Goal: Task Accomplishment & Management: Use online tool/utility

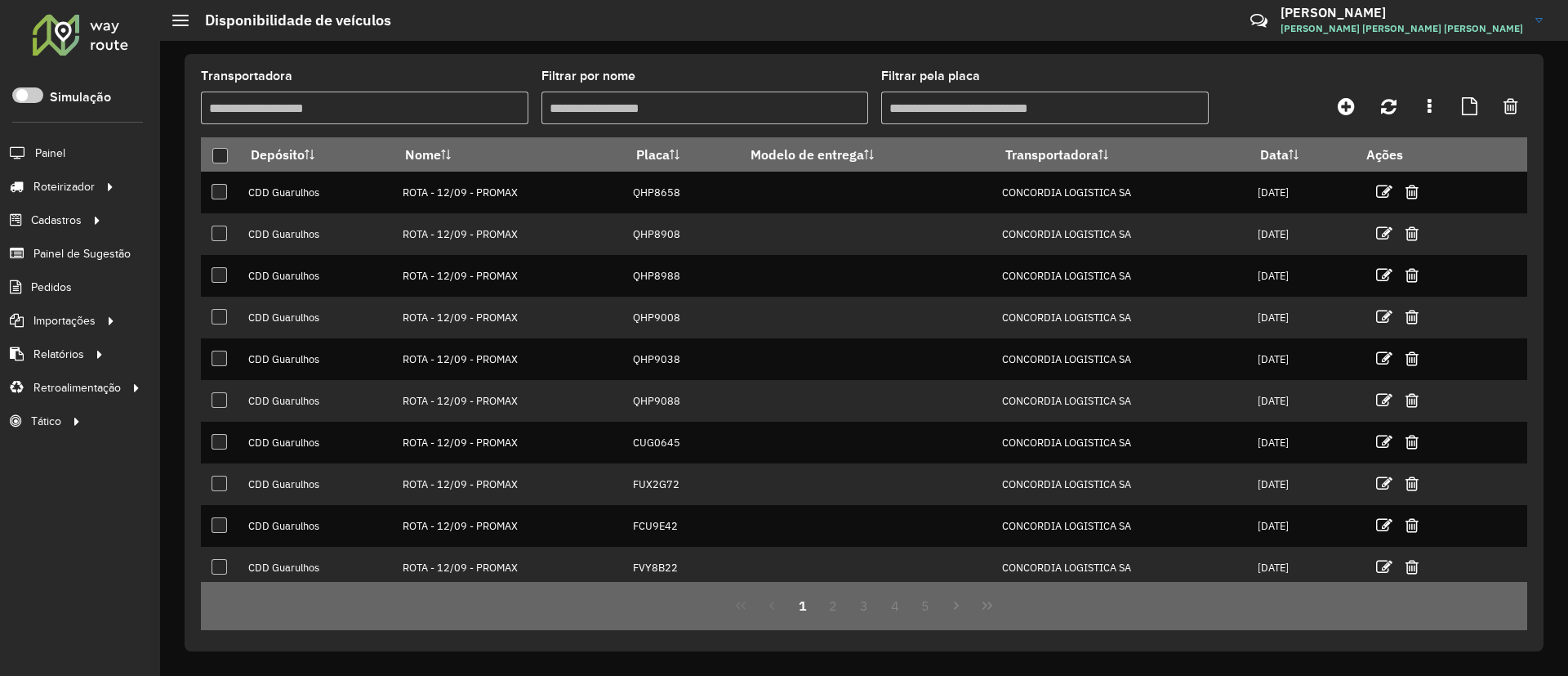
click at [96, 44] on div at bounding box center [80, 34] width 99 height 42
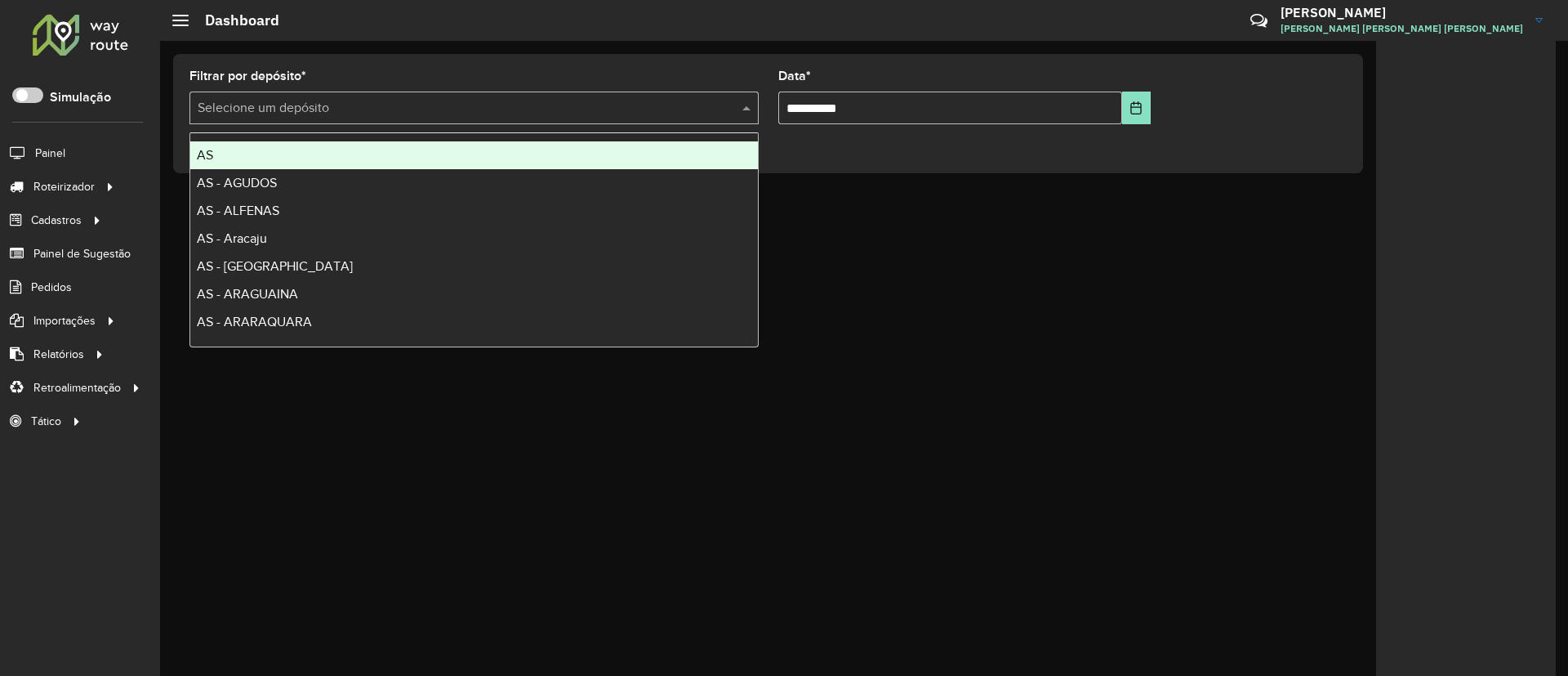
click at [449, 122] on div "Selecione um depósito" at bounding box center [474, 108] width 569 height 33
type input "****"
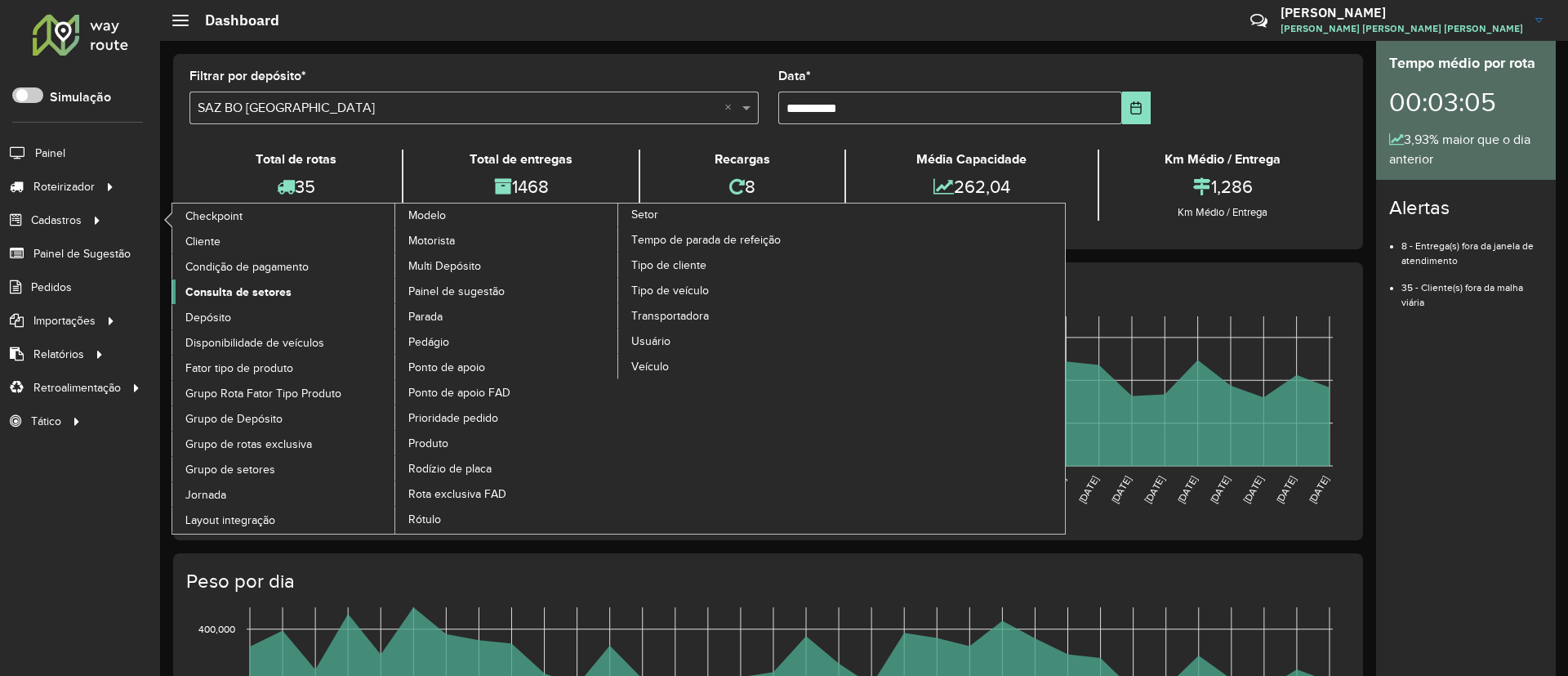
click at [255, 281] on link "Consulta de setores" at bounding box center [283, 292] width 223 height 24
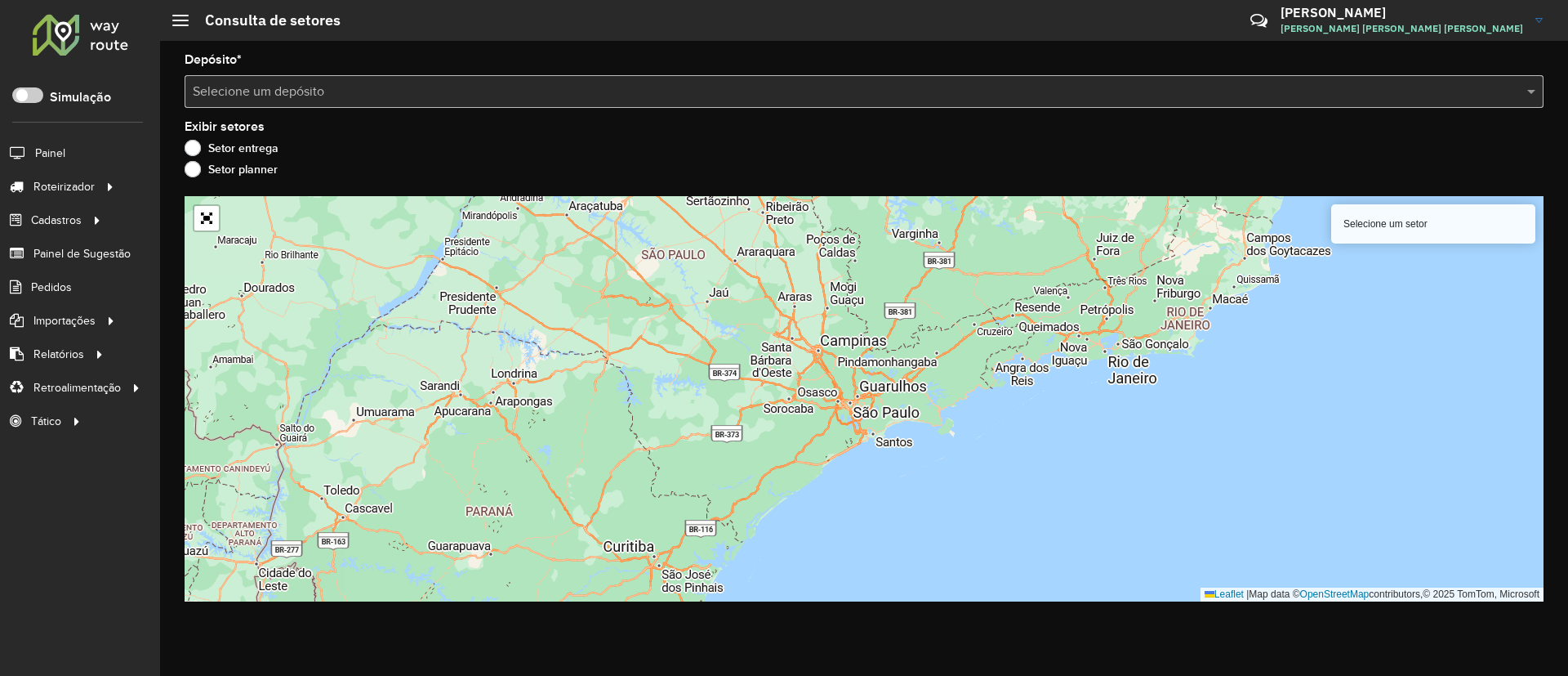
click at [398, 76] on div "Selecione um depósito" at bounding box center [863, 91] width 1359 height 33
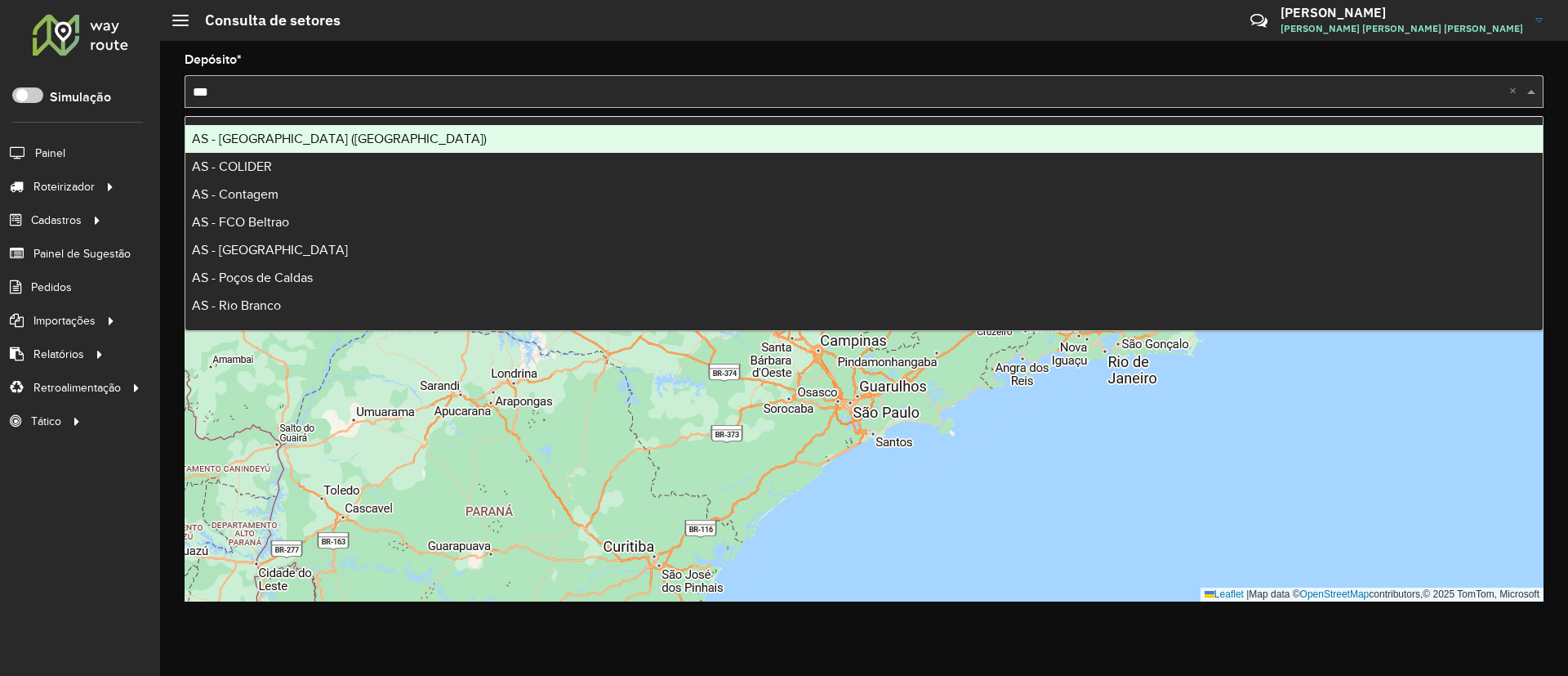
type input "****"
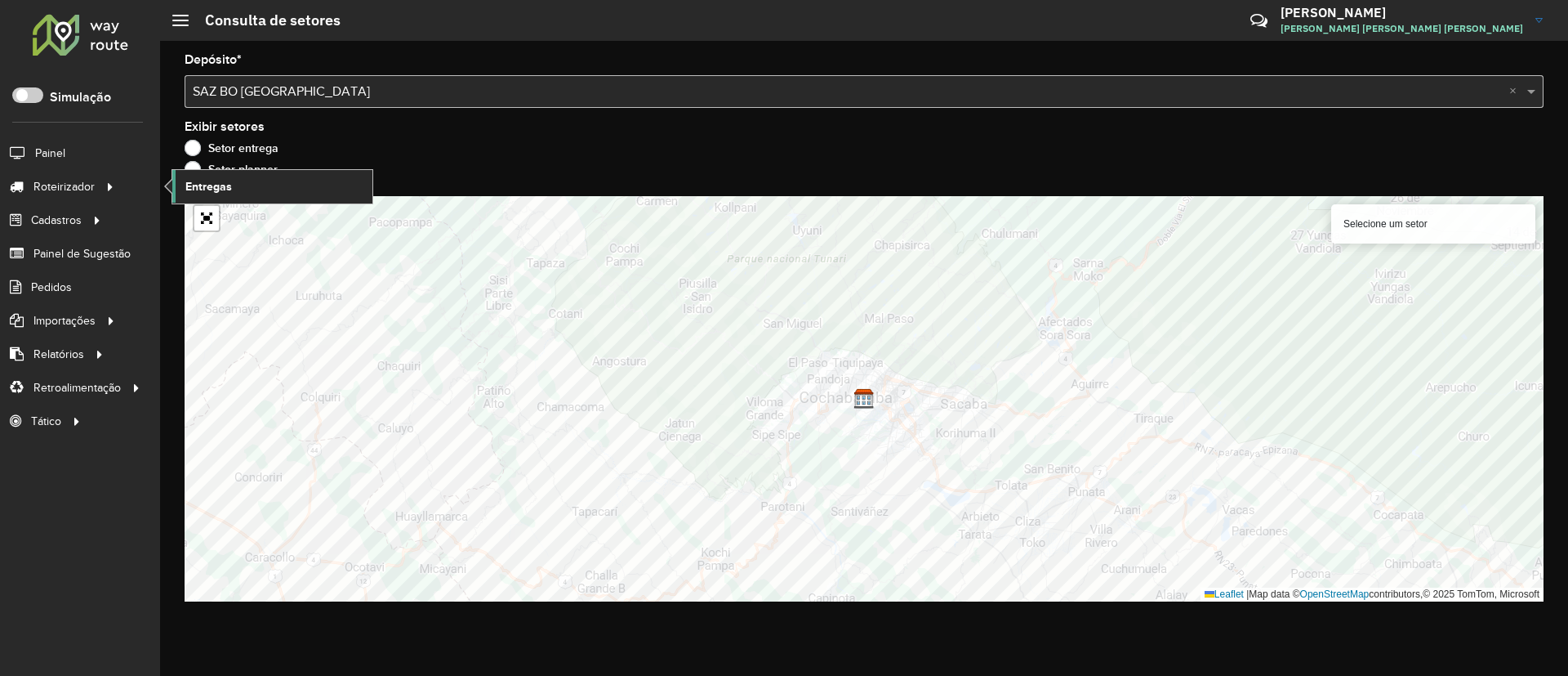
click at [216, 188] on span "Entregas" at bounding box center [208, 186] width 47 height 17
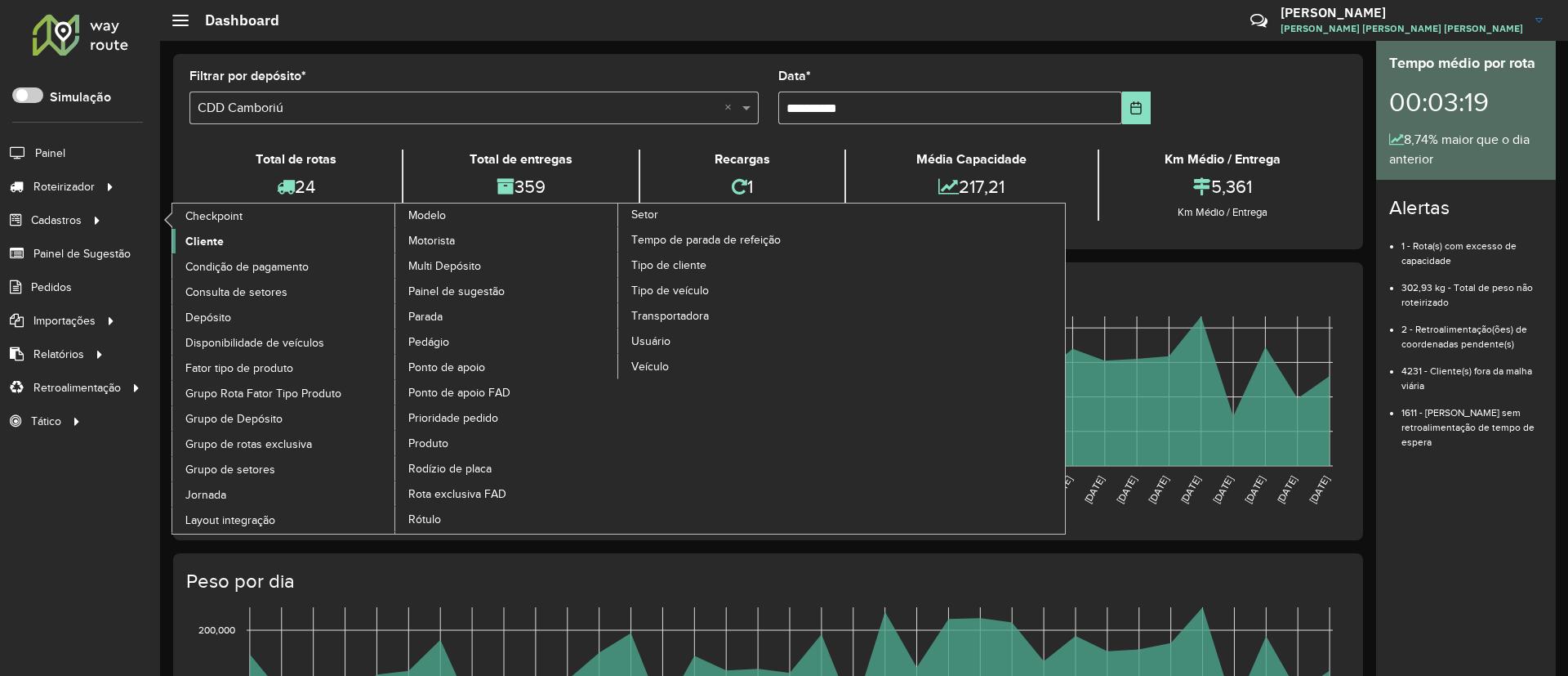
click at [214, 238] on span "Cliente" at bounding box center [204, 241] width 38 height 17
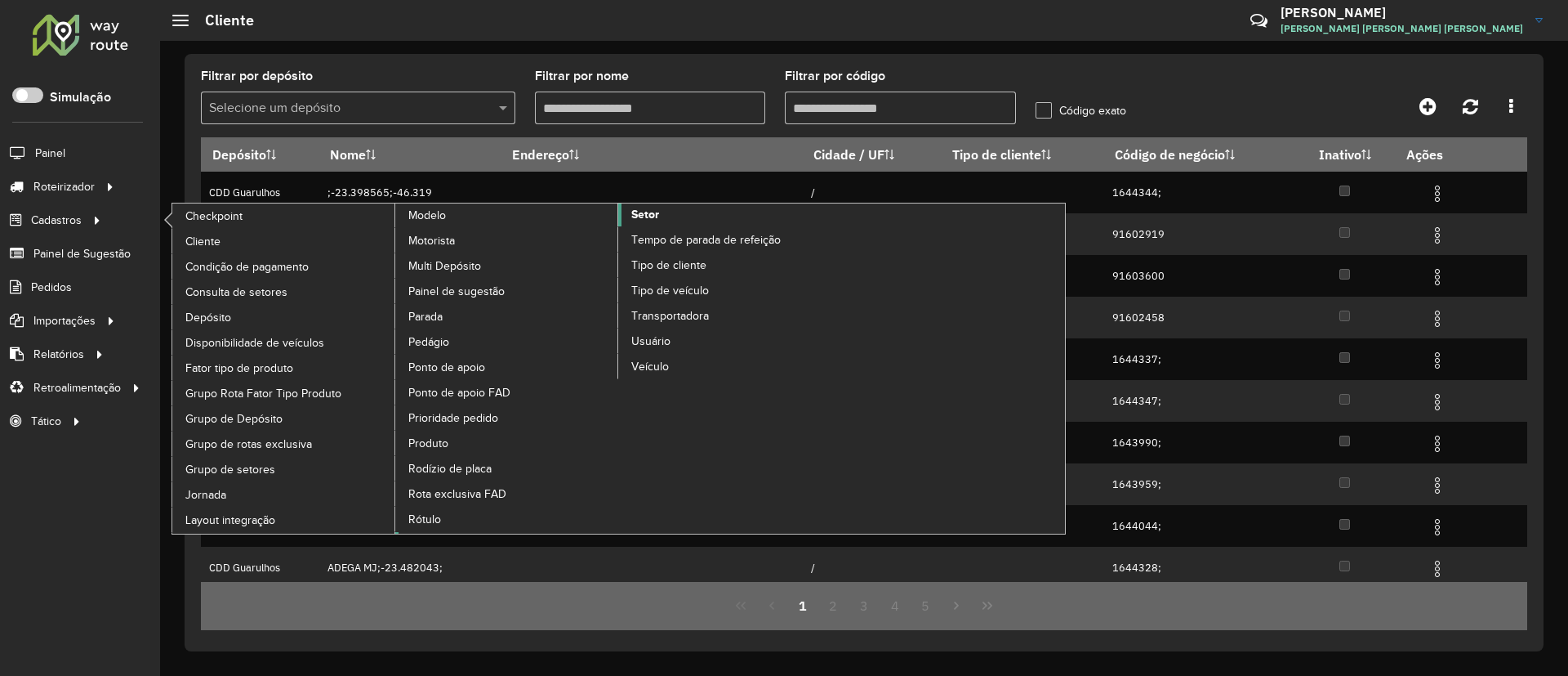
click at [641, 215] on span "Setor" at bounding box center [645, 214] width 28 height 17
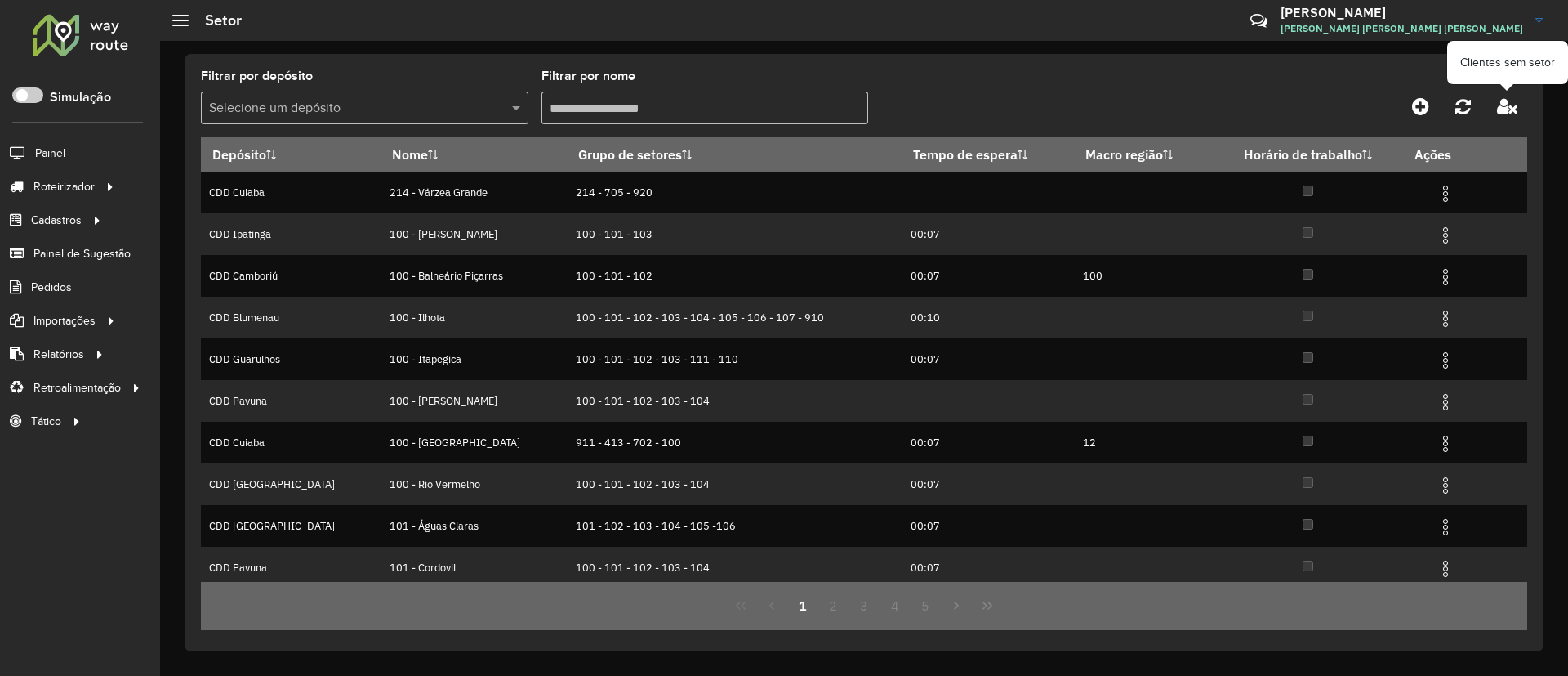
click at [1515, 107] on icon at bounding box center [1507, 106] width 21 height 18
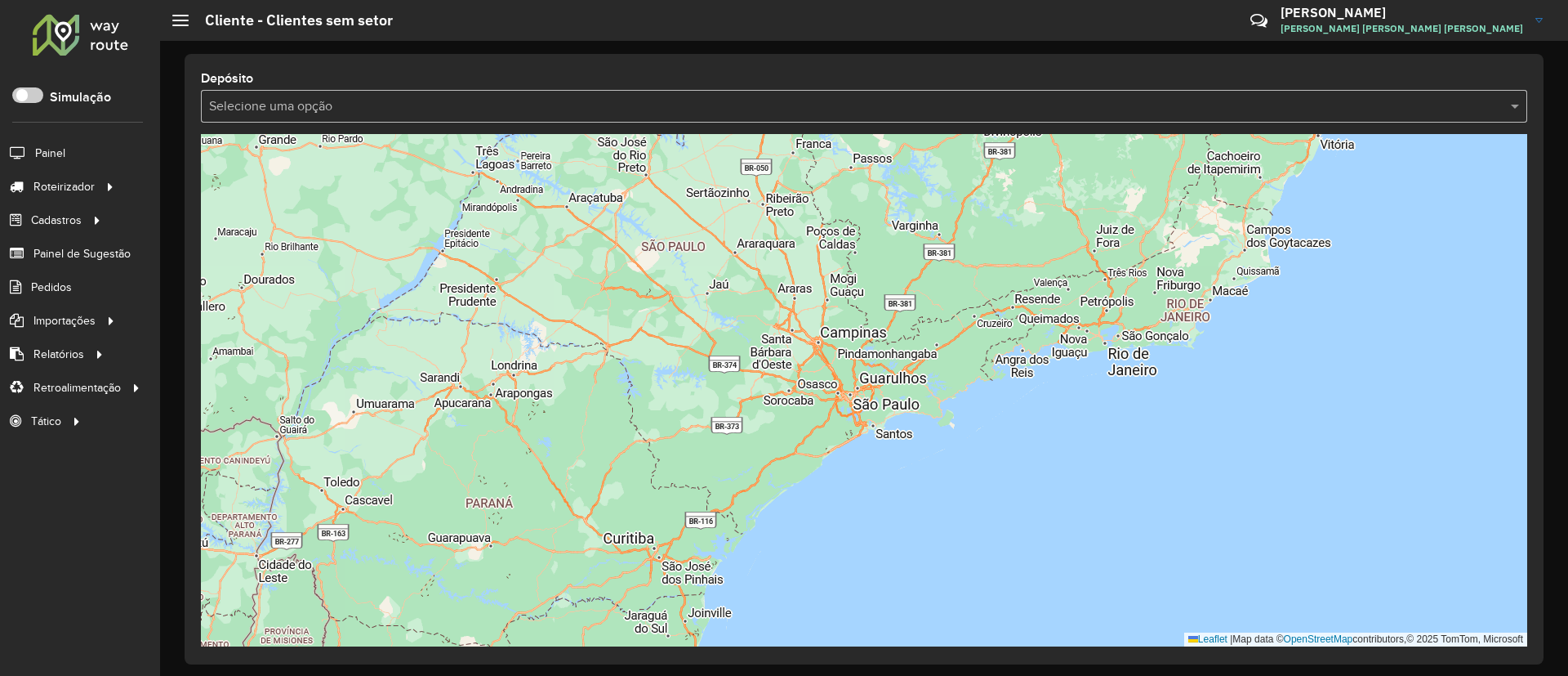
click at [882, 113] on input "text" at bounding box center [848, 107] width 1277 height 20
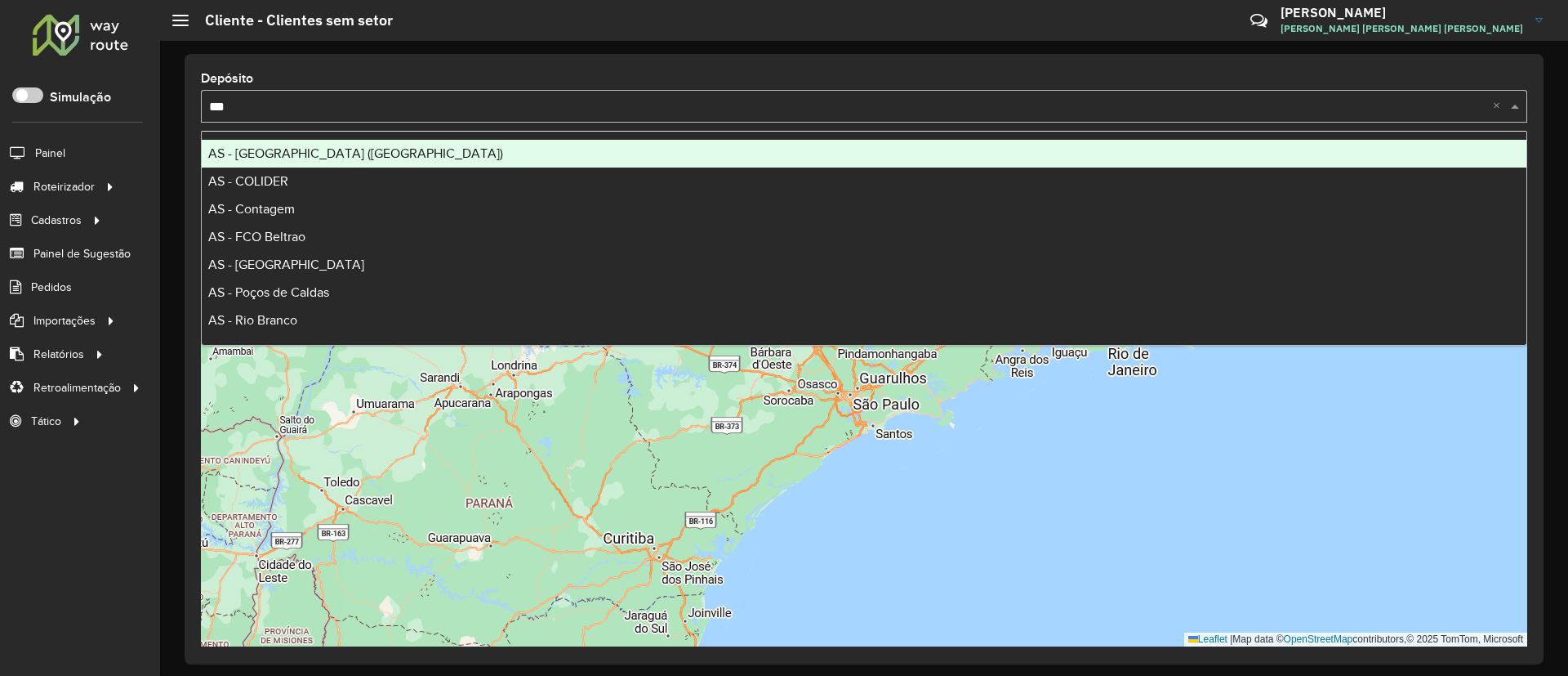
type input "****"
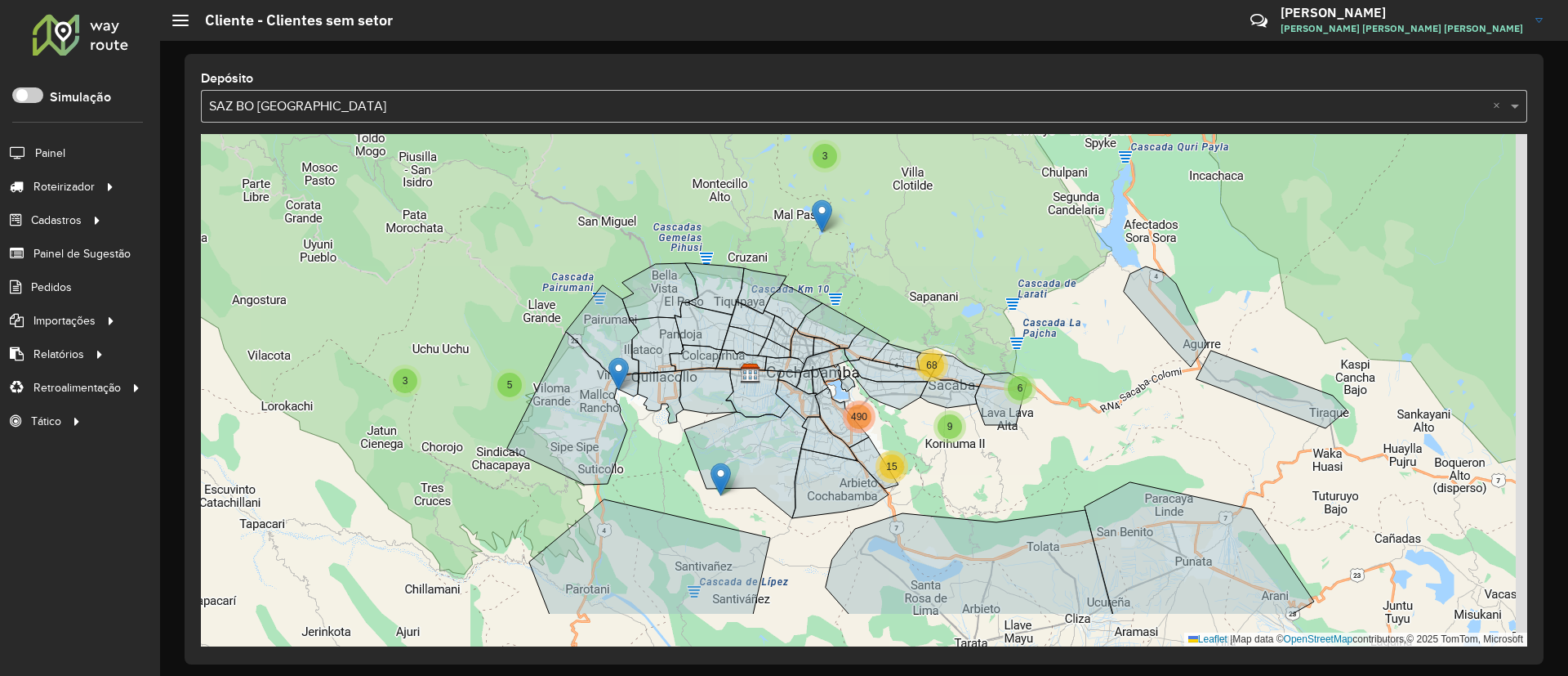
drag, startPoint x: 941, startPoint y: 522, endPoint x: 893, endPoint y: 438, distance: 96.7
click at [893, 438] on div "4 4 4 3 5 3 15 9 6 68 490 Leaflet | Map data © OpenStreetMap contributors,© 202…" at bounding box center [863, 390] width 1326 height 512
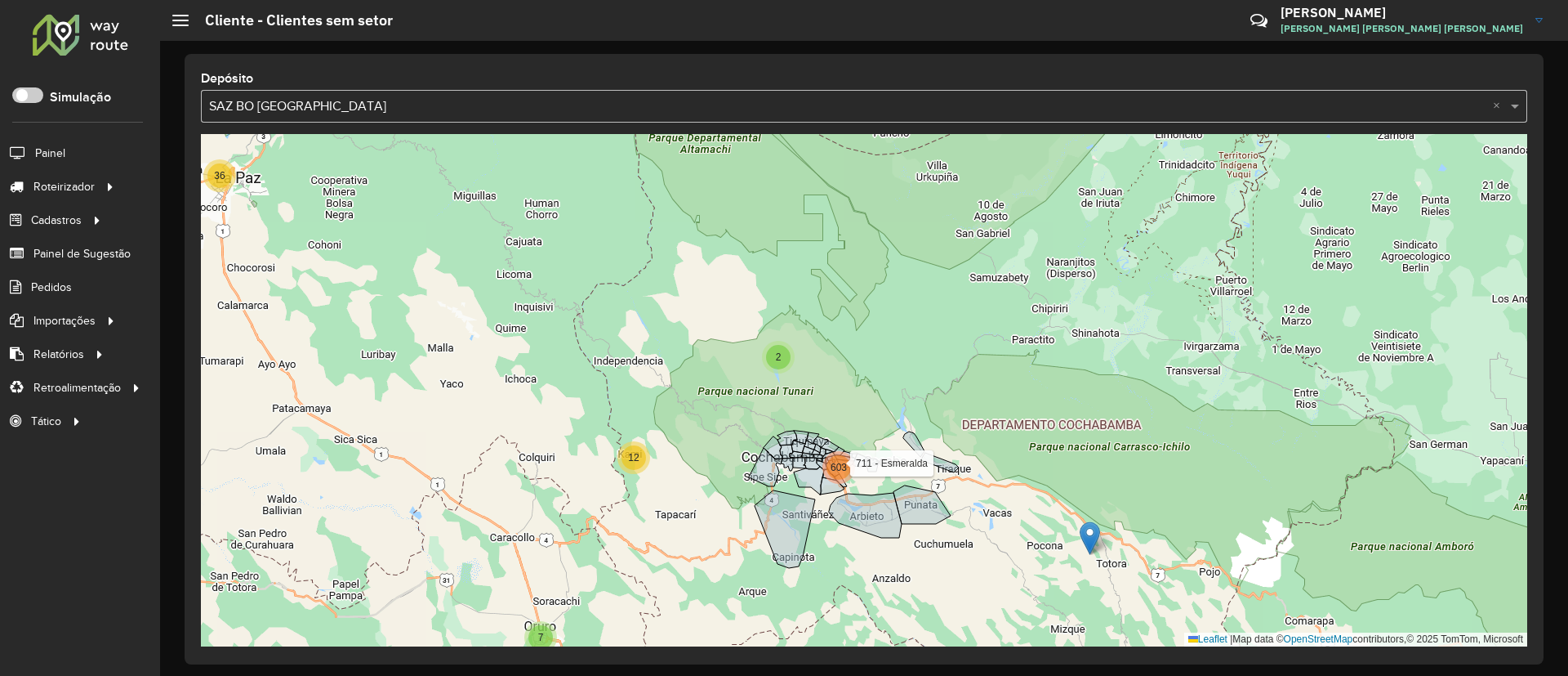
drag, startPoint x: 852, startPoint y: 401, endPoint x: 832, endPoint y: 344, distance: 60.4
click at [832, 345] on div "36 10 7 12 2 603 711 - [PERSON_NAME] Leaflet | Map data © OpenStreetMap contrib…" at bounding box center [863, 390] width 1326 height 512
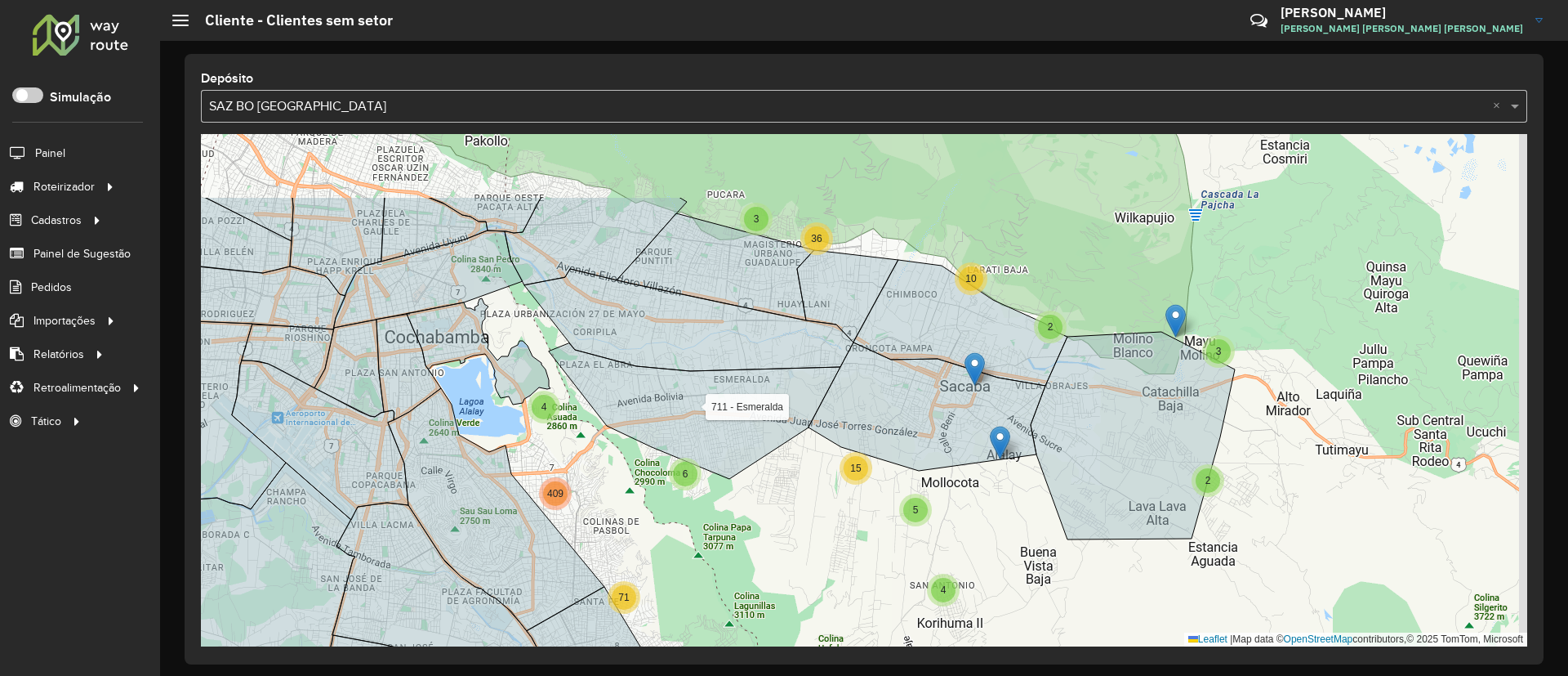
drag, startPoint x: 843, startPoint y: 402, endPoint x: 801, endPoint y: 517, distance: 122.4
click at [801, 517] on div "2 3 15 5 4 2 3 10 2 15 3 36 6 4 71 409 711 - [PERSON_NAME] Leaflet | Map data ©…" at bounding box center [863, 390] width 1326 height 512
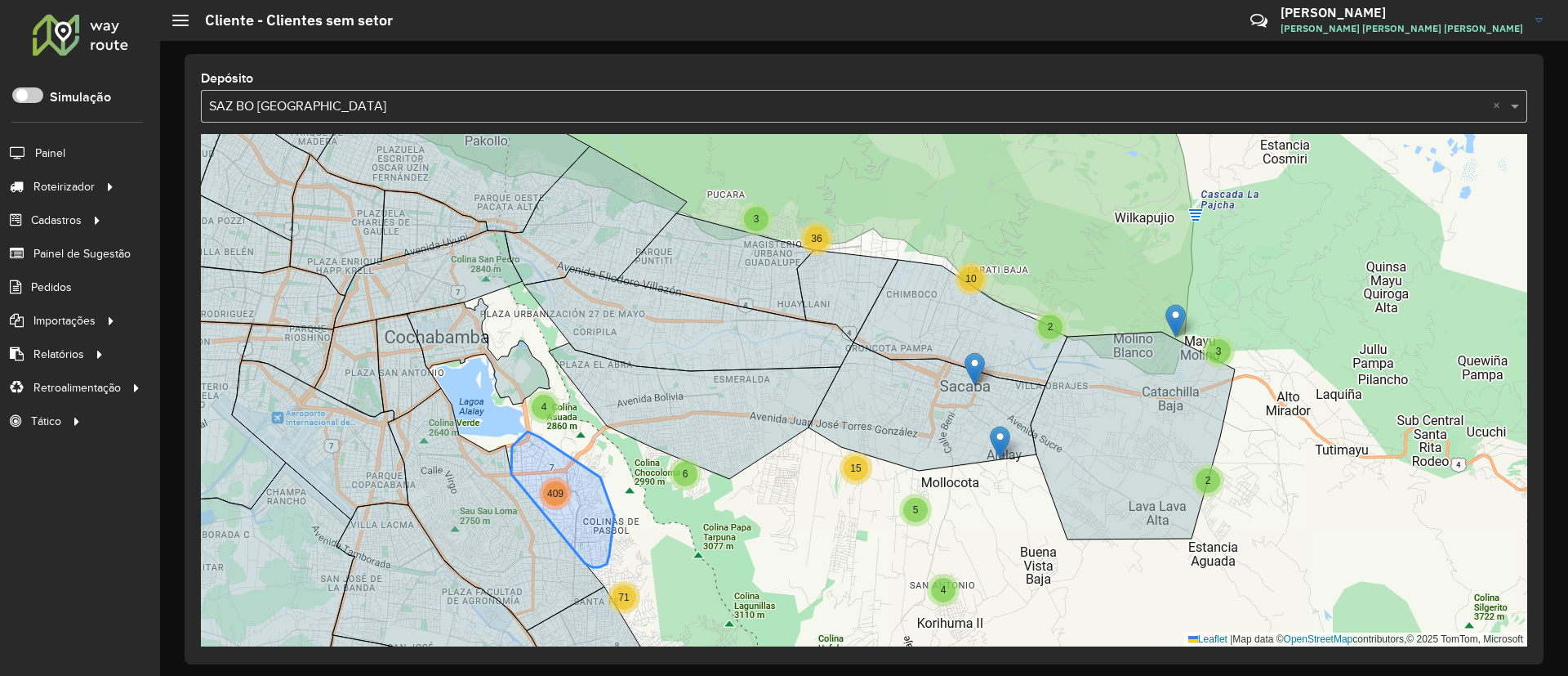
click at [553, 482] on div "409" at bounding box center [555, 494] width 24 height 24
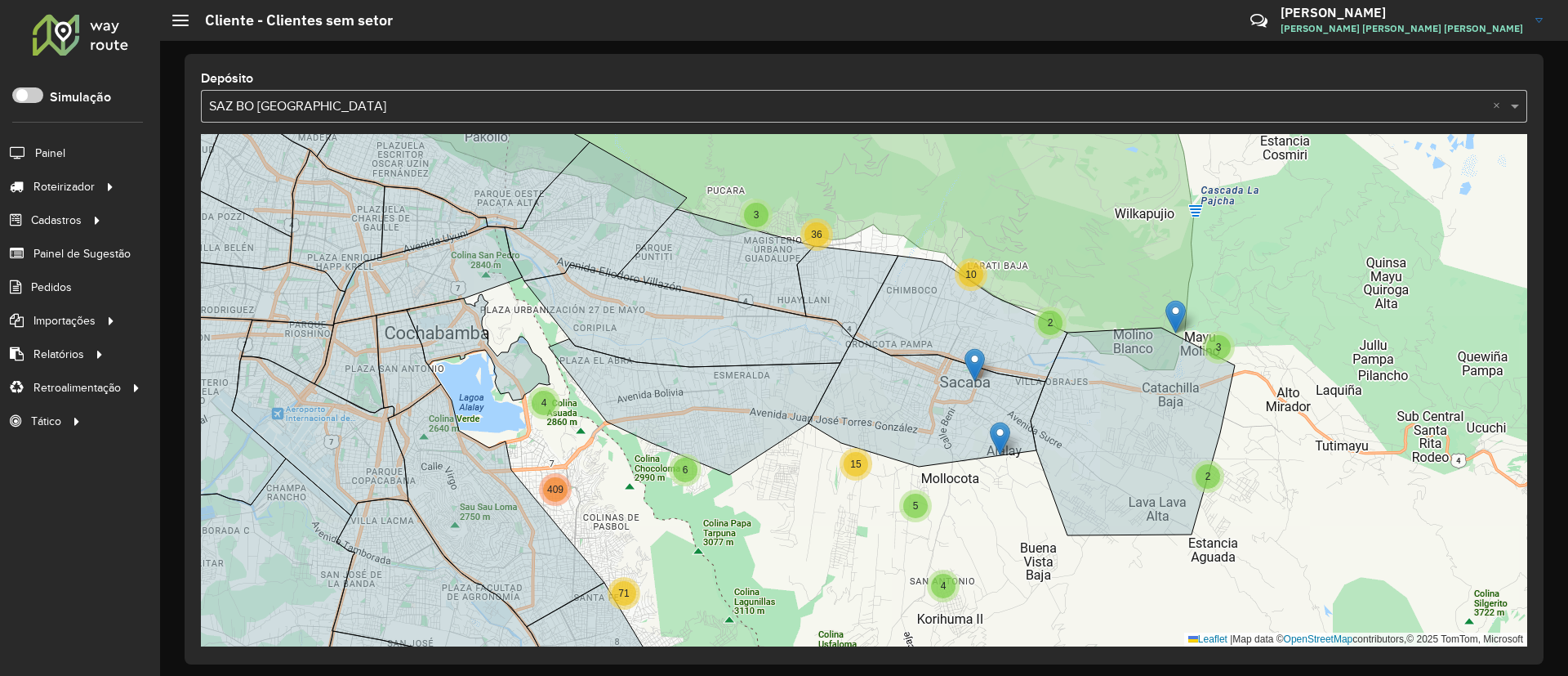
click at [534, 464] on div "2 3 15 5 4 2 3 10 2 15 3 36 6 4 71 409 Leaflet | Map data © OpenStreetMap contr…" at bounding box center [863, 390] width 1326 height 512
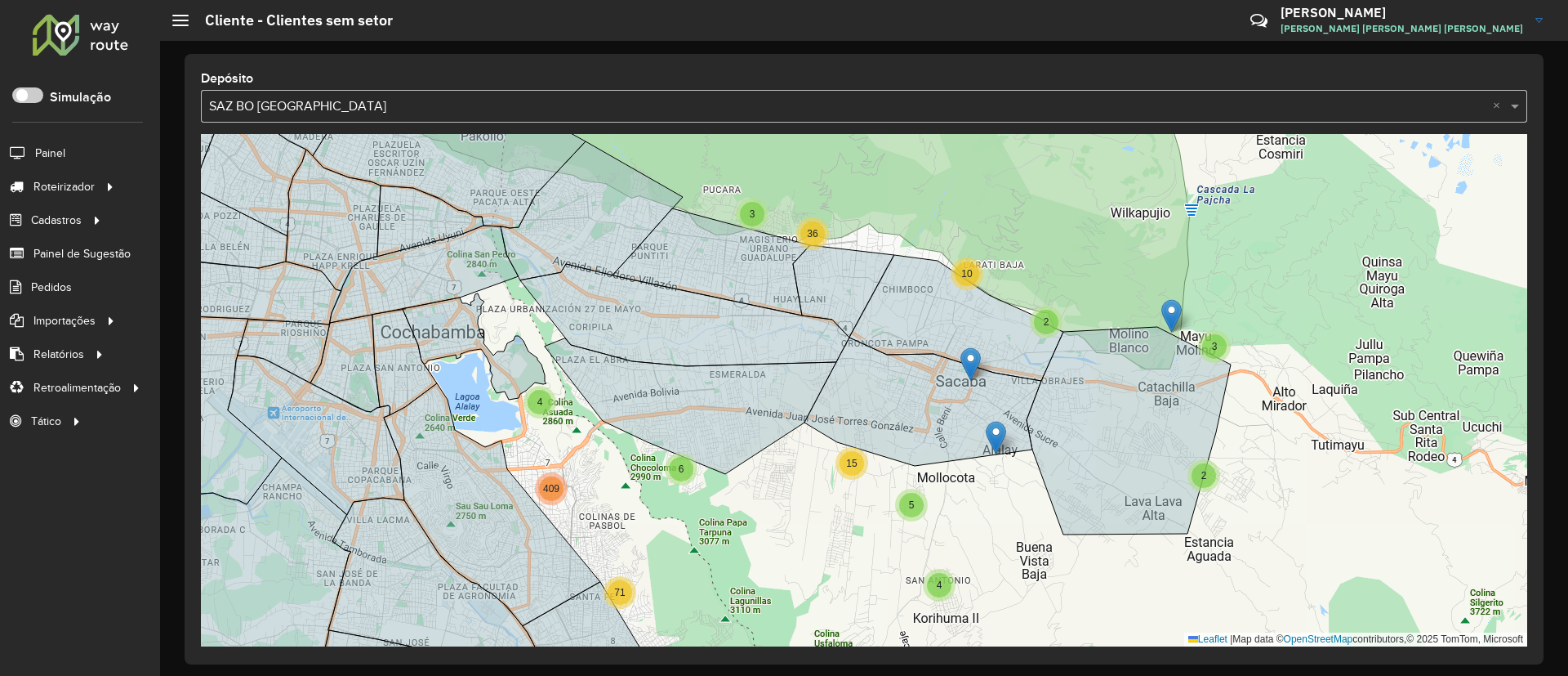
click at [535, 469] on div "2 3 15 5 4 2 3 10 2 15 3 36 6 4 71 409 Leaflet | Map data © OpenStreetMap contr…" at bounding box center [863, 390] width 1326 height 512
click at [545, 484] on span "409" at bounding box center [550, 488] width 16 height 11
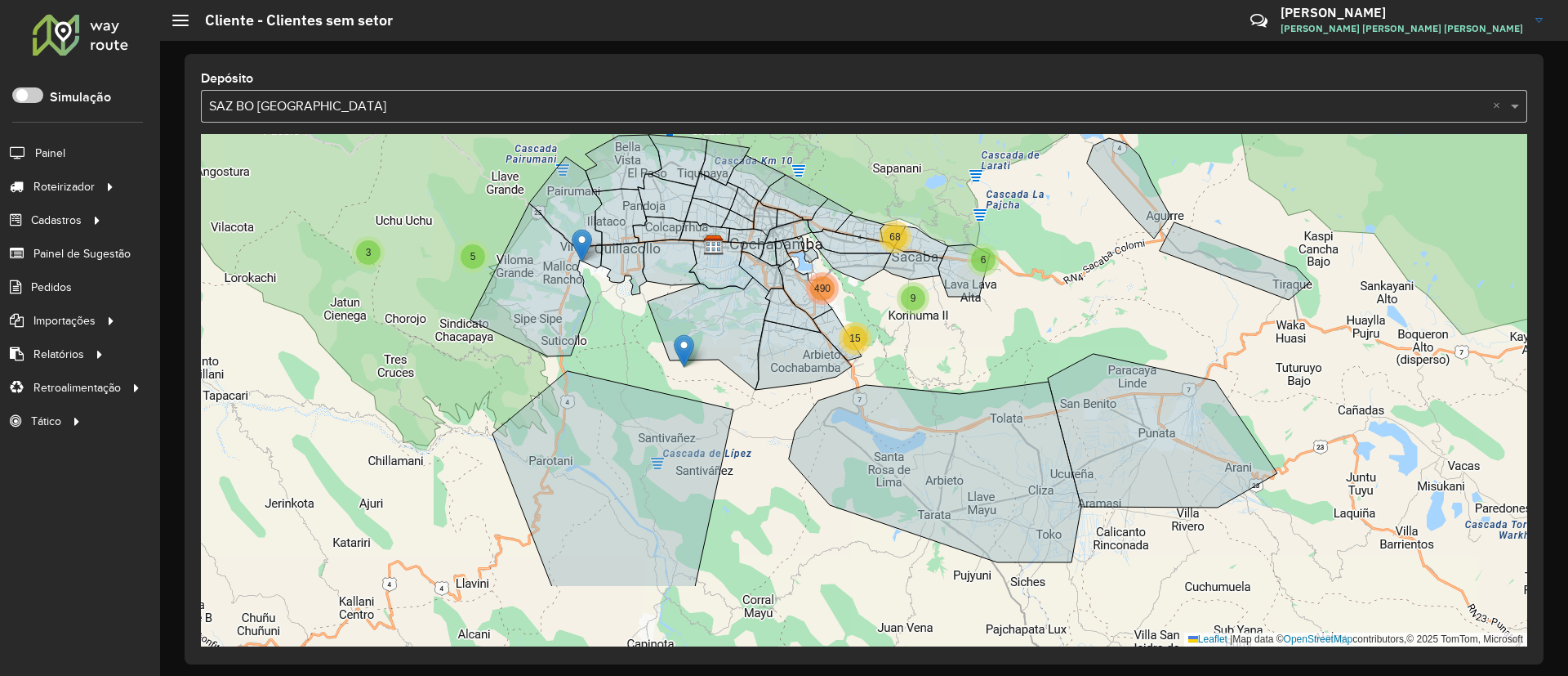
drag, startPoint x: 1188, startPoint y: 450, endPoint x: 1045, endPoint y: 338, distance: 181.6
click at [1045, 338] on div "7 4 4 4 3 5 3 15 9 6 68 490 Leaflet | Map data © OpenStreetMap contributors,© 2…" at bounding box center [863, 390] width 1326 height 512
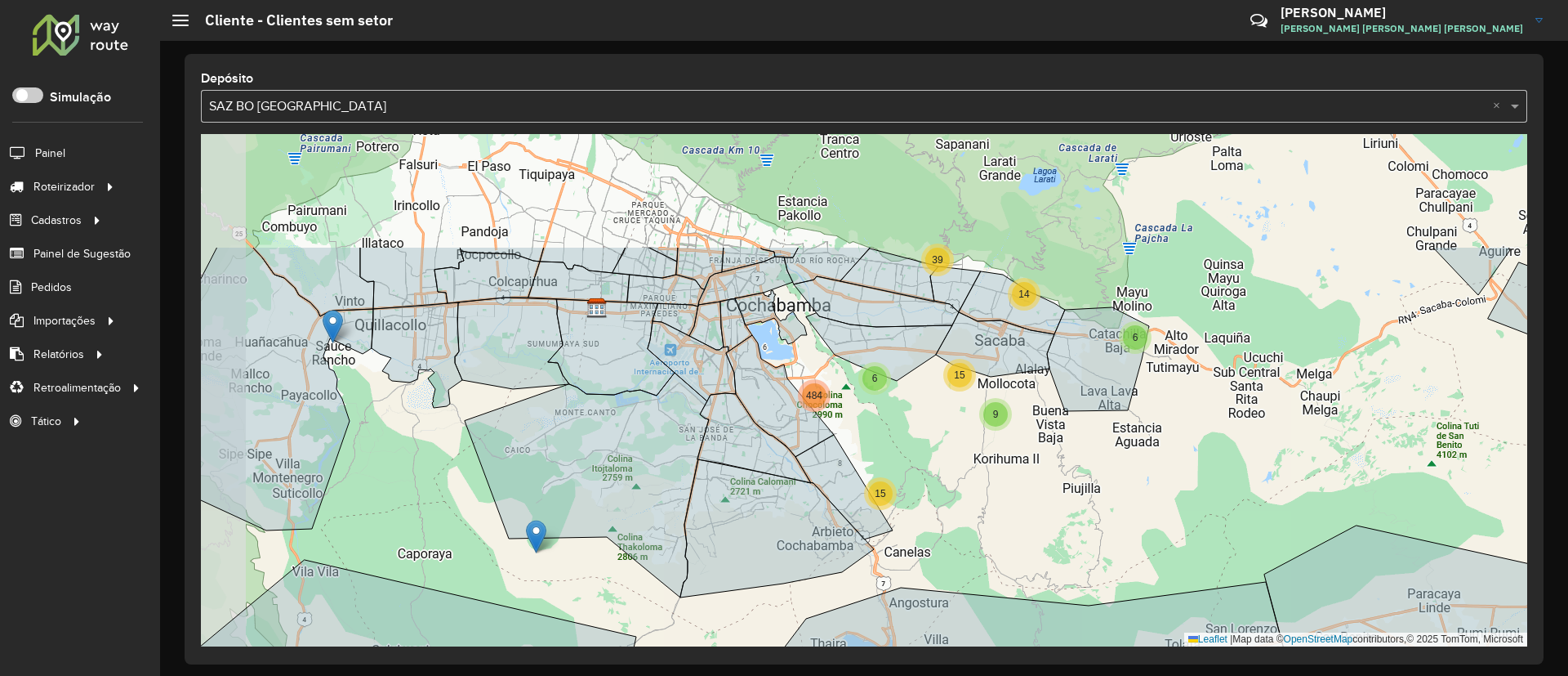
drag, startPoint x: 956, startPoint y: 314, endPoint x: 1005, endPoint y: 480, distance: 173.1
click at [1005, 480] on div "3 2 2 2 2 2 3 3 15 9 6 14 15 39 6 484 Leaflet | Map data © OpenStreetMap contri…" at bounding box center [863, 390] width 1326 height 512
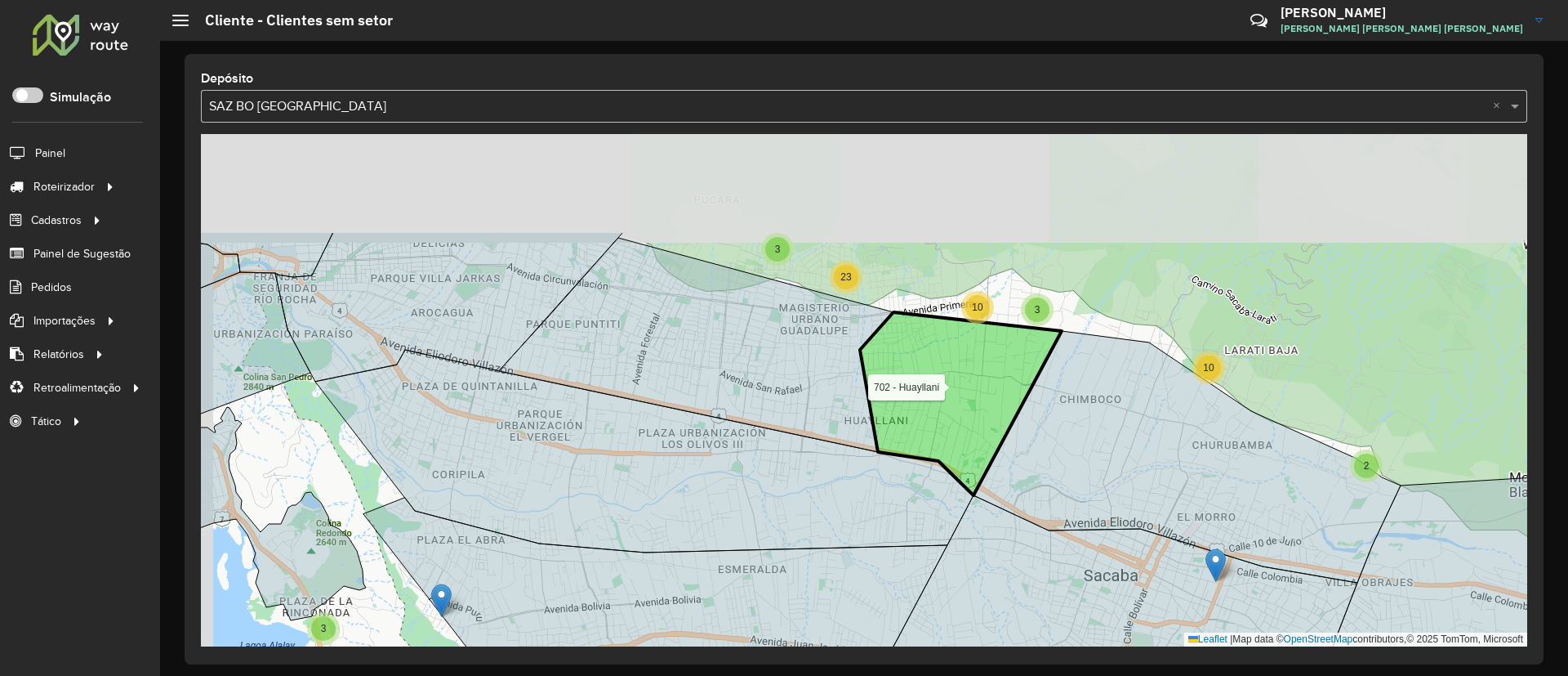
drag, startPoint x: 868, startPoint y: 226, endPoint x: 938, endPoint y: 378, distance: 167.3
click at [938, 378] on icon at bounding box center [961, 404] width 202 height 183
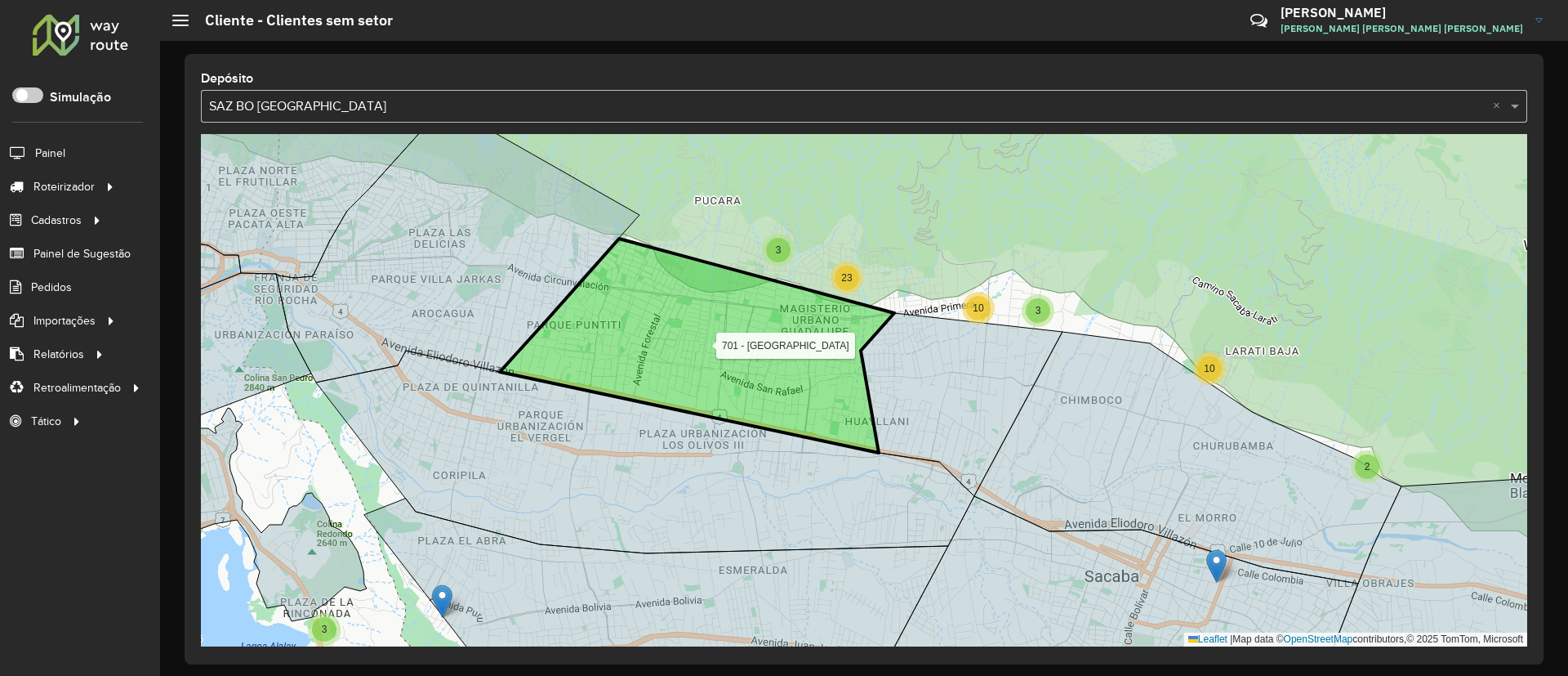
click at [809, 300] on icon at bounding box center [697, 345] width 394 height 214
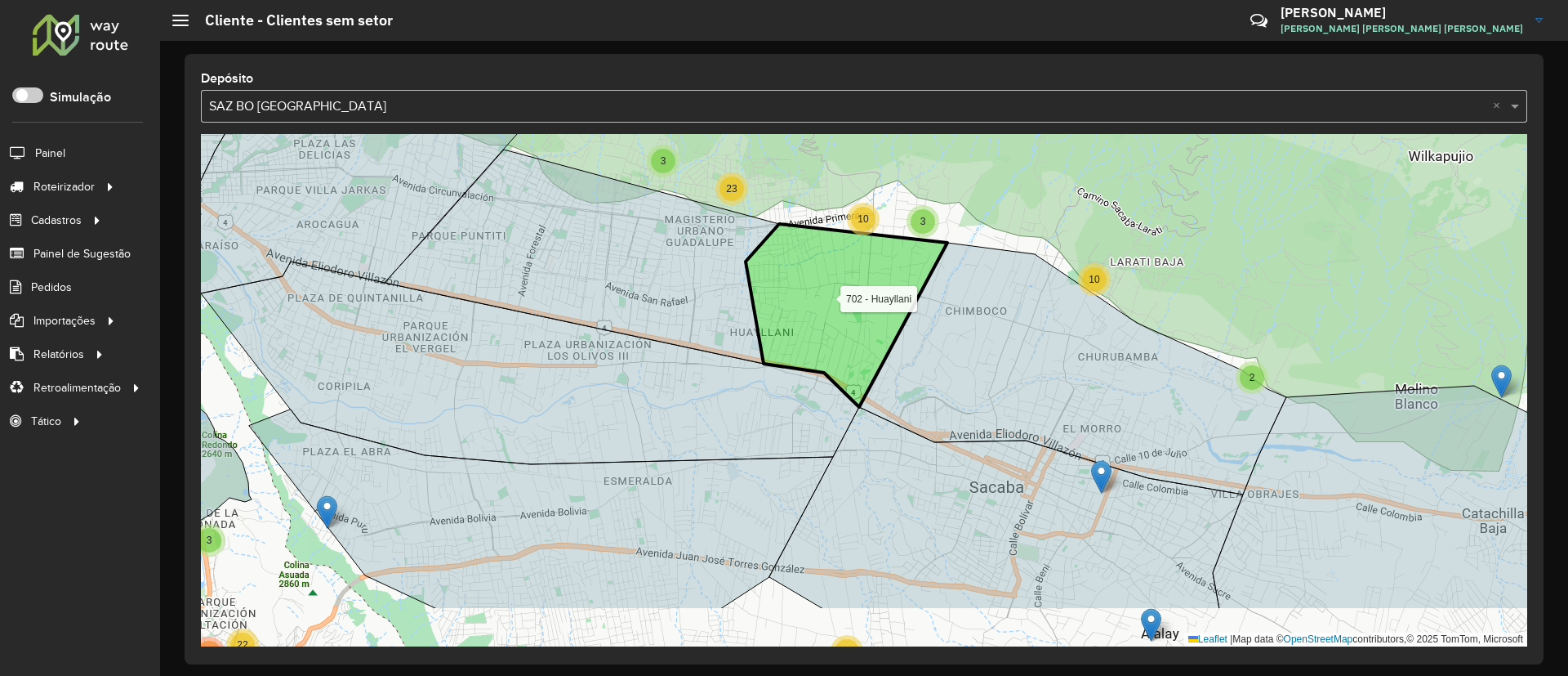
drag, startPoint x: 925, startPoint y: 329, endPoint x: 782, endPoint y: 208, distance: 187.3
click at [782, 223] on icon at bounding box center [847, 315] width 202 height 183
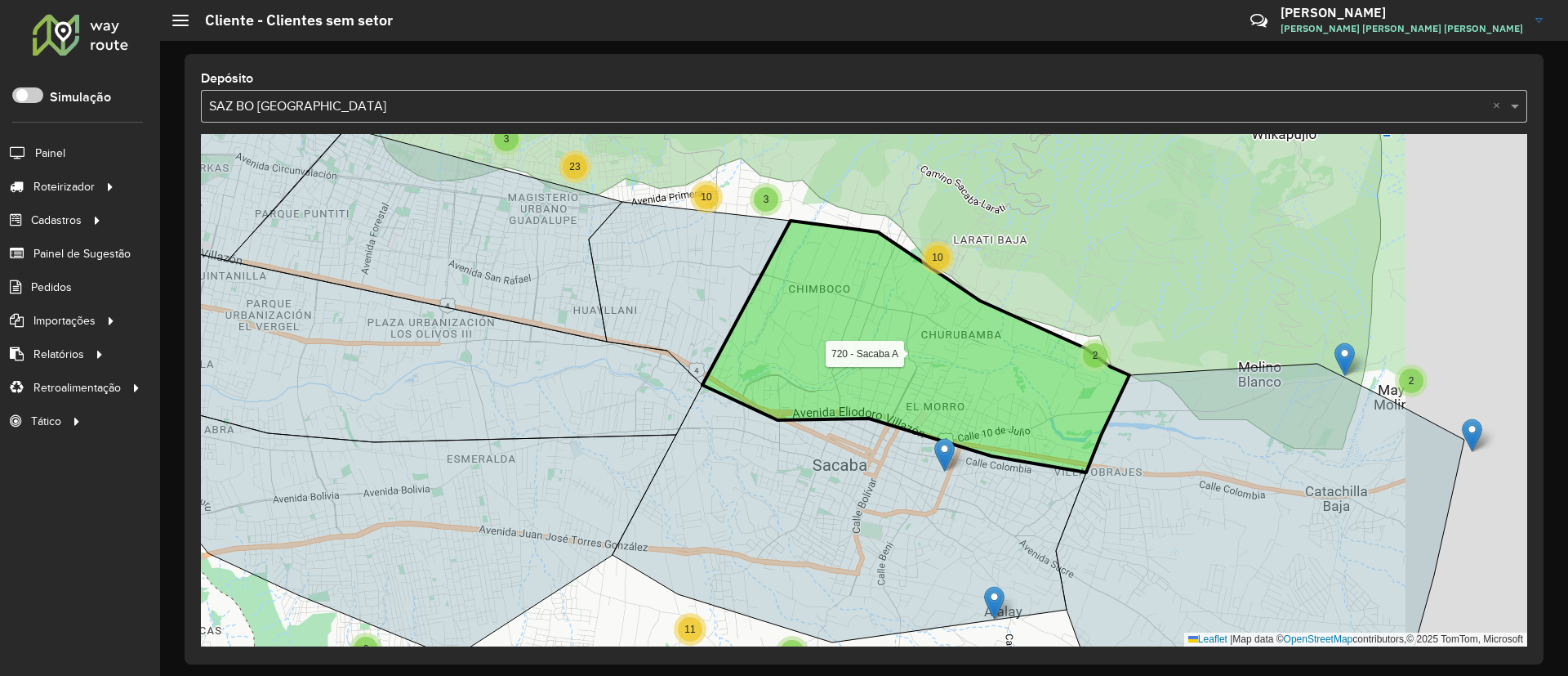
drag, startPoint x: 948, startPoint y: 256, endPoint x: 845, endPoint y: 287, distance: 107.6
click at [845, 287] on icon at bounding box center [916, 346] width 427 height 252
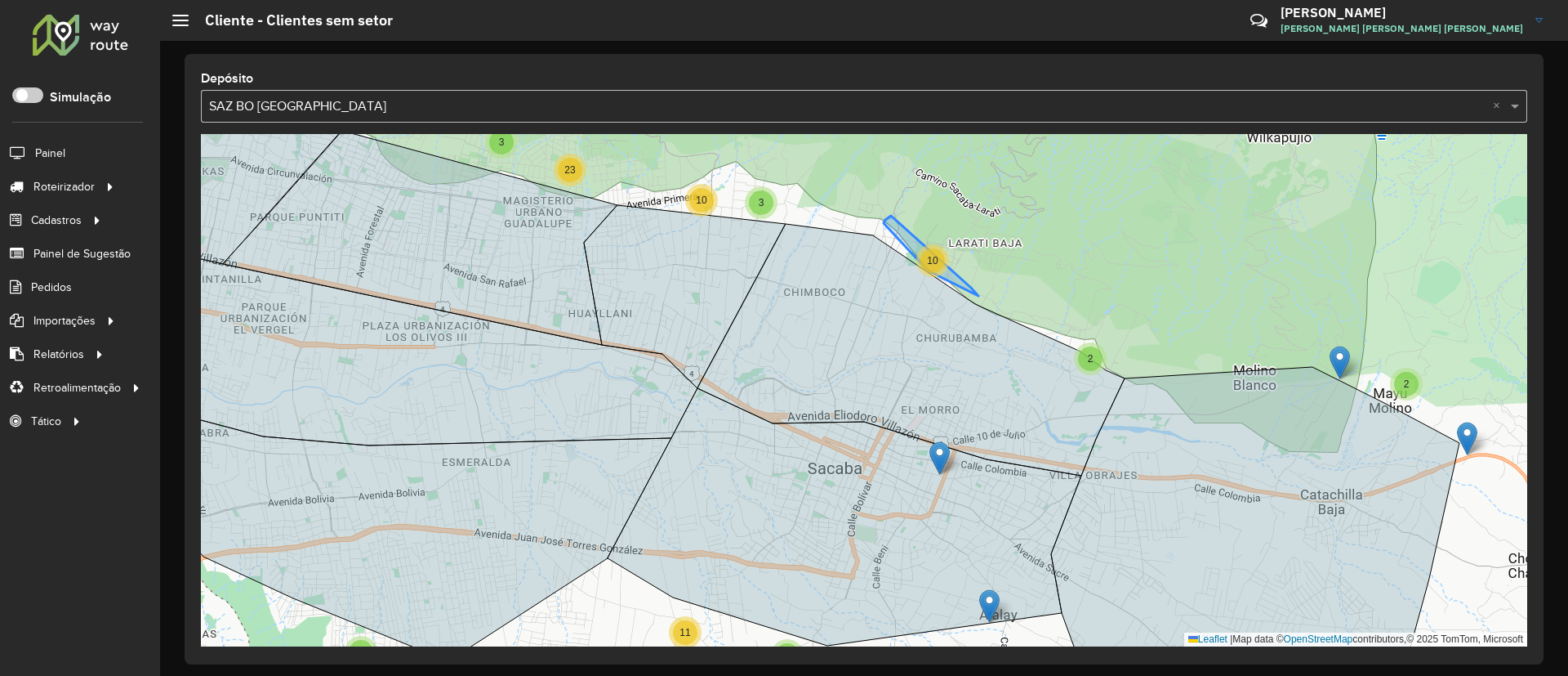
click at [922, 270] on div "10" at bounding box center [932, 260] width 33 height 33
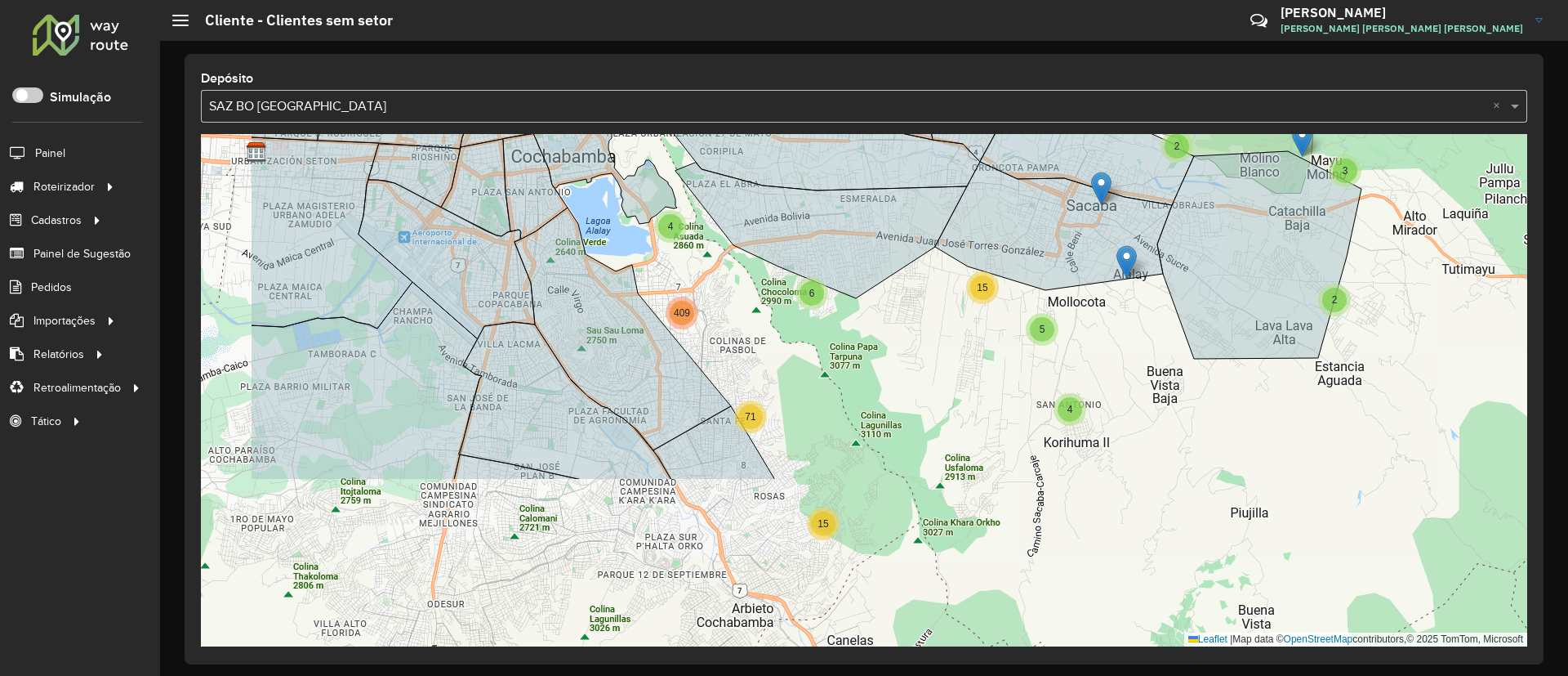
drag, startPoint x: 914, startPoint y: 327, endPoint x: 952, endPoint y: 327, distance: 38.0
click at [952, 327] on div "2 3 15 5 4 2 3 10 2 15 3 36 6 4 71 409 Leaflet | Map data © OpenStreetMap contr…" at bounding box center [863, 390] width 1326 height 512
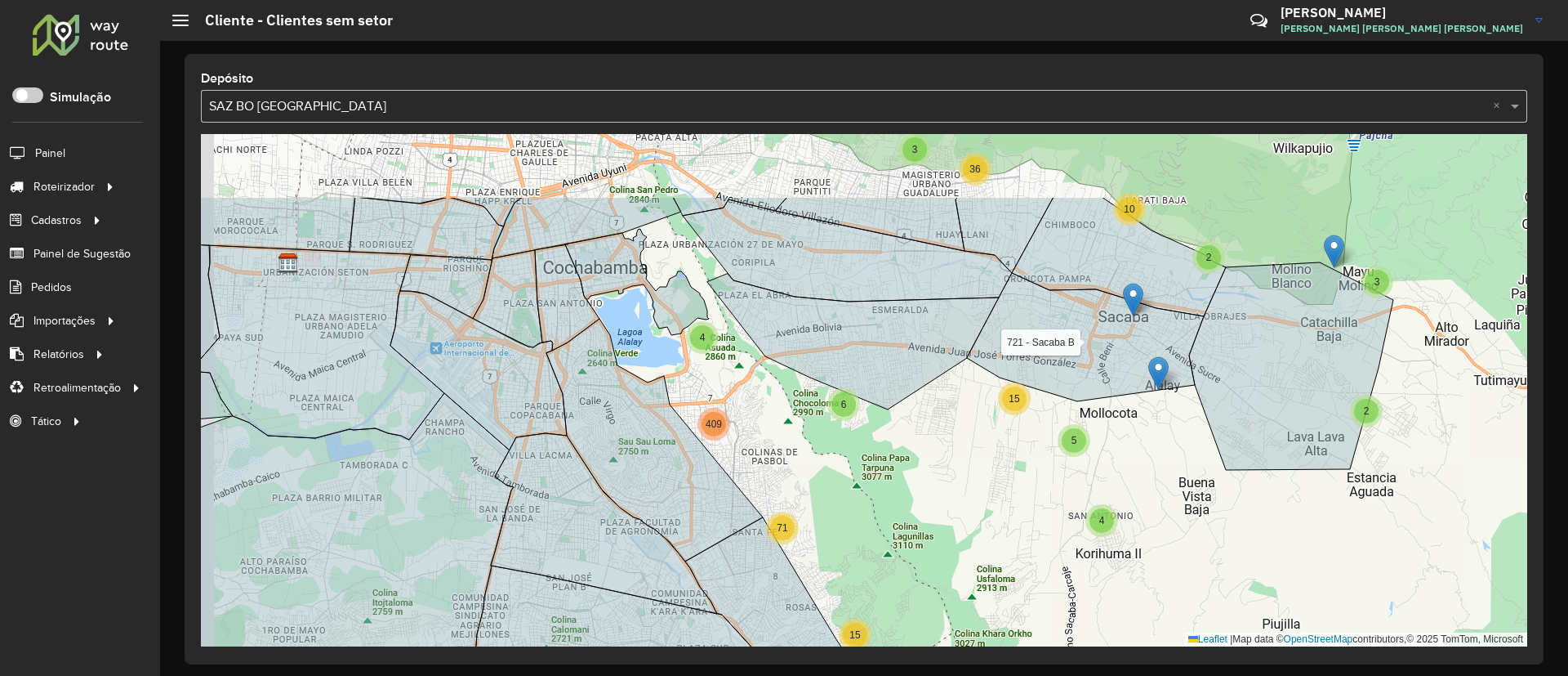
drag, startPoint x: 711, startPoint y: 289, endPoint x: 730, endPoint y: 363, distance: 76.4
click at [748, 410] on div "2 3 15 5 4 2 3 10 2 15 3 36 6 4 71 409 2 721 - Sacaba B Leaflet | Map data © Op…" at bounding box center [863, 390] width 1326 height 512
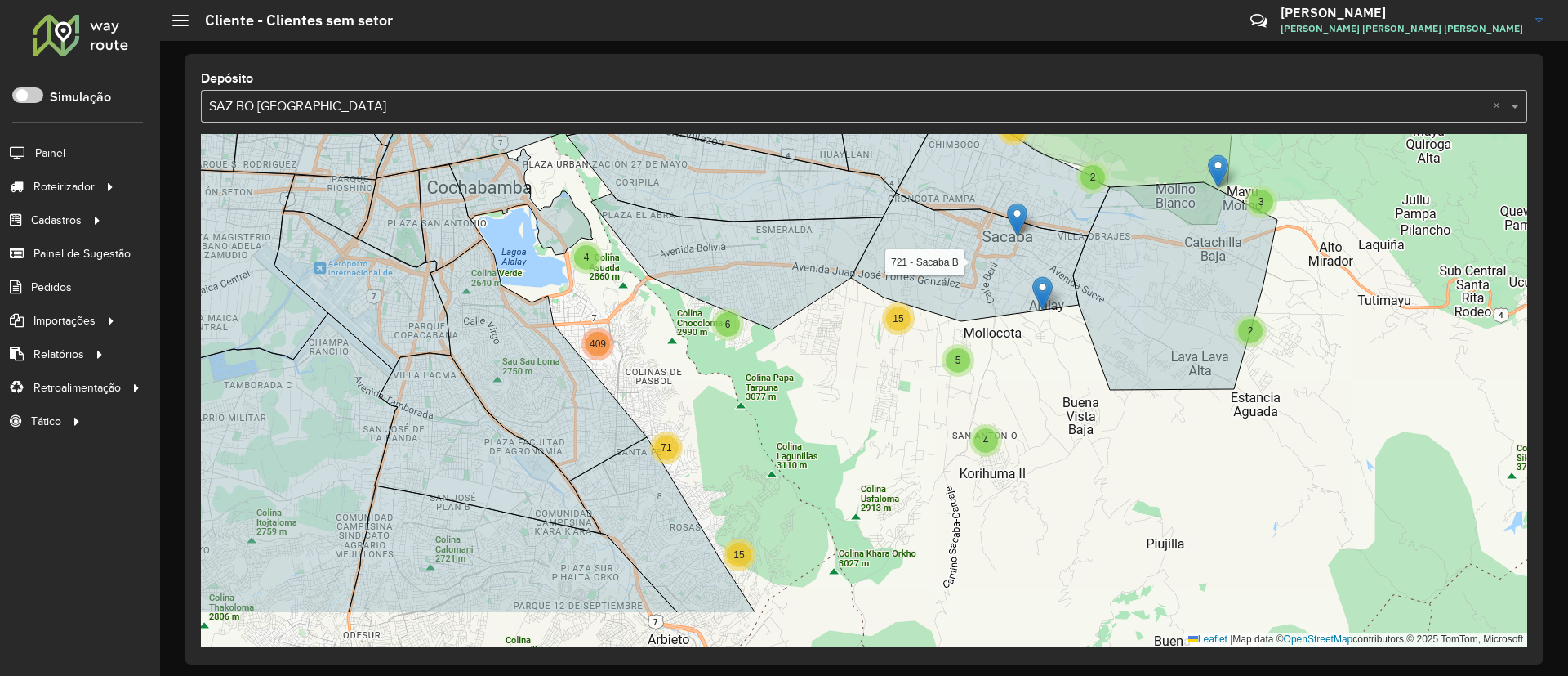
drag, startPoint x: 1028, startPoint y: 465, endPoint x: 908, endPoint y: 377, distance: 148.8
click at [906, 379] on div "2 3 15 5 4 2 3 10 2 15 3 36 6 4 71 409 2 721 - Sacaba B Leaflet | Map data © Op…" at bounding box center [863, 390] width 1326 height 512
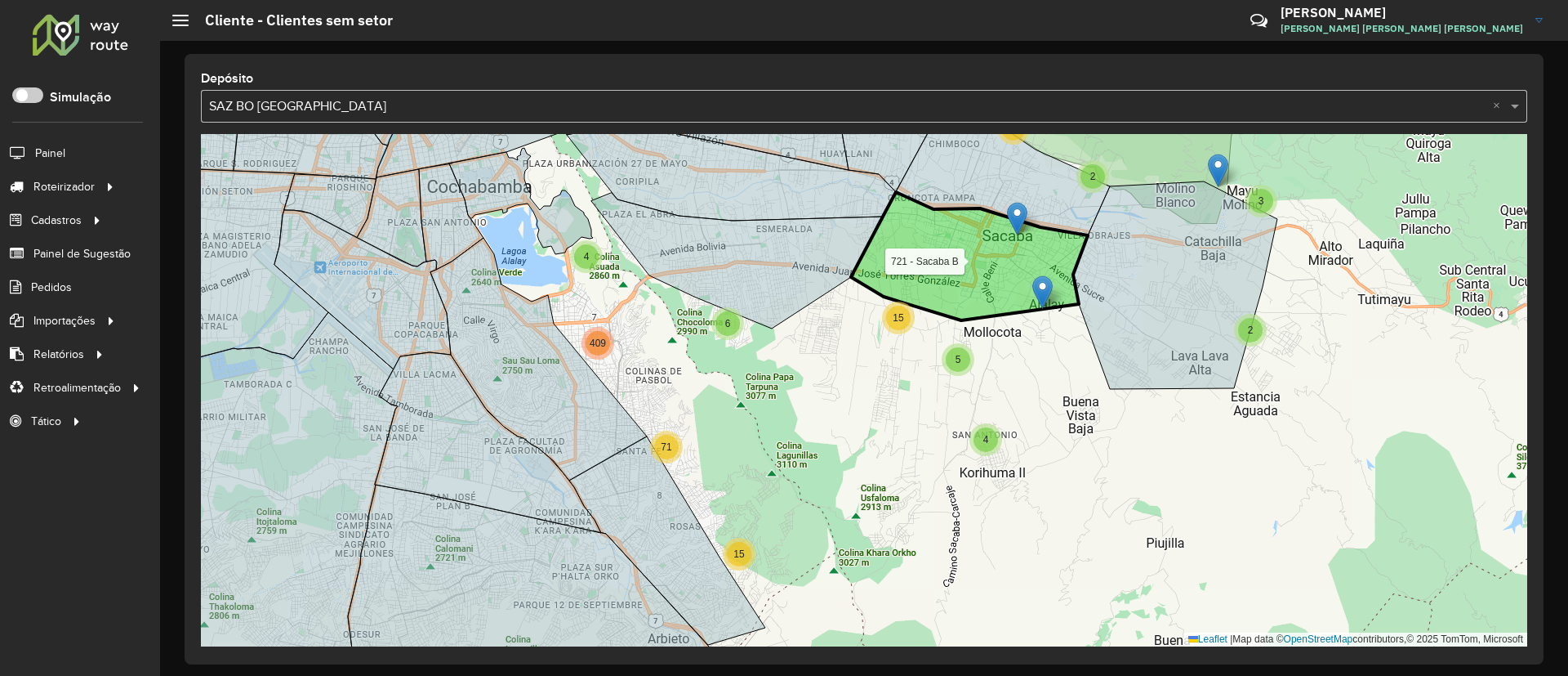
click at [935, 293] on icon at bounding box center [969, 255] width 236 height 128
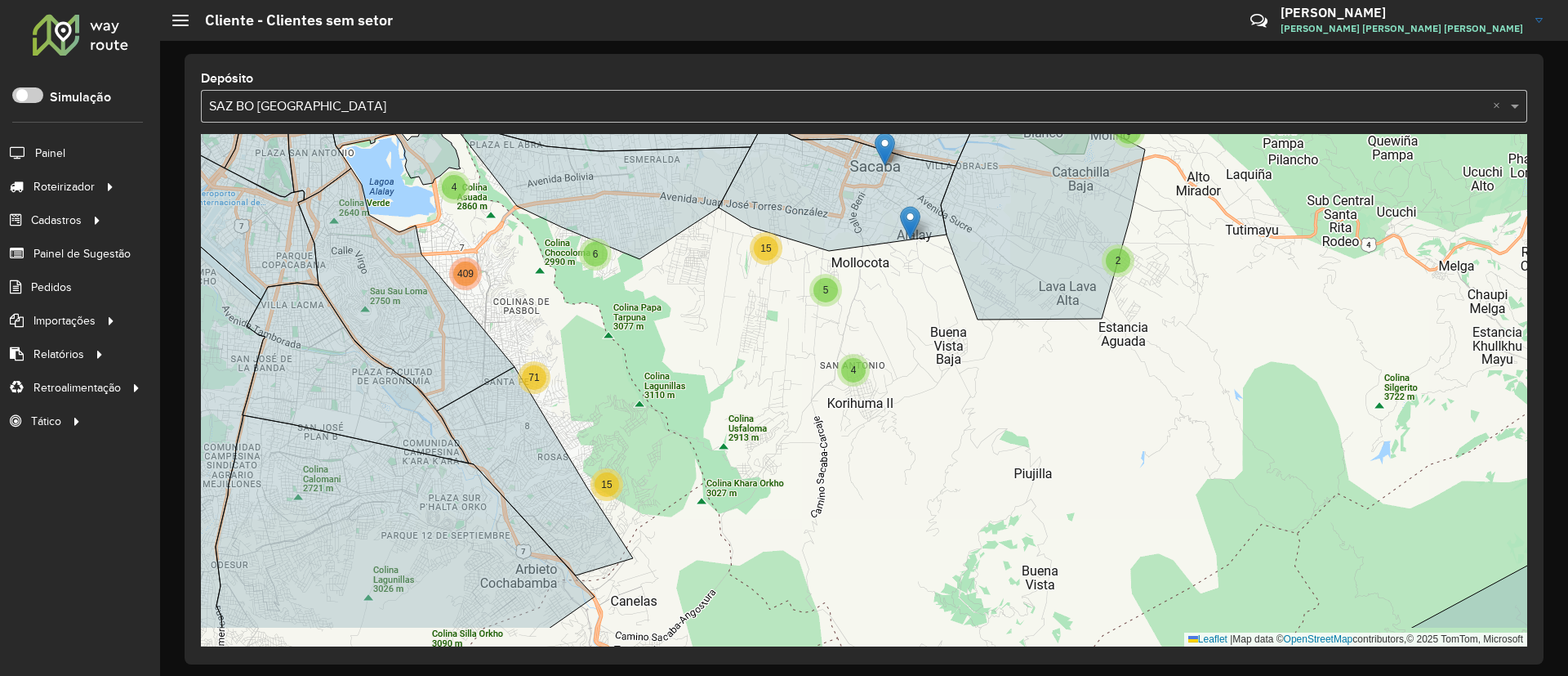
drag, startPoint x: 1026, startPoint y: 382, endPoint x: 895, endPoint y: 313, distance: 148.1
click at [895, 313] on div "2 3 15 5 4 2 3 10 2 15 3 36 6 4 71 409 Leaflet | Map data © OpenStreetMap contr…" at bounding box center [863, 390] width 1326 height 512
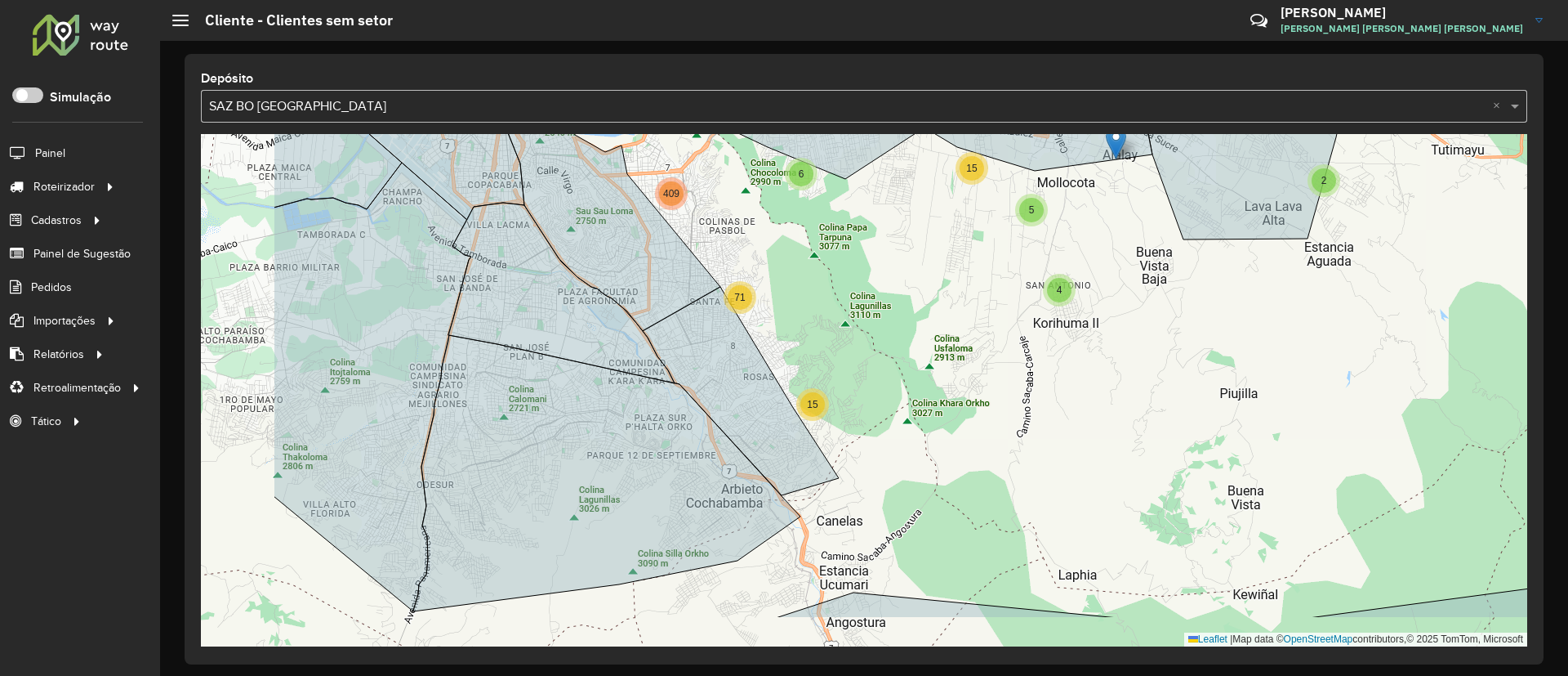
drag, startPoint x: 673, startPoint y: 450, endPoint x: 962, endPoint y: 385, distance: 296.2
click at [962, 385] on div "2 3 15 5 4 2 3 10 2 15 3 36 6 4 71 409 Leaflet | Map data © OpenStreetMap contr…" at bounding box center [863, 390] width 1326 height 512
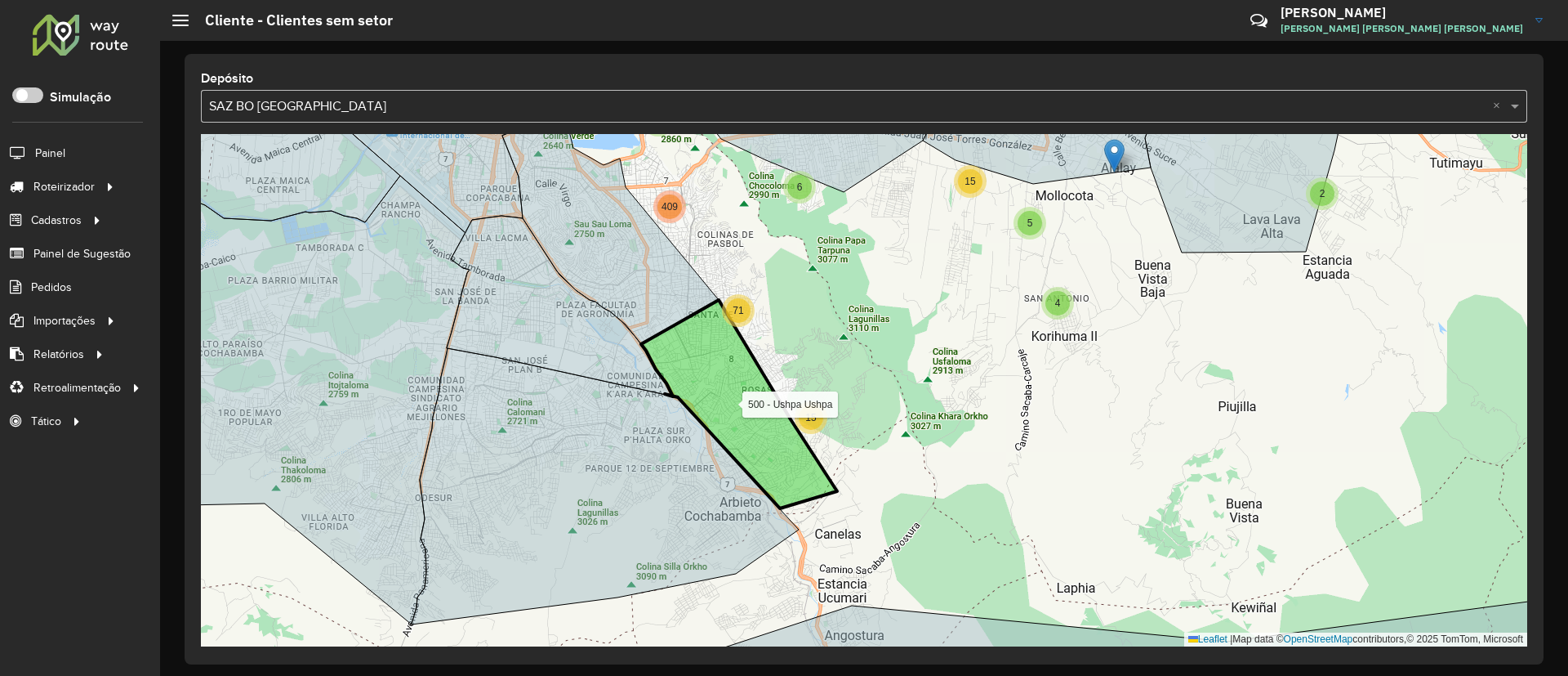
click at [755, 397] on icon at bounding box center [739, 404] width 196 height 209
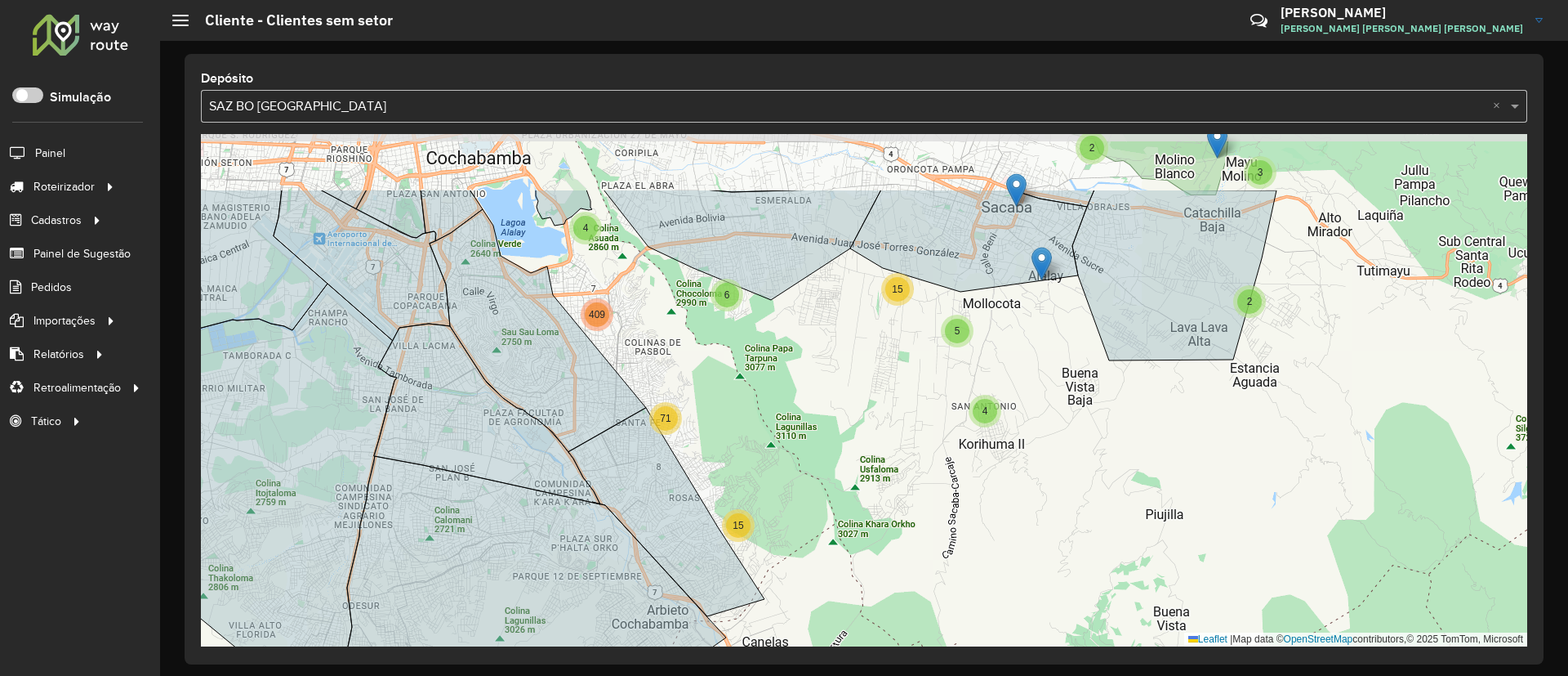
drag, startPoint x: 1094, startPoint y: 236, endPoint x: 1024, endPoint y: 340, distance: 125.4
click at [1024, 340] on div "2 2 3 15 5 4 2 3 10 2 15 3 36 6 4 71 409 Leaflet | Map data © OpenStreetMap con…" at bounding box center [863, 390] width 1326 height 512
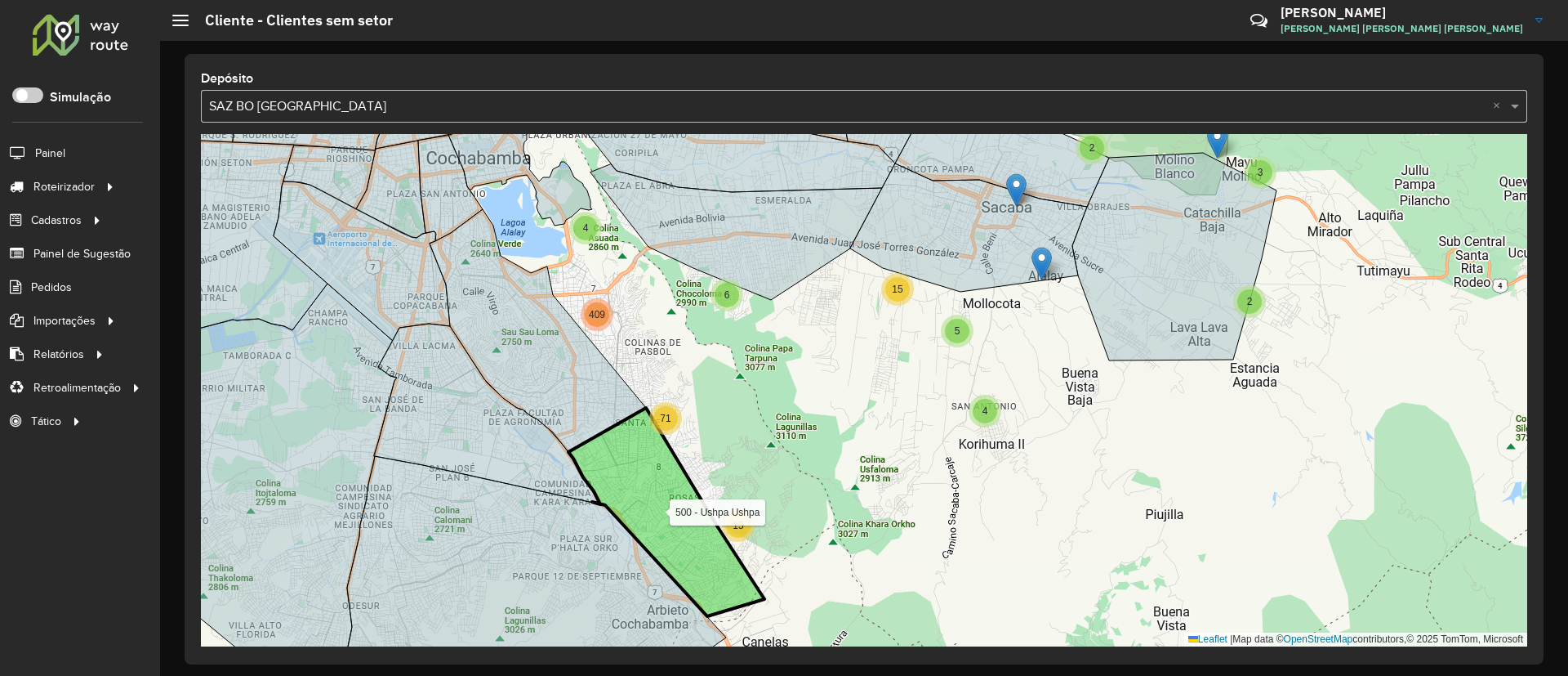
click at [649, 460] on icon at bounding box center [666, 511] width 196 height 209
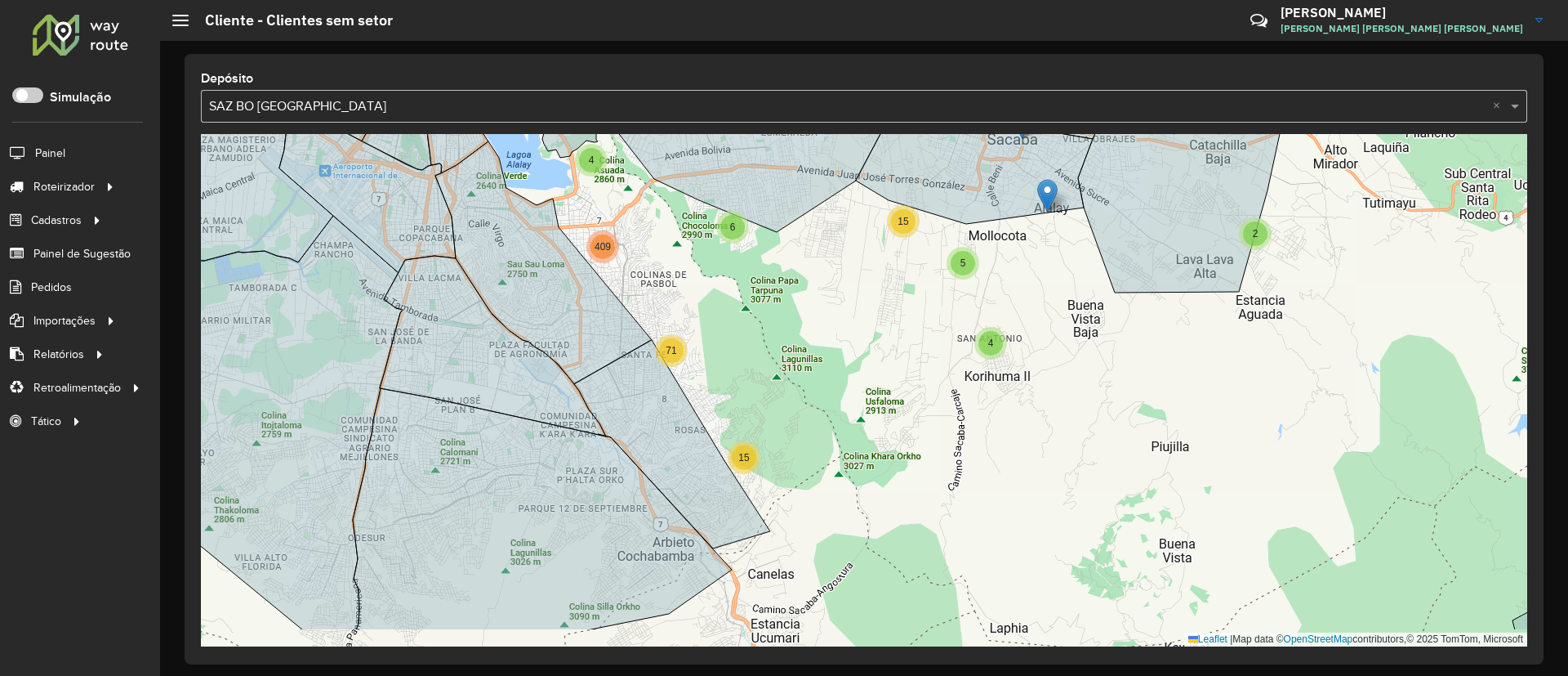
drag, startPoint x: 706, startPoint y: 411, endPoint x: 714, endPoint y: 378, distance: 34.0
click at [714, 378] on div "2 3 15 5 4 2 3 10 2 15 3 36 6 4 71 409 Leaflet | Map data © OpenStreetMap contr…" at bounding box center [863, 390] width 1326 height 512
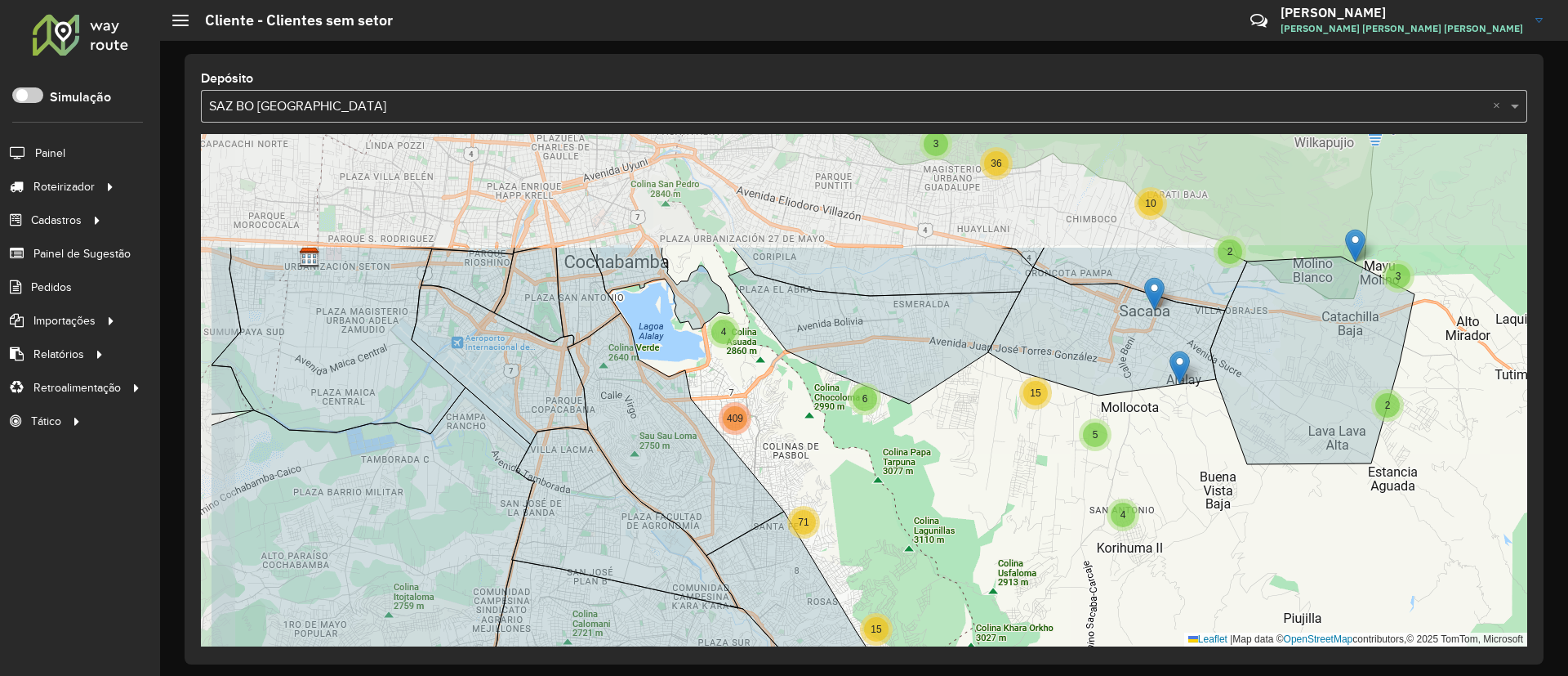
drag, startPoint x: 674, startPoint y: 290, endPoint x: 811, endPoint y: 455, distance: 214.5
click at [811, 455] on div "2 3 15 5 4 2 3 10 2 15 3 36 6 4 71 409 Leaflet | Map data © OpenStreetMap contr…" at bounding box center [863, 390] width 1326 height 512
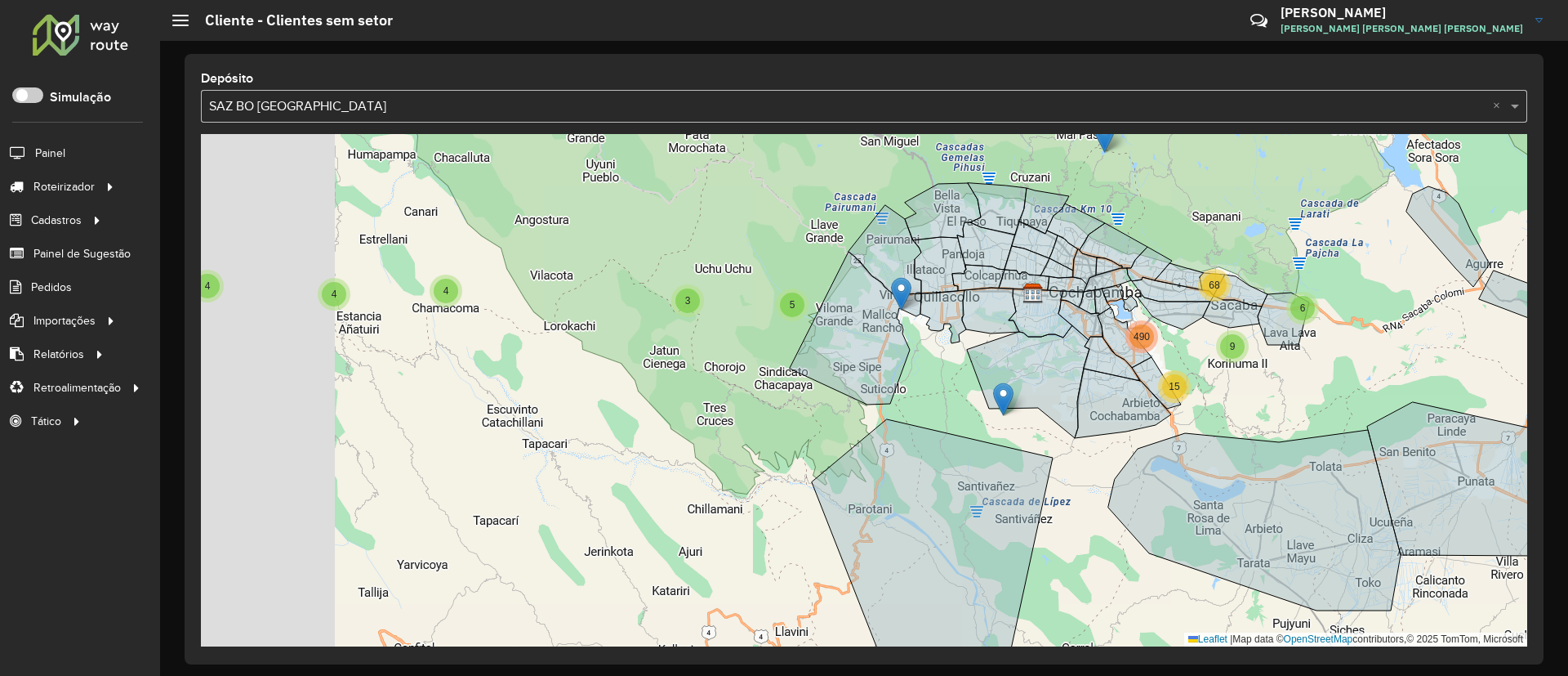
drag, startPoint x: 359, startPoint y: 367, endPoint x: 756, endPoint y: 344, distance: 397.7
click at [756, 344] on div "7 4 4 4 3 5 3 15 9 6 68 490 Leaflet | Map data © OpenStreetMap contributors,© 2…" at bounding box center [863, 390] width 1326 height 512
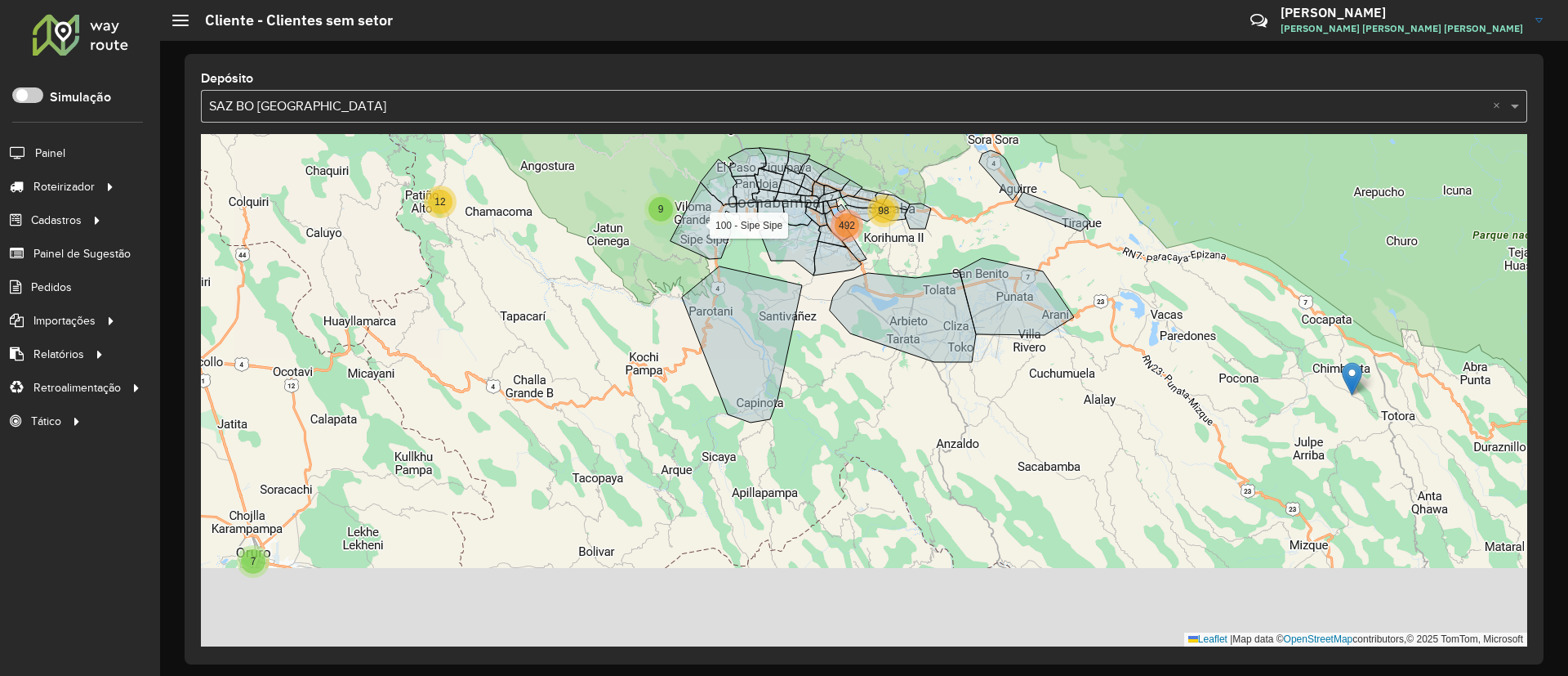
drag, startPoint x: 715, startPoint y: 258, endPoint x: 609, endPoint y: 150, distance: 151.3
click at [612, 145] on div "3 23 10 4 5 7 12 9 4 98 492 100 - Sipe Sipe Leaflet | Map data © OpenStreetMap …" at bounding box center [863, 390] width 1326 height 512
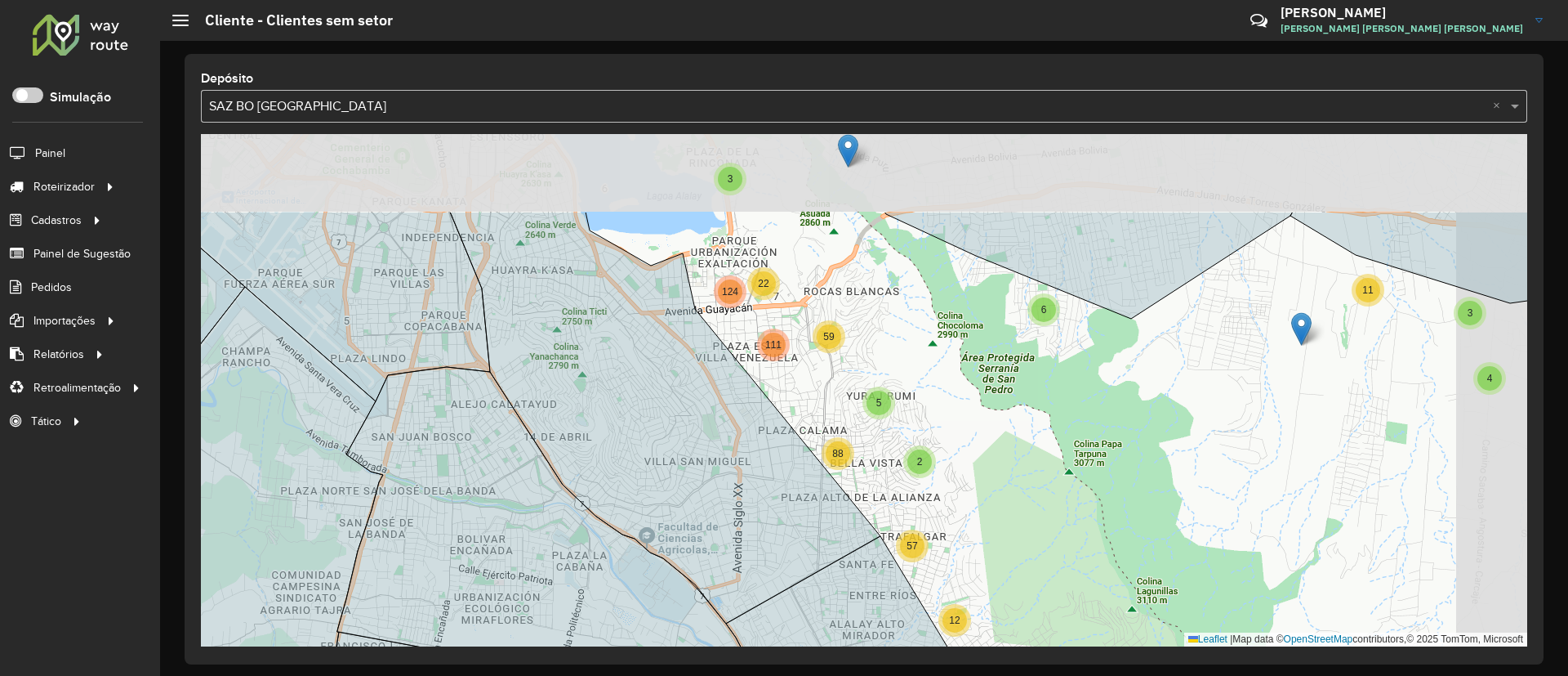
drag, startPoint x: 933, startPoint y: 285, endPoint x: 836, endPoint y: 426, distance: 171.1
click at [836, 426] on div "4 11 4 4 2 2 10 2 3 11 3 3 23 10 6 3 2 12 57 22 5 59 88 124 111 100 - Sipe Sipe…" at bounding box center [863, 390] width 1326 height 512
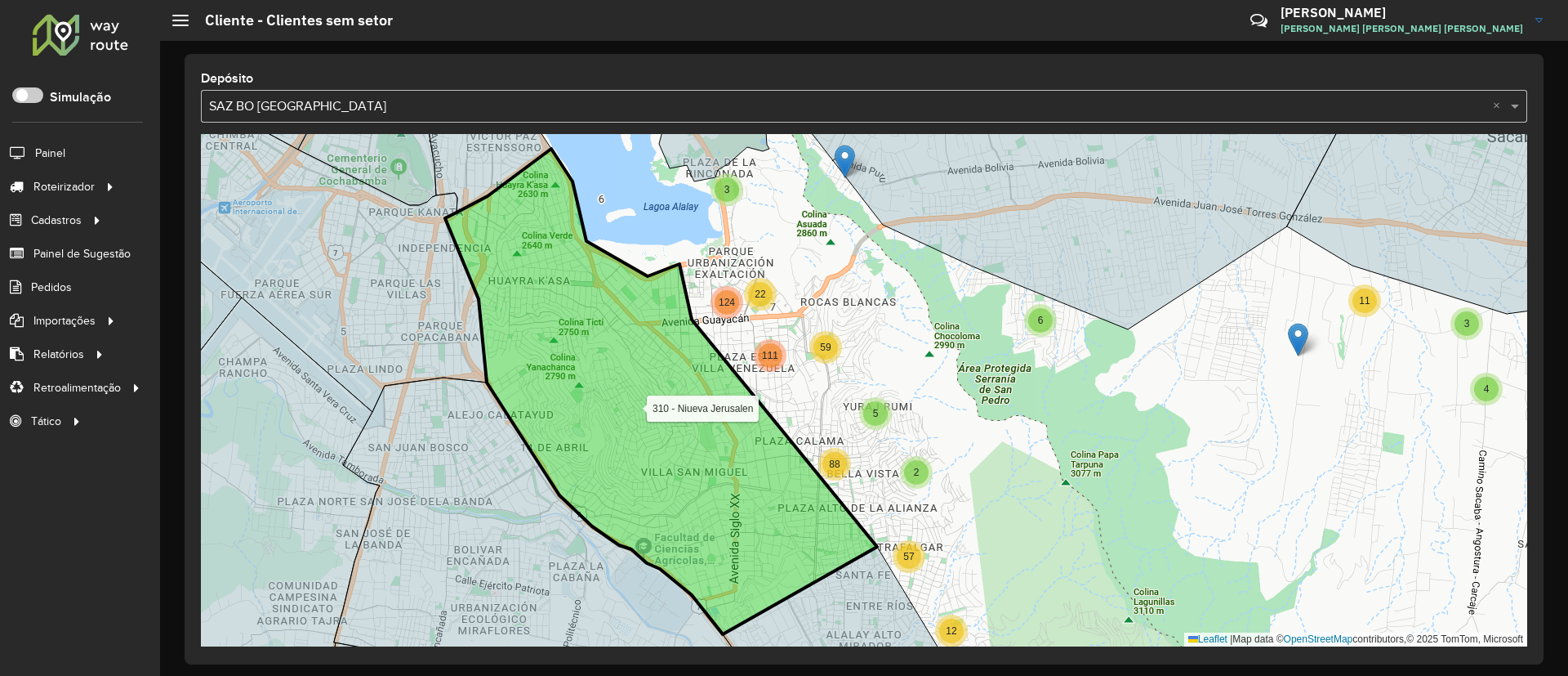
click at [650, 301] on icon at bounding box center [661, 391] width 432 height 485
click at [619, 329] on icon at bounding box center [661, 391] width 432 height 485
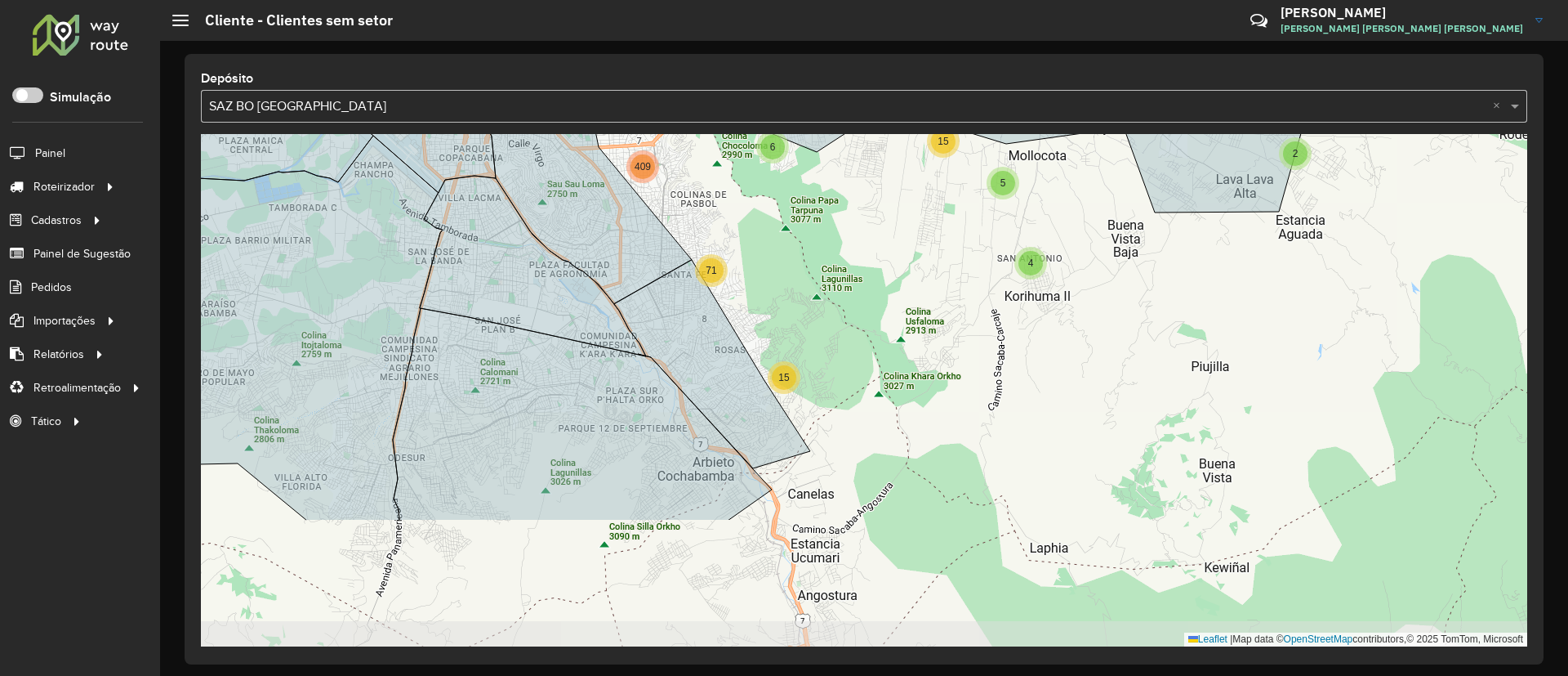
drag, startPoint x: 748, startPoint y: 368, endPoint x: 693, endPoint y: 207, distance: 170.1
click at [691, 192] on div "2 2 3 15 5 4 2 3 10 2 15 3 36 6 4 71 409 Leaflet | Map data © OpenStreetMap con…" at bounding box center [863, 390] width 1326 height 512
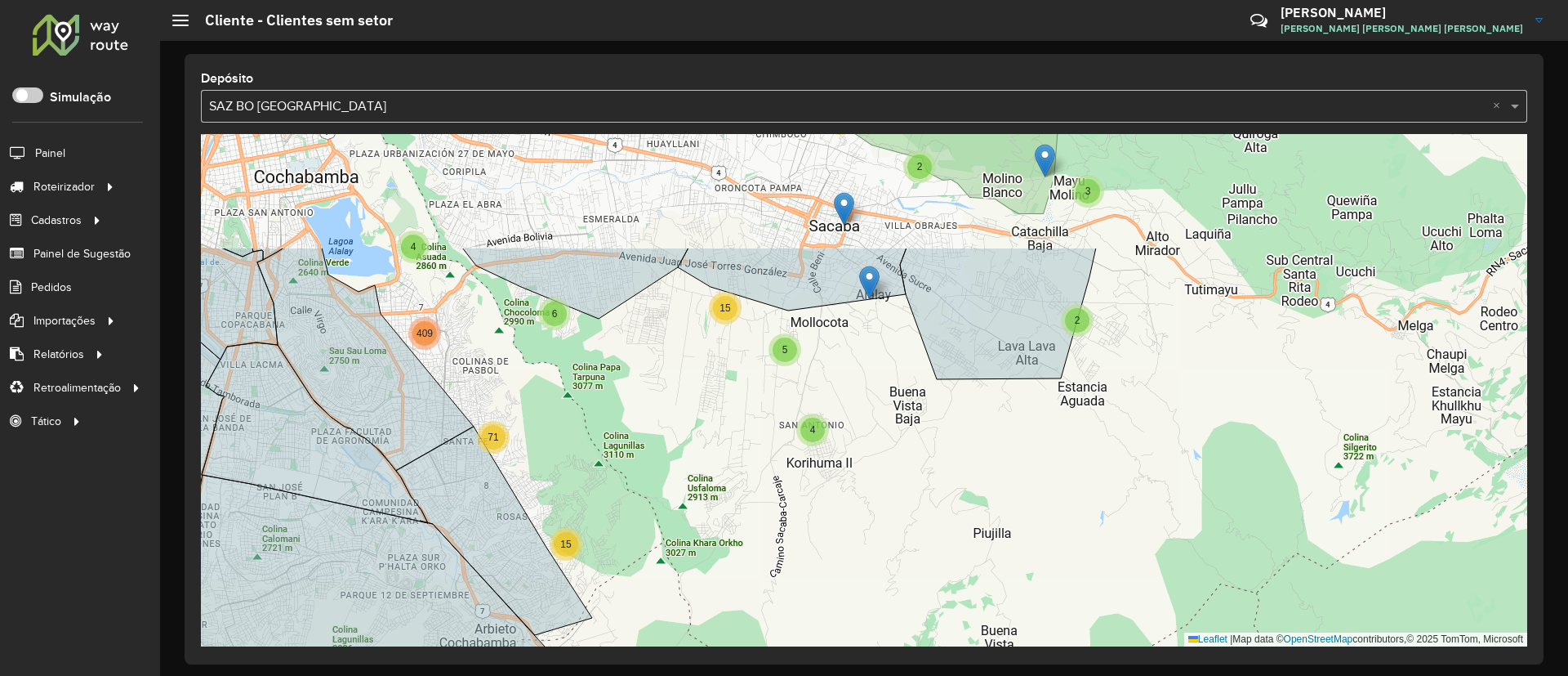
drag, startPoint x: 946, startPoint y: 228, endPoint x: 727, endPoint y: 394, distance: 274.8
click at [727, 394] on div "2 3 15 5 4 2 3 10 2 15 3 36 6 4 71 409 2 Leaflet | Map data © OpenStreetMap con…" at bounding box center [863, 390] width 1326 height 512
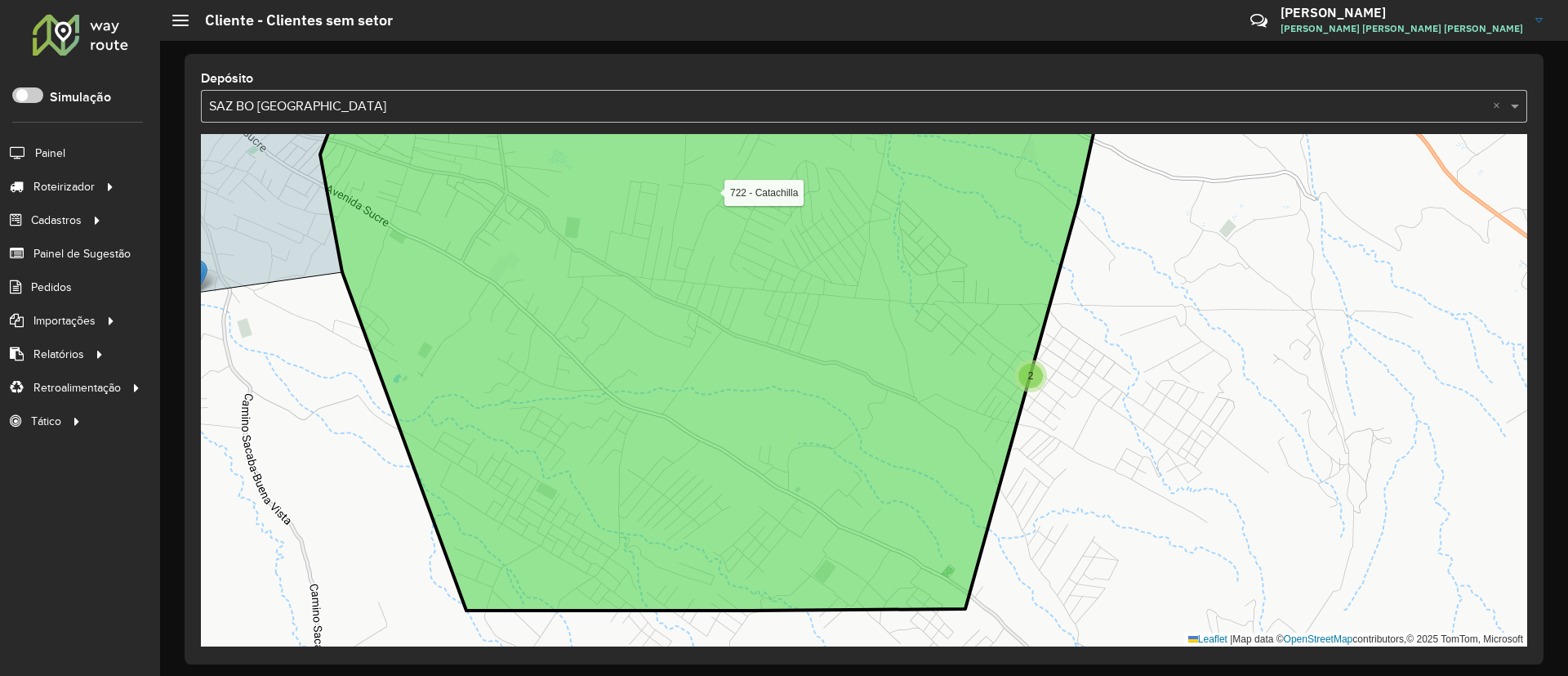
click at [1014, 338] on icon at bounding box center [713, 345] width 785 height 528
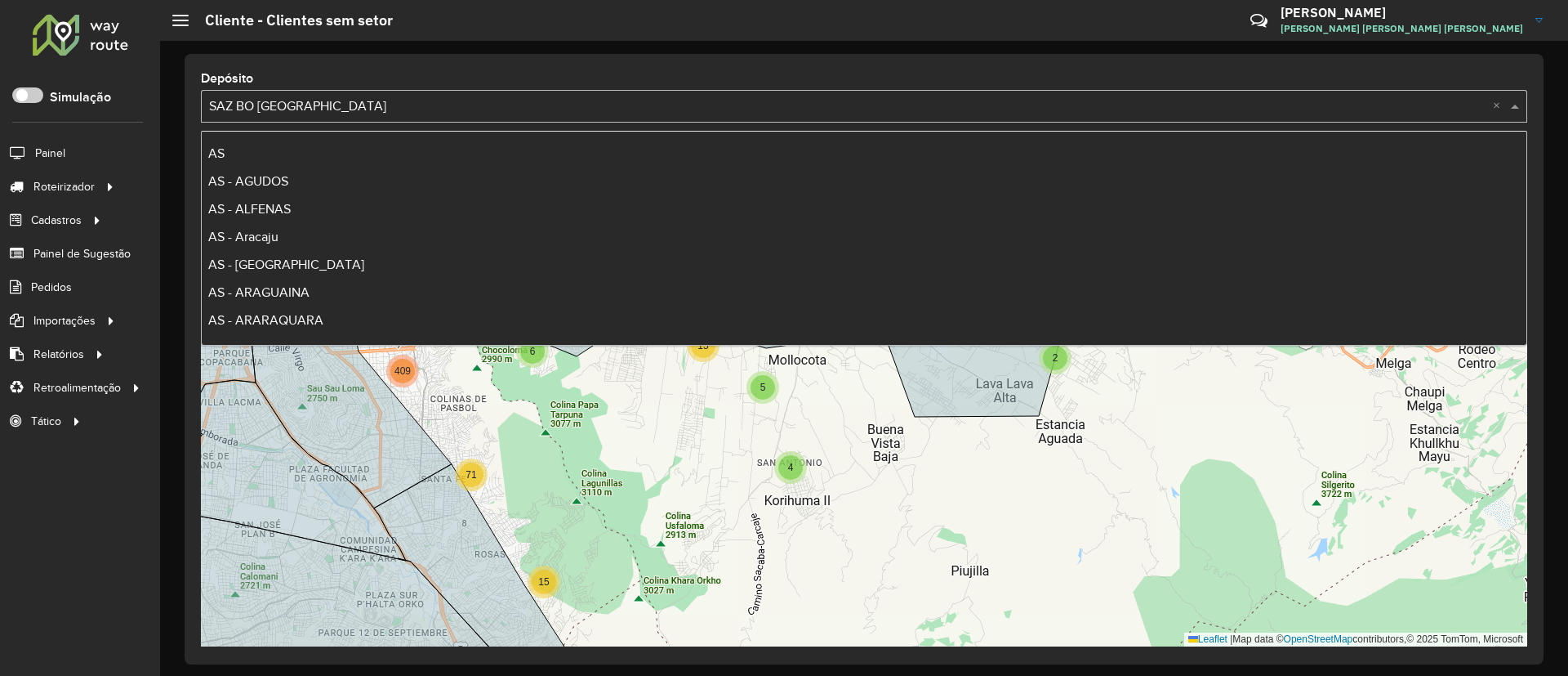
click at [419, 111] on input "text" at bounding box center [848, 107] width 1277 height 20
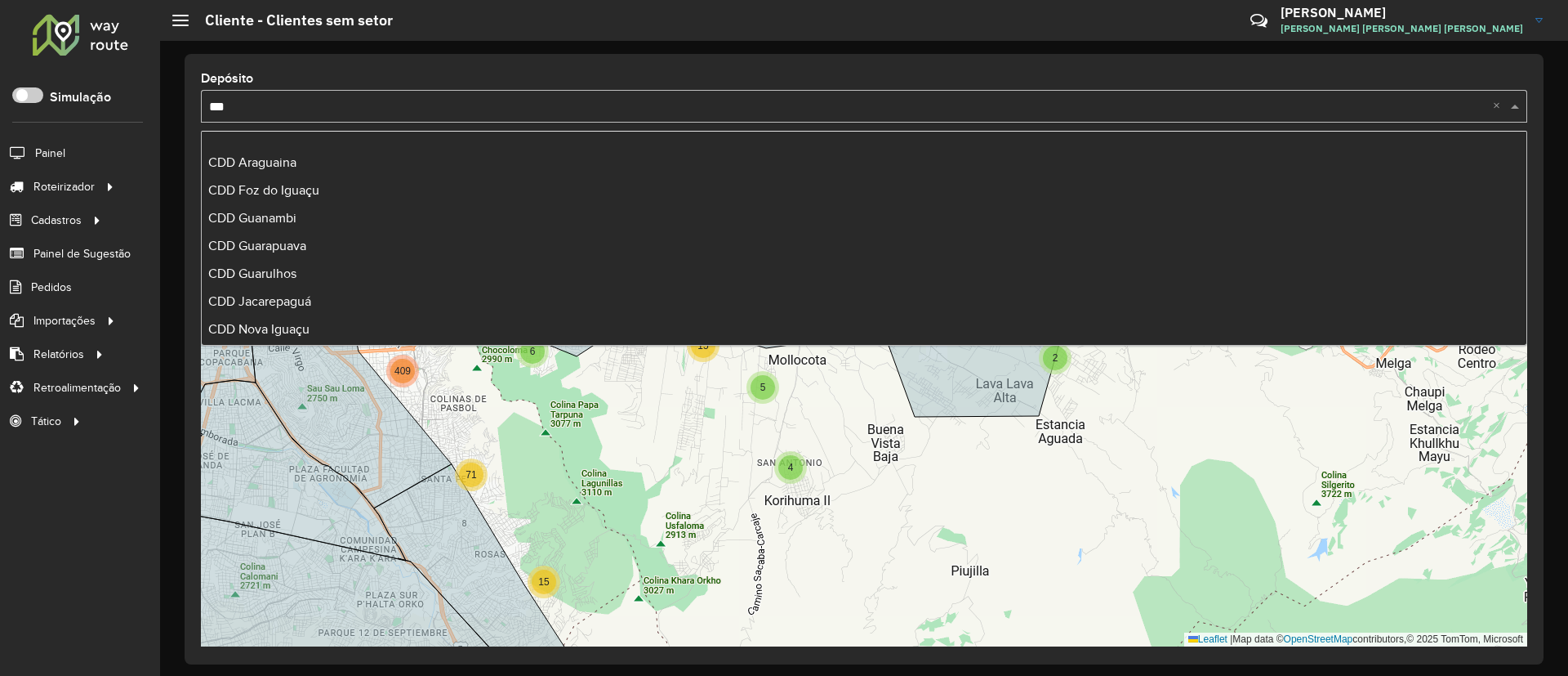
type input "****"
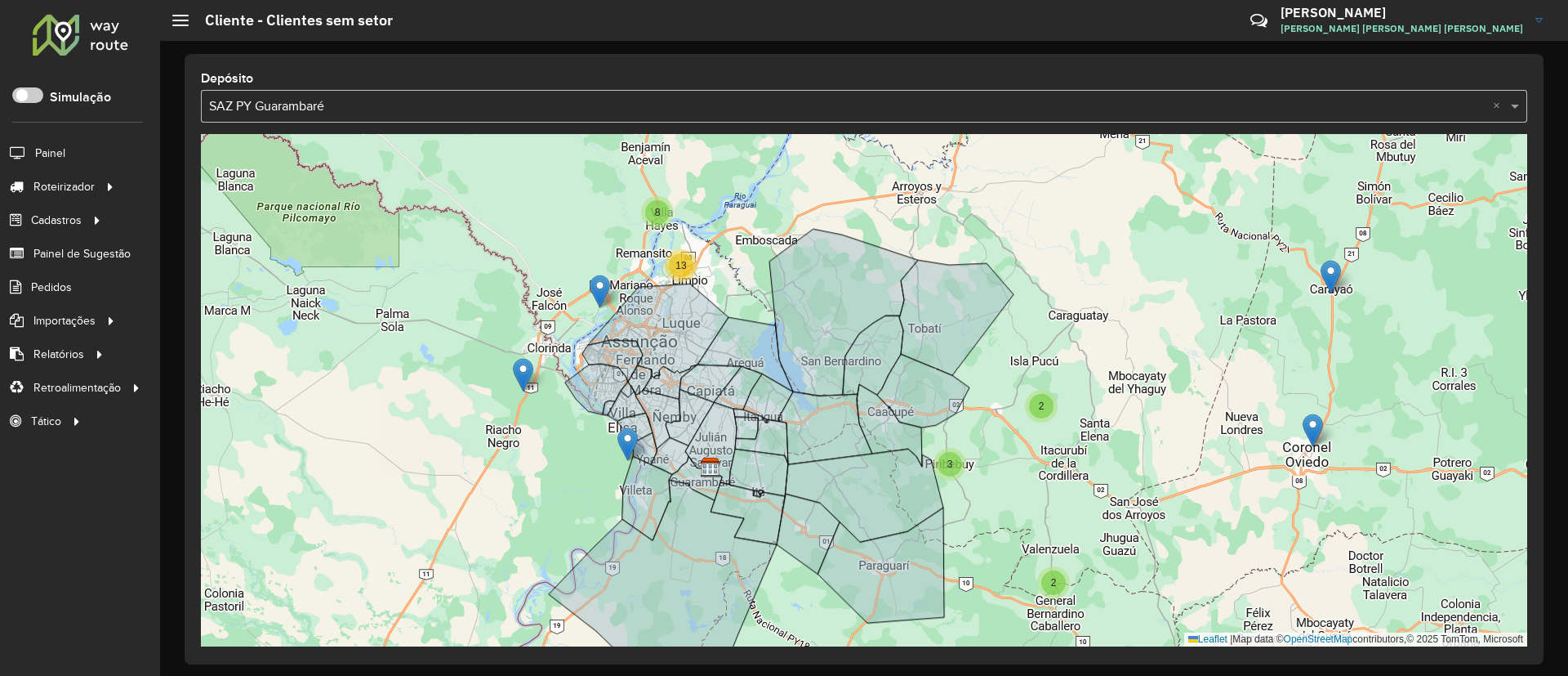
drag, startPoint x: 1134, startPoint y: 433, endPoint x: 980, endPoint y: 509, distance: 171.7
click at [980, 510] on div "2 2 3 3 8 13 Leaflet | Map data © OpenStreetMap contributors,© 2025 TomTom, Mic…" at bounding box center [863, 390] width 1326 height 512
click at [606, 104] on input "text" at bounding box center [848, 107] width 1277 height 20
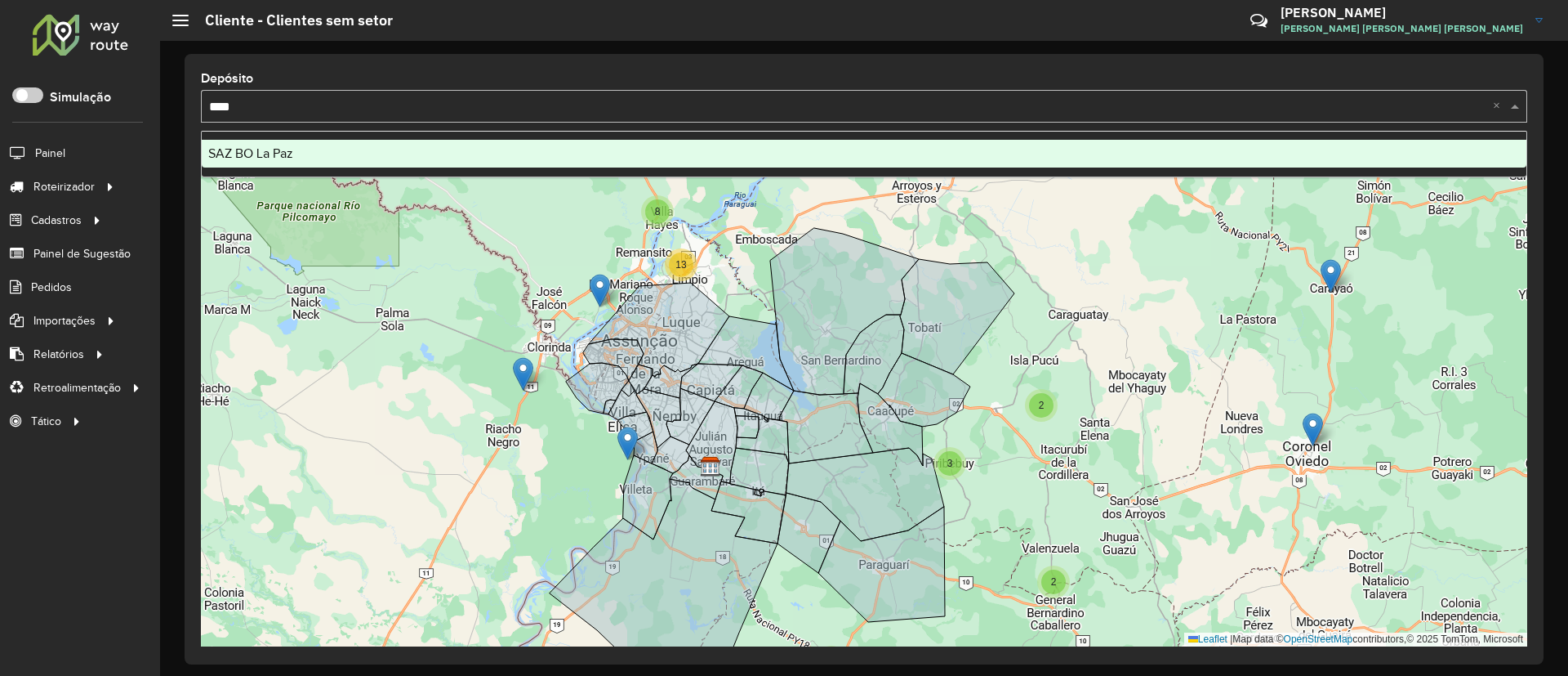
type input "*****"
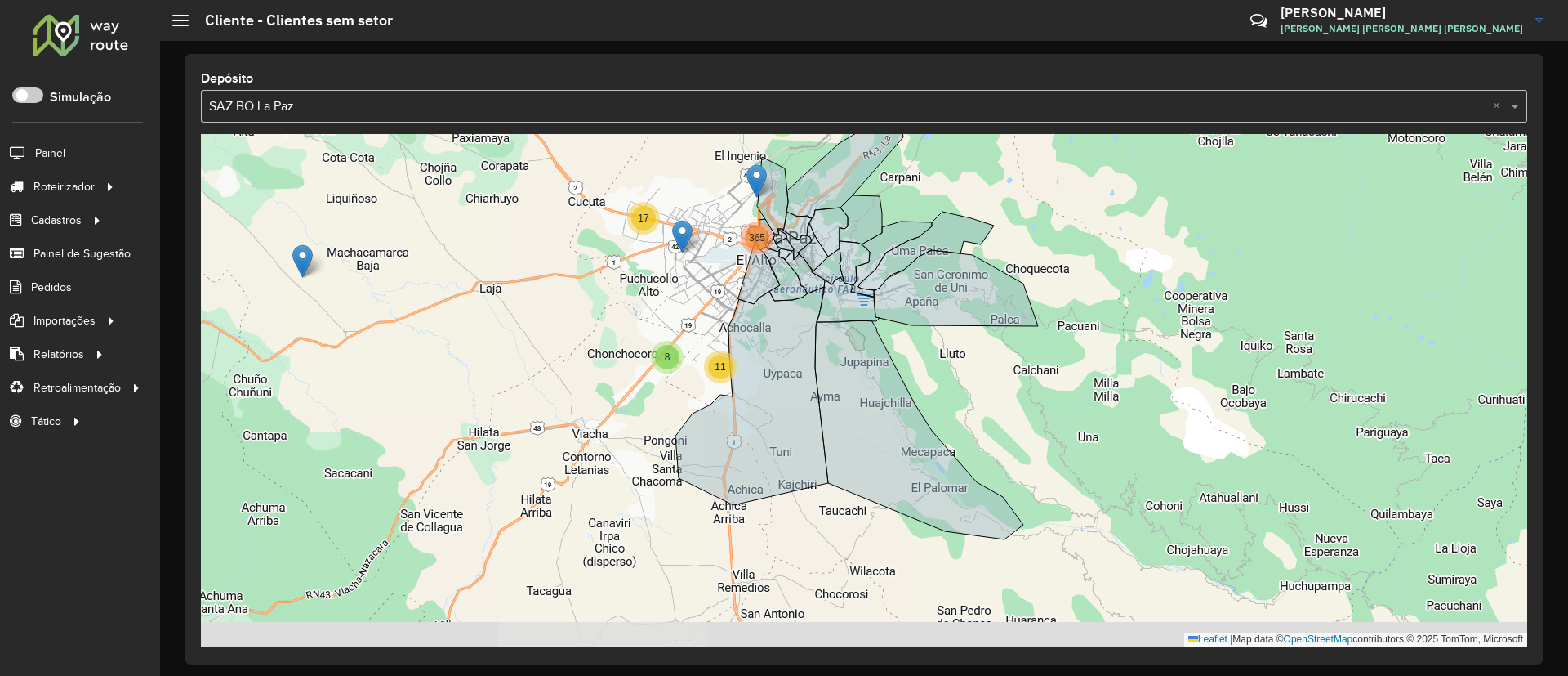
drag, startPoint x: 909, startPoint y: 249, endPoint x: 792, endPoint y: 182, distance: 134.8
click at [801, 163] on div "4 2 2 10 17 8 11 365 5 2 2 Leaflet | Map data © OpenStreetMap contributors,© 20…" at bounding box center [863, 390] width 1326 height 512
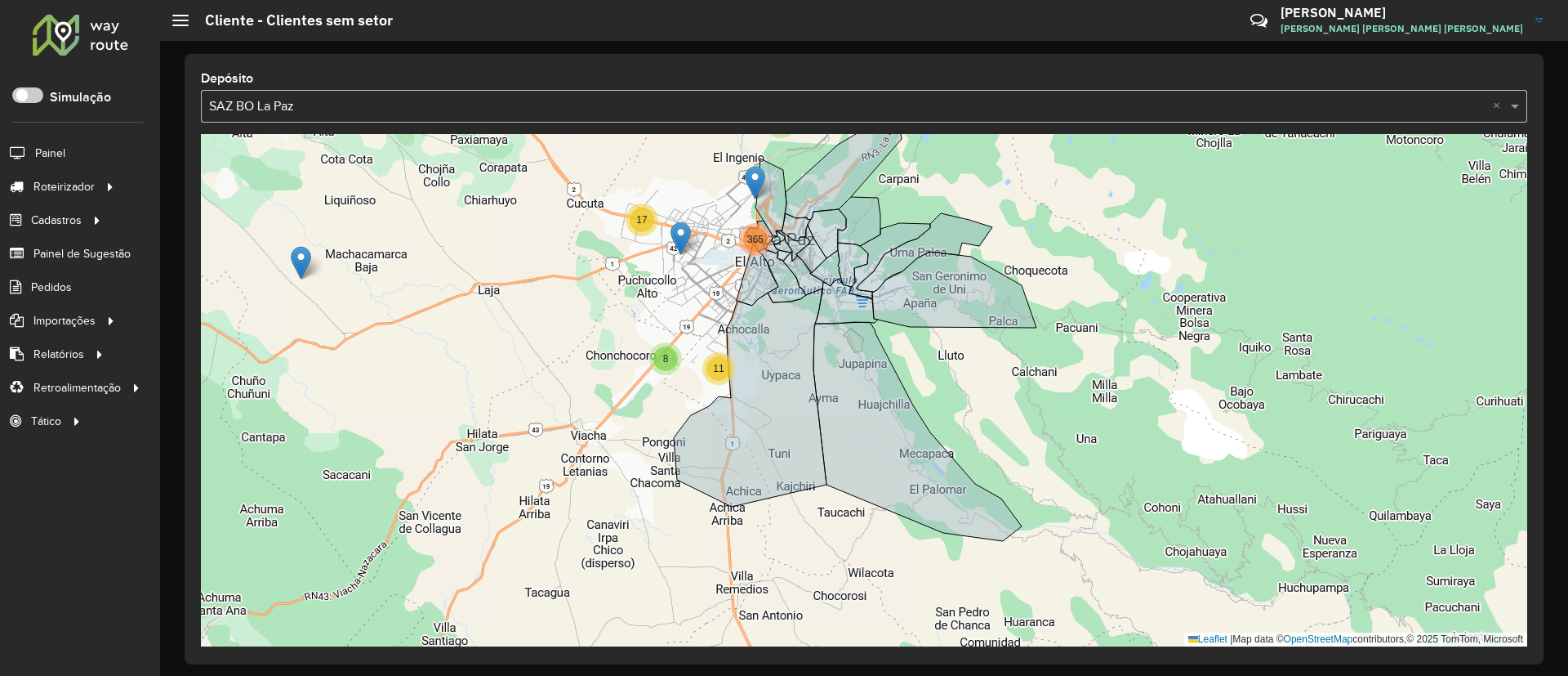
click at [756, 100] on input "text" at bounding box center [848, 107] width 1277 height 20
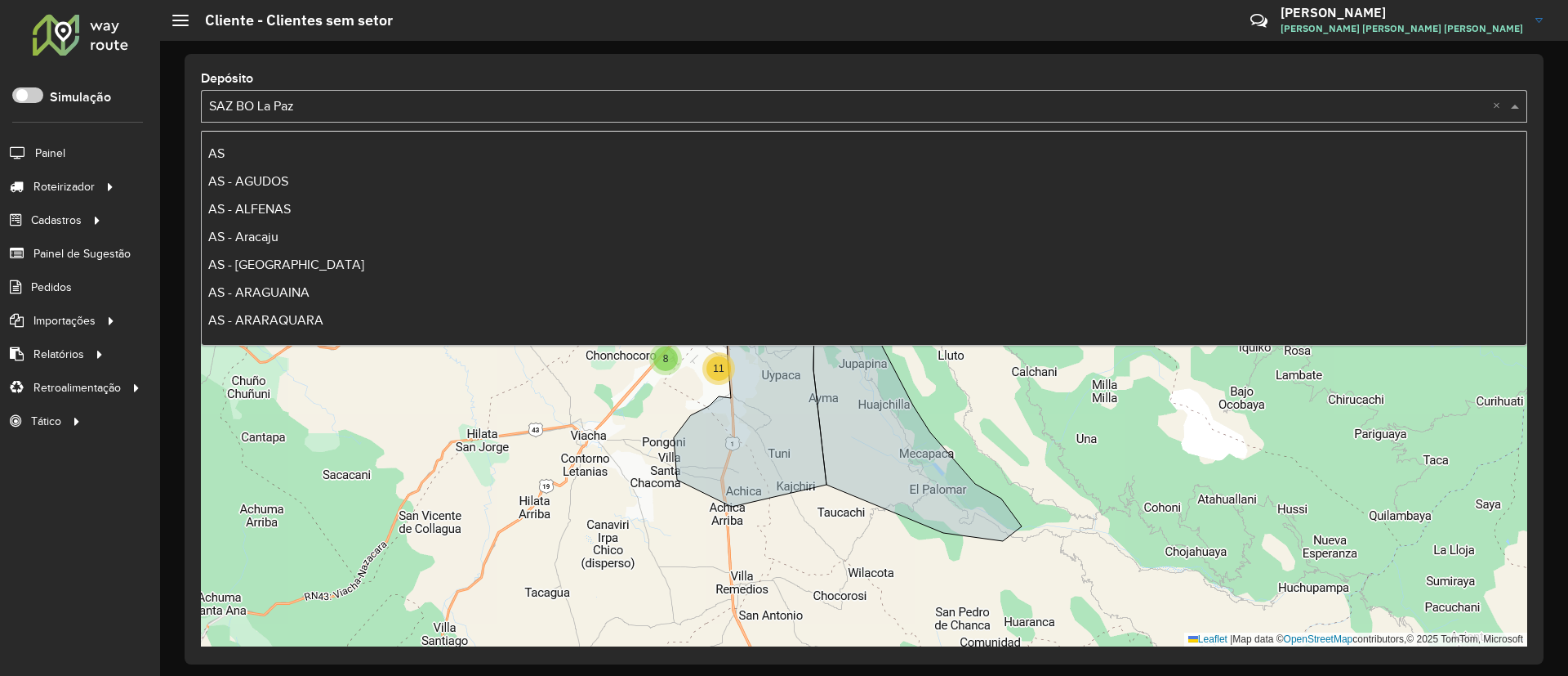
scroll to position [7000, 0]
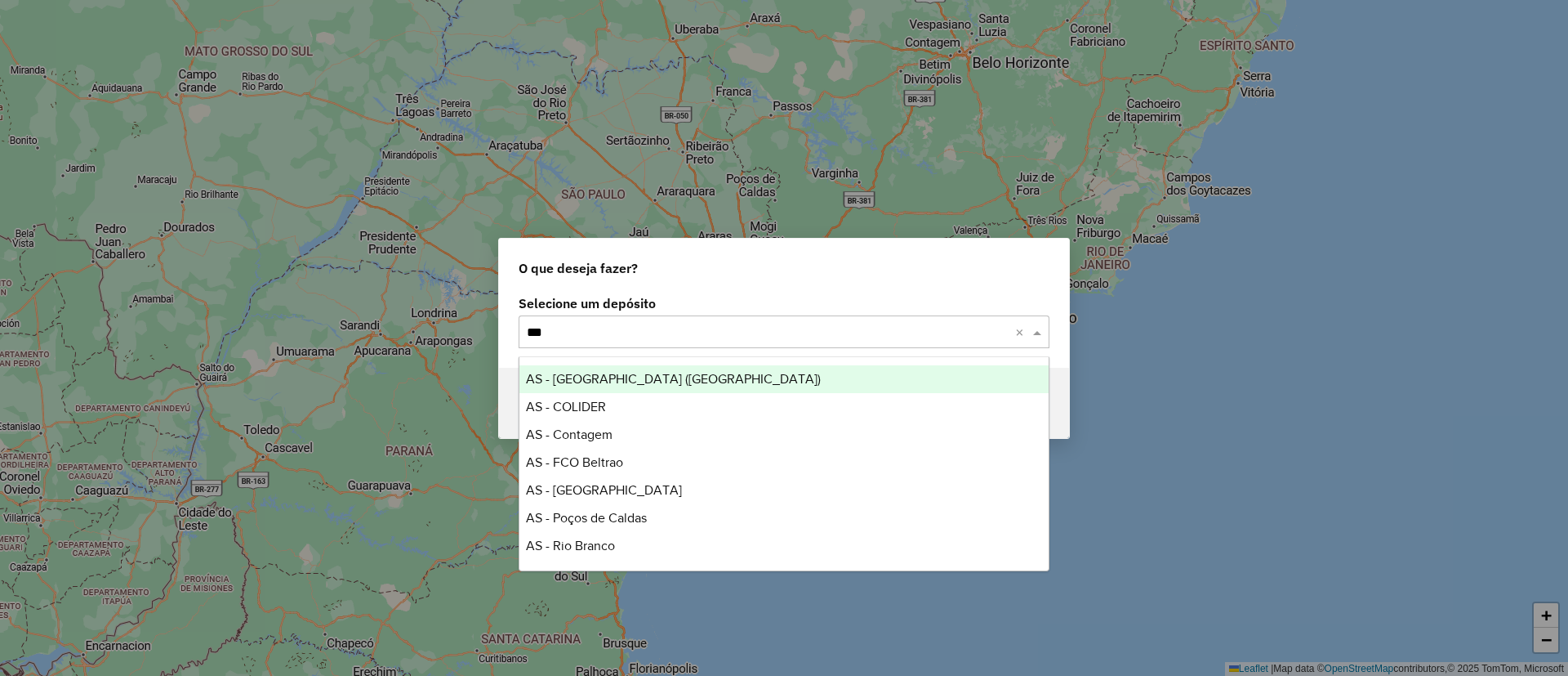
type input "****"
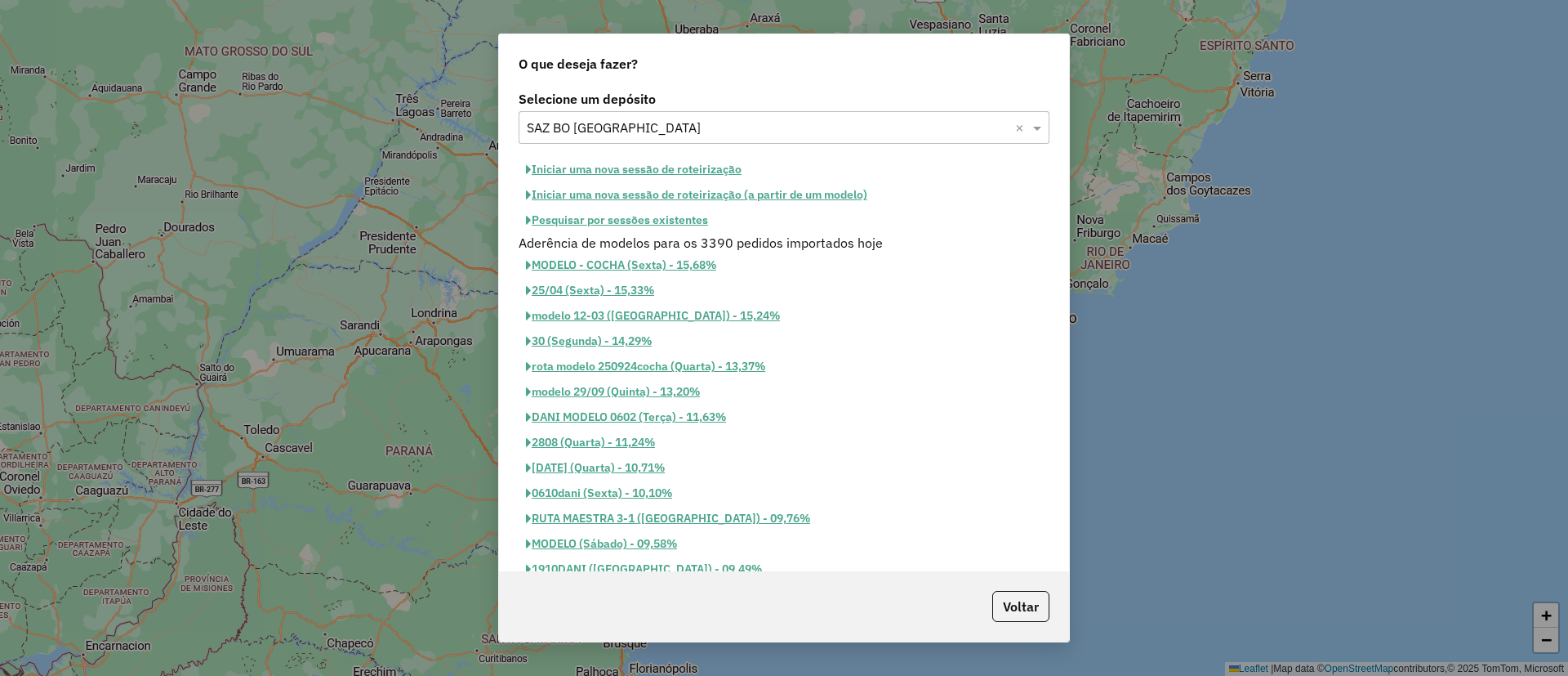
click at [677, 214] on button "Pesquisar por sessões existentes" at bounding box center [617, 220] width 197 height 25
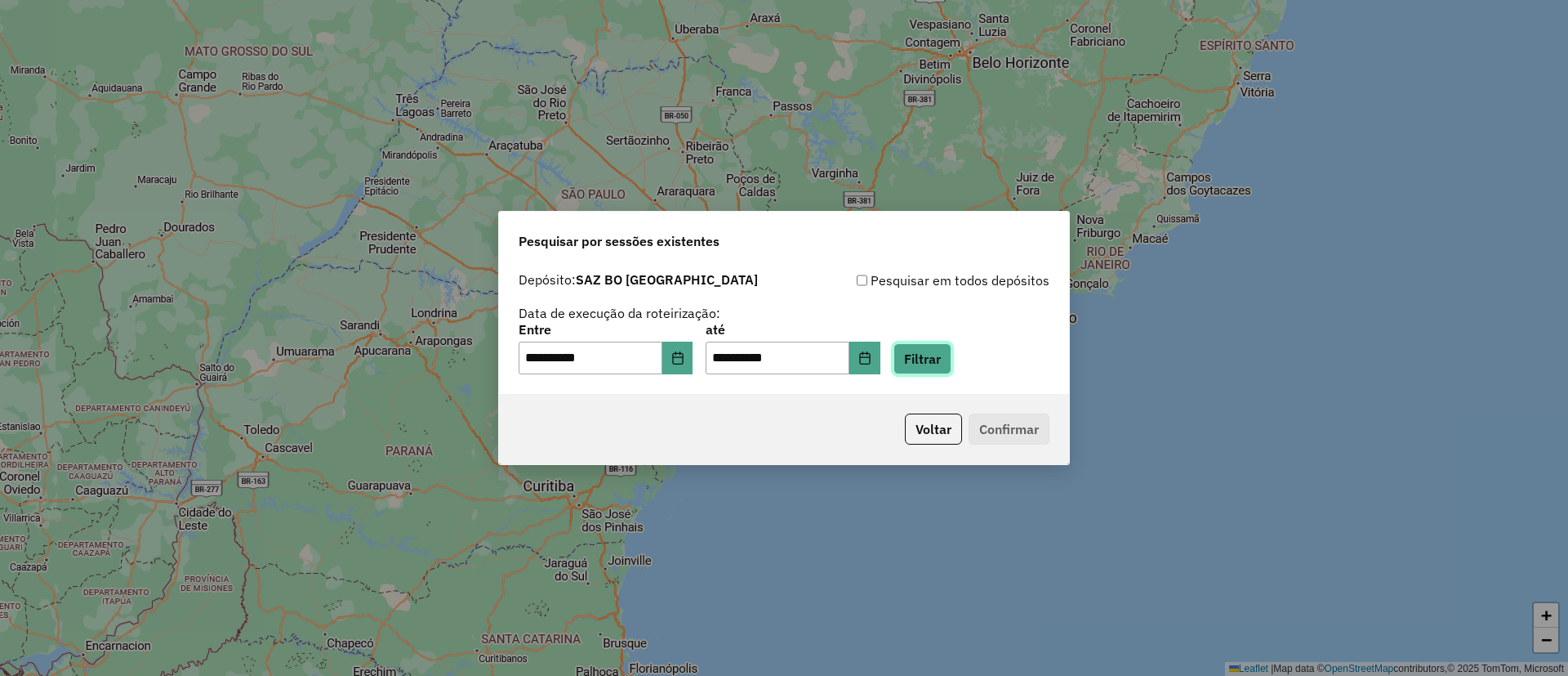
click at [935, 347] on button "Filtrar" at bounding box center [922, 358] width 58 height 31
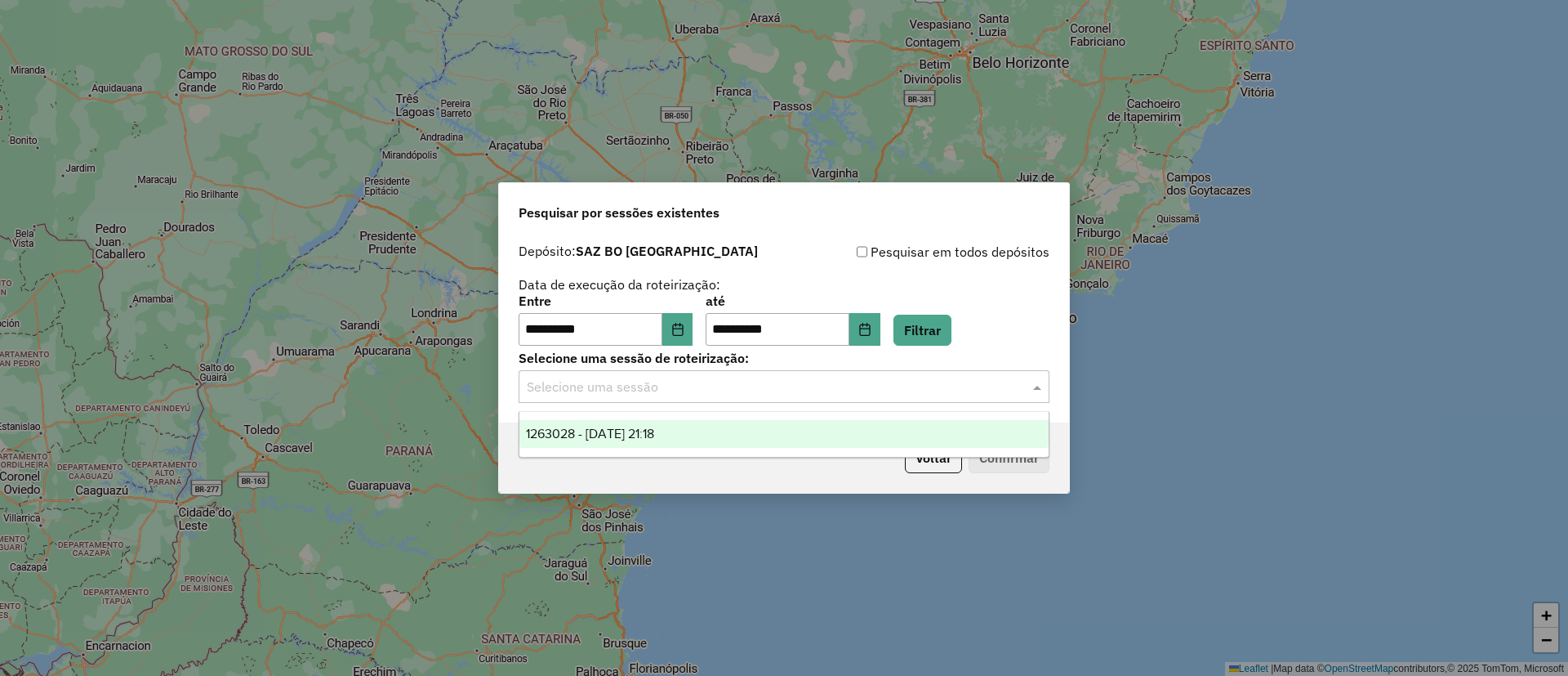
click at [708, 391] on input "text" at bounding box center [768, 387] width 482 height 20
click at [654, 438] on span "1263028 - 10/09/2025 21:18" at bounding box center [590, 433] width 128 height 14
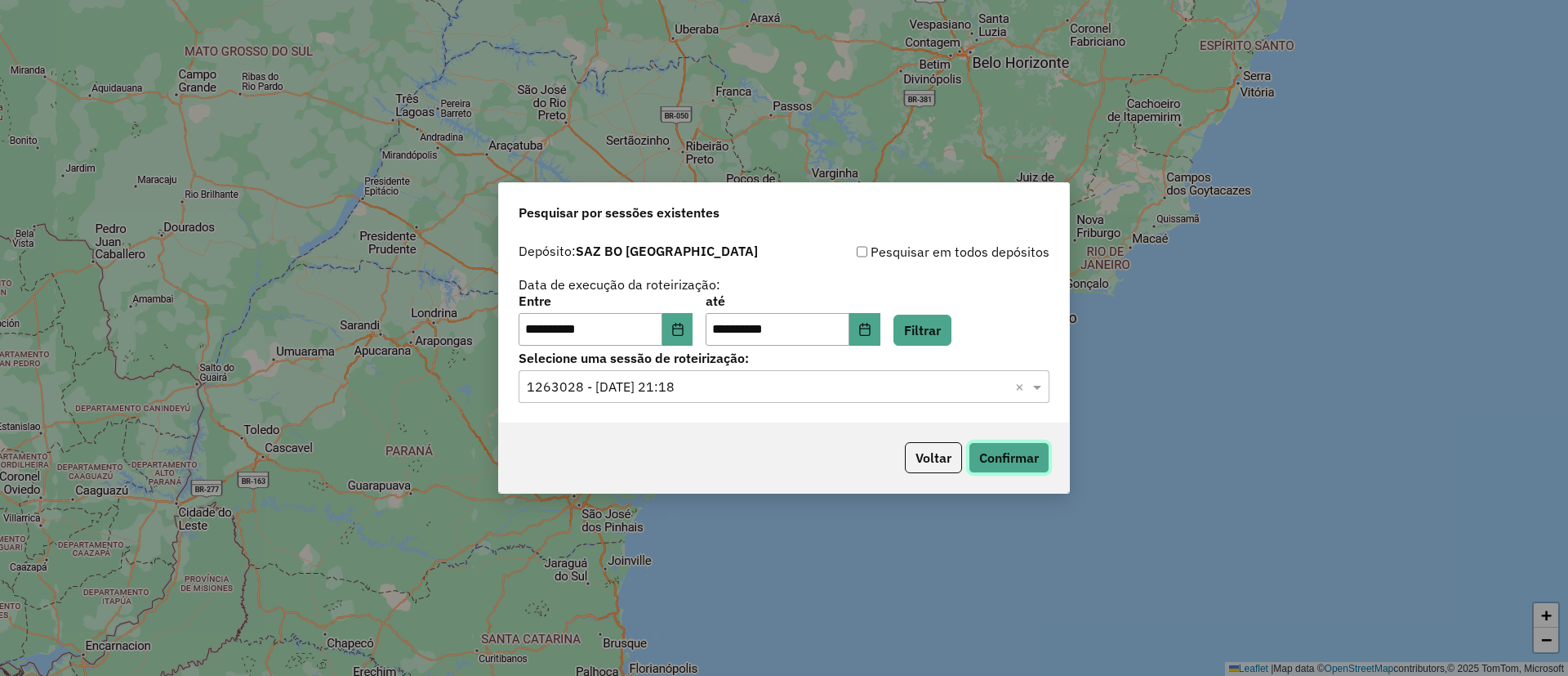
click at [1014, 446] on button "Confirmar" at bounding box center [1008, 457] width 81 height 31
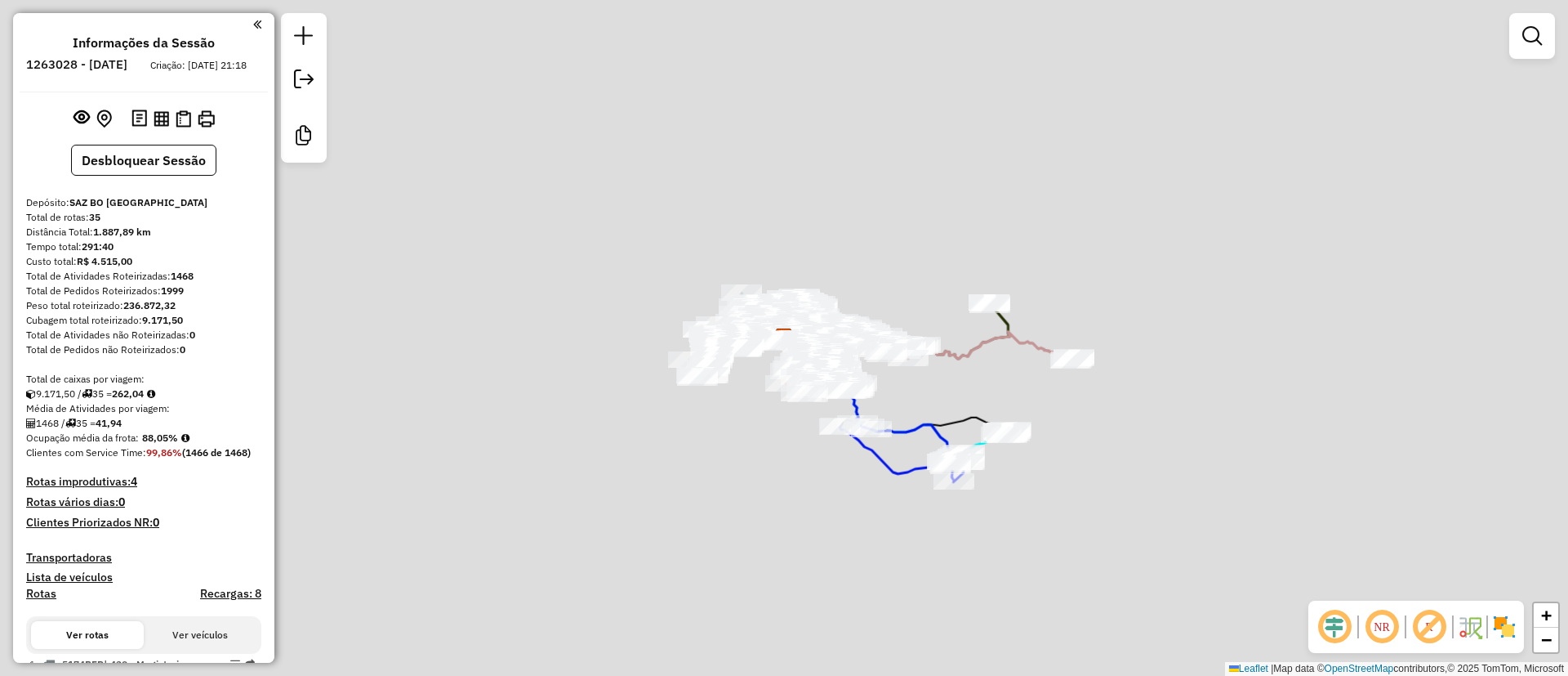
click at [1503, 613] on img at bounding box center [1504, 626] width 26 height 26
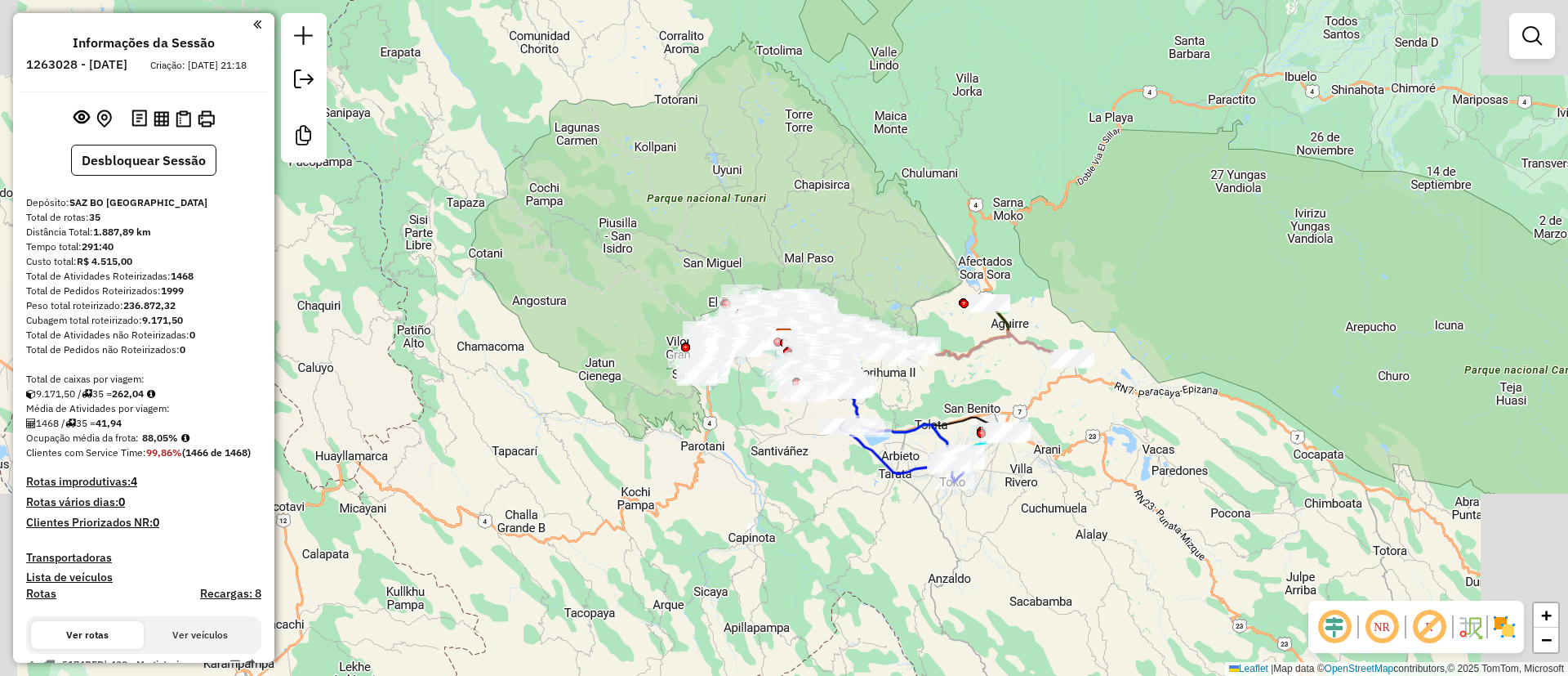
click at [1501, 640] on div "NR R" at bounding box center [1416, 626] width 216 height 52
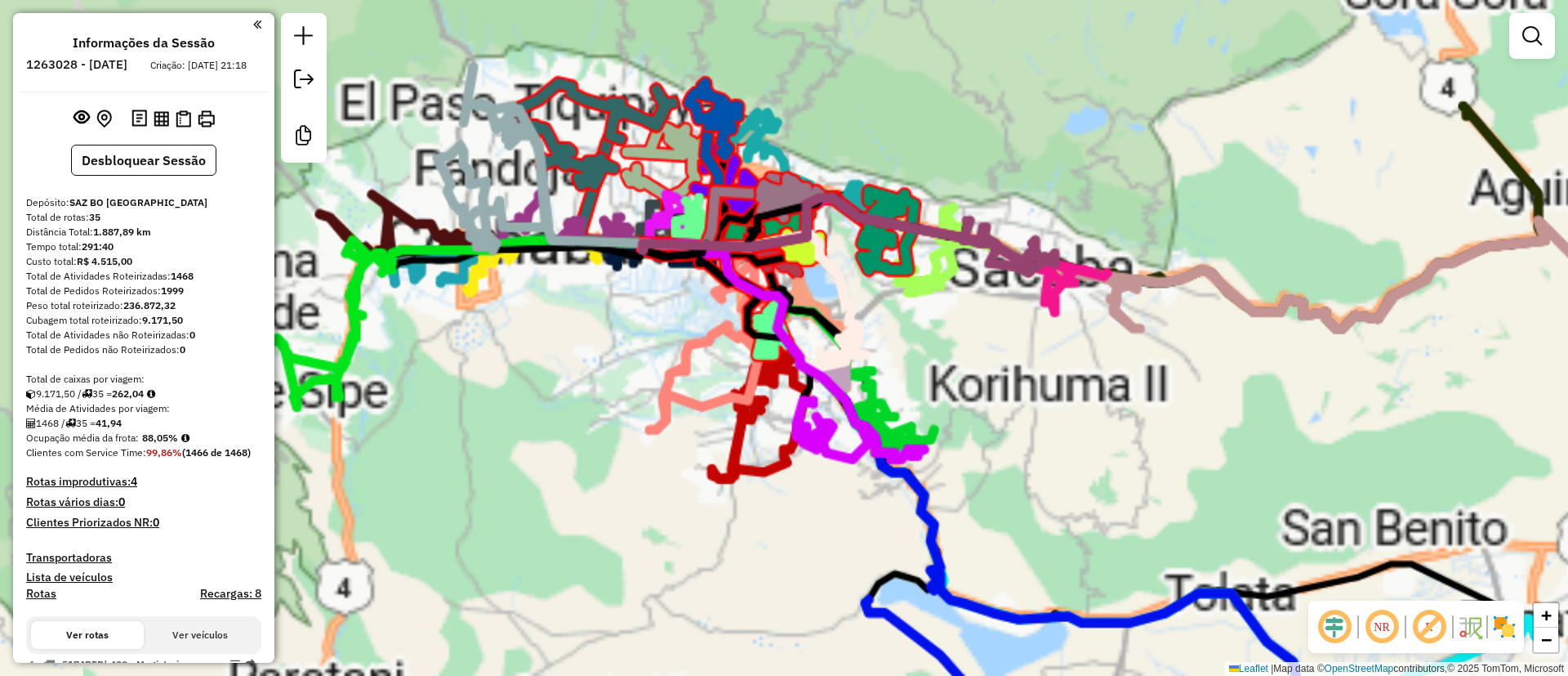
select select "**********"
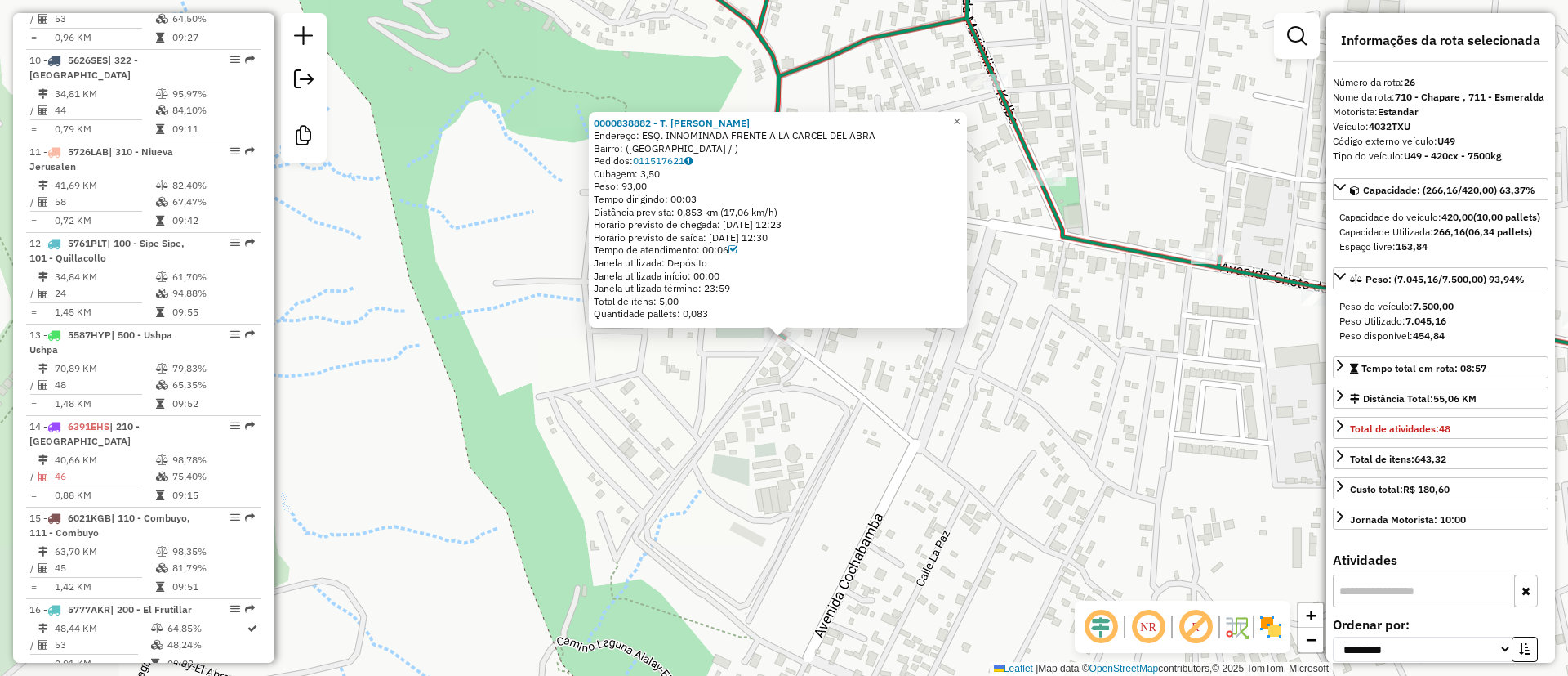
scroll to position [2884, 0]
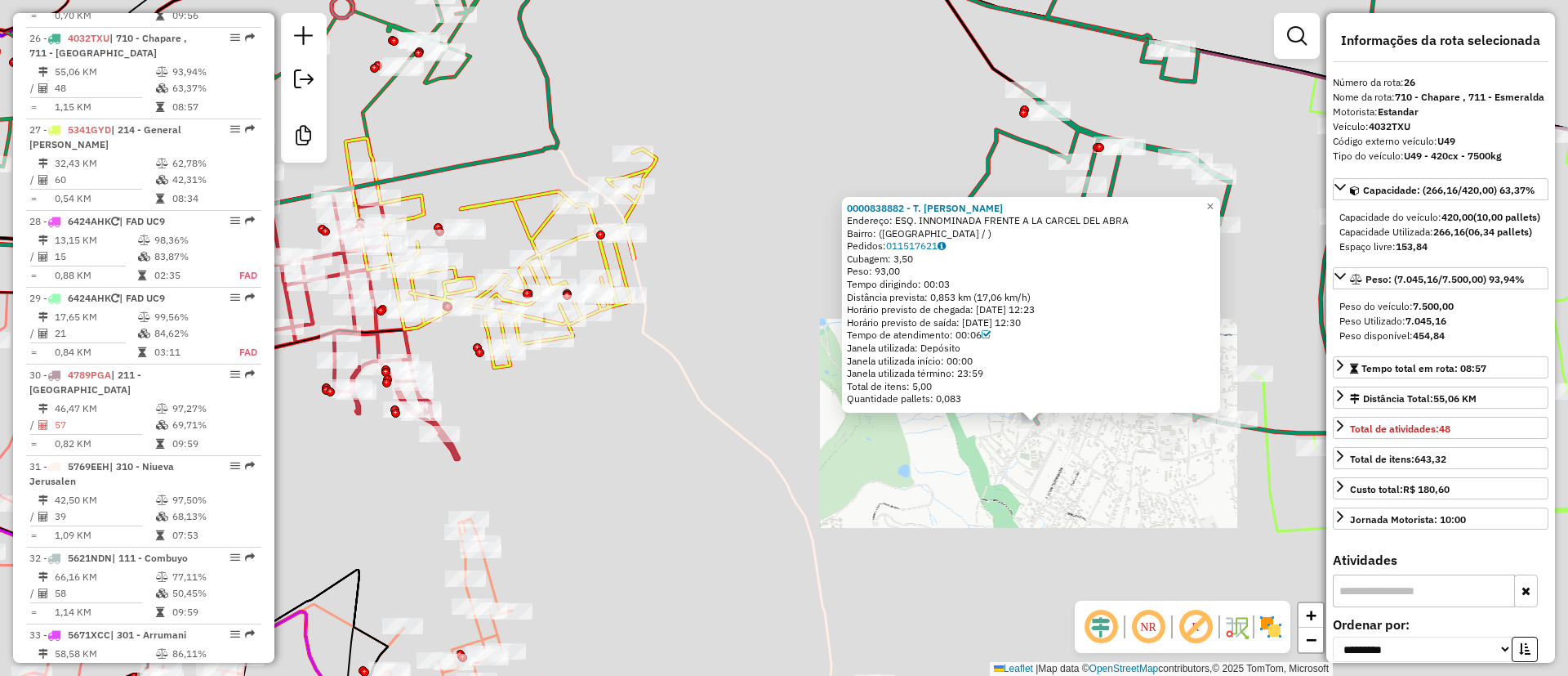
click at [1262, 621] on img at bounding box center [1271, 626] width 26 height 26
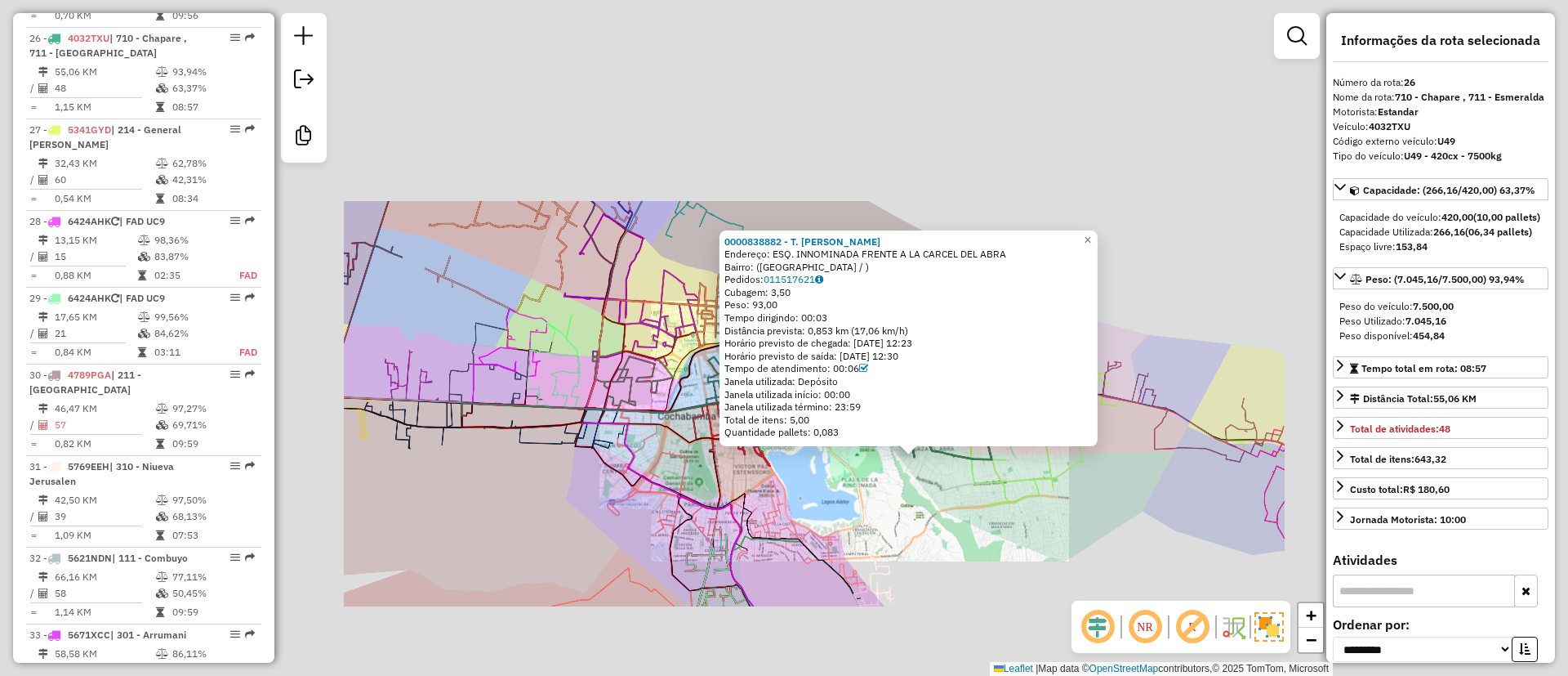
click at [706, 324] on div "0000838882 - T. MARGARITA Endereço: ESQ. INNOMINADA FRENTE A LA CARCEL DEL ABRA…" at bounding box center [784, 338] width 1568 height 676
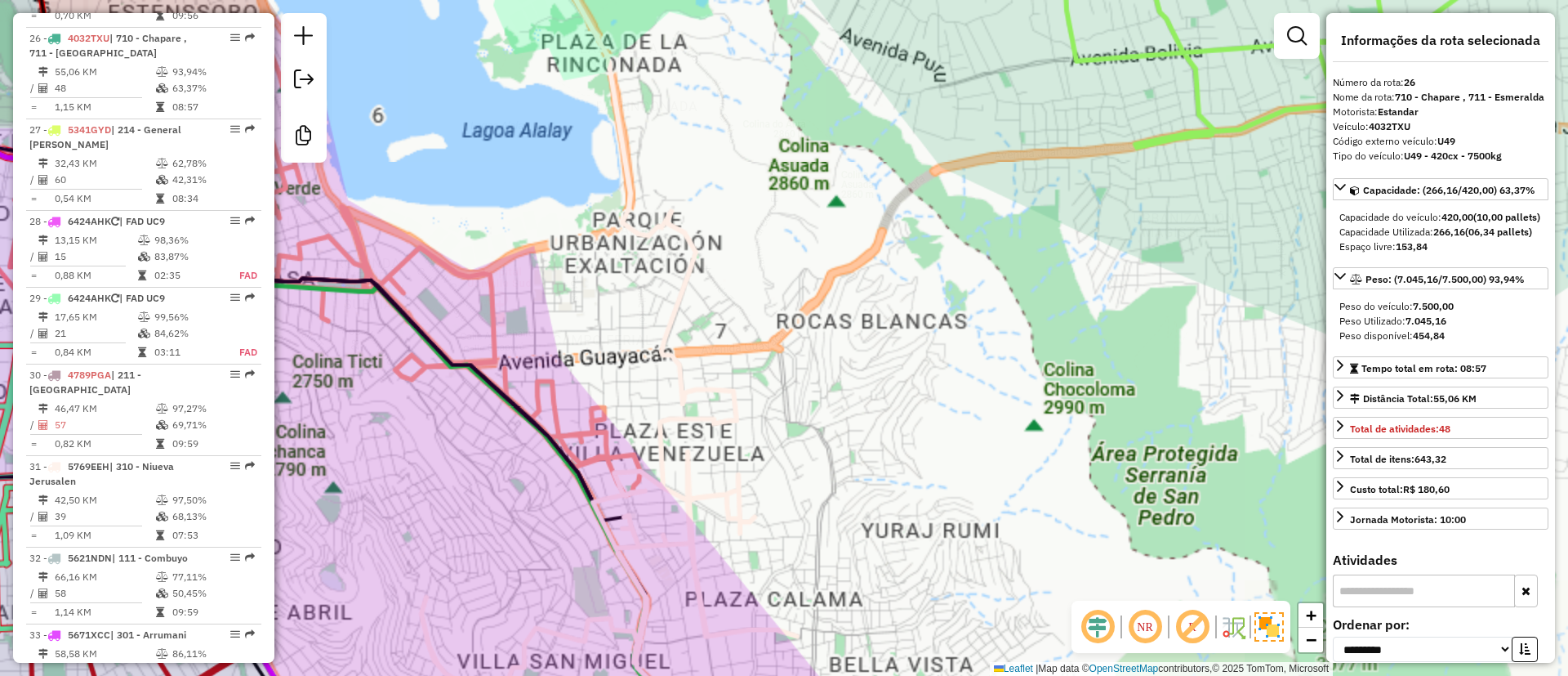
drag, startPoint x: 813, startPoint y: 329, endPoint x: 897, endPoint y: 282, distance: 96.3
click at [897, 282] on div "0000838882 - T. MARGARITA Endereço: ESQ. INNOMINADA FRENTE A LA CARCEL DEL ABRA…" at bounding box center [784, 338] width 1568 height 676
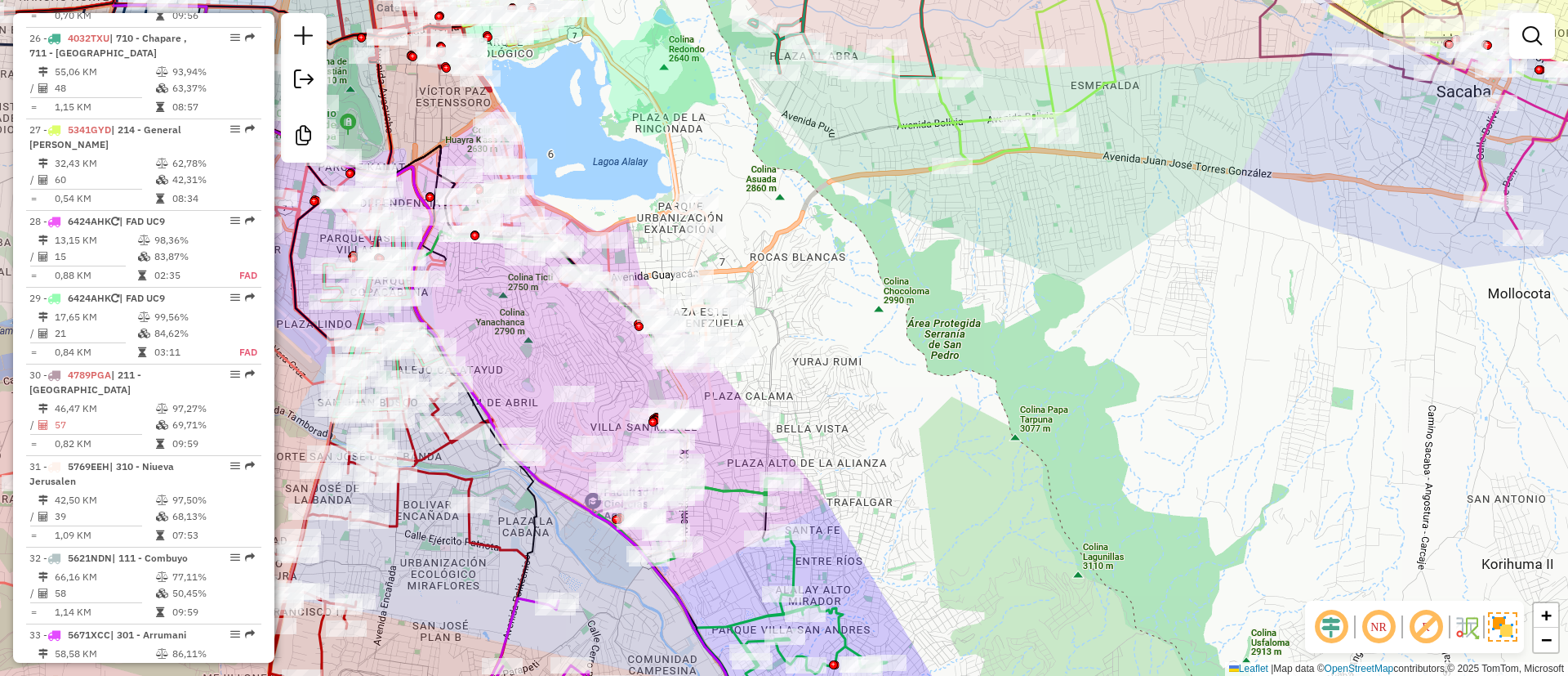
click at [701, 0] on html "Aguarde... Pop-up bloqueado! Seu navegador bloqueou automáticamente a abertura …" at bounding box center [784, 338] width 1568 height 676
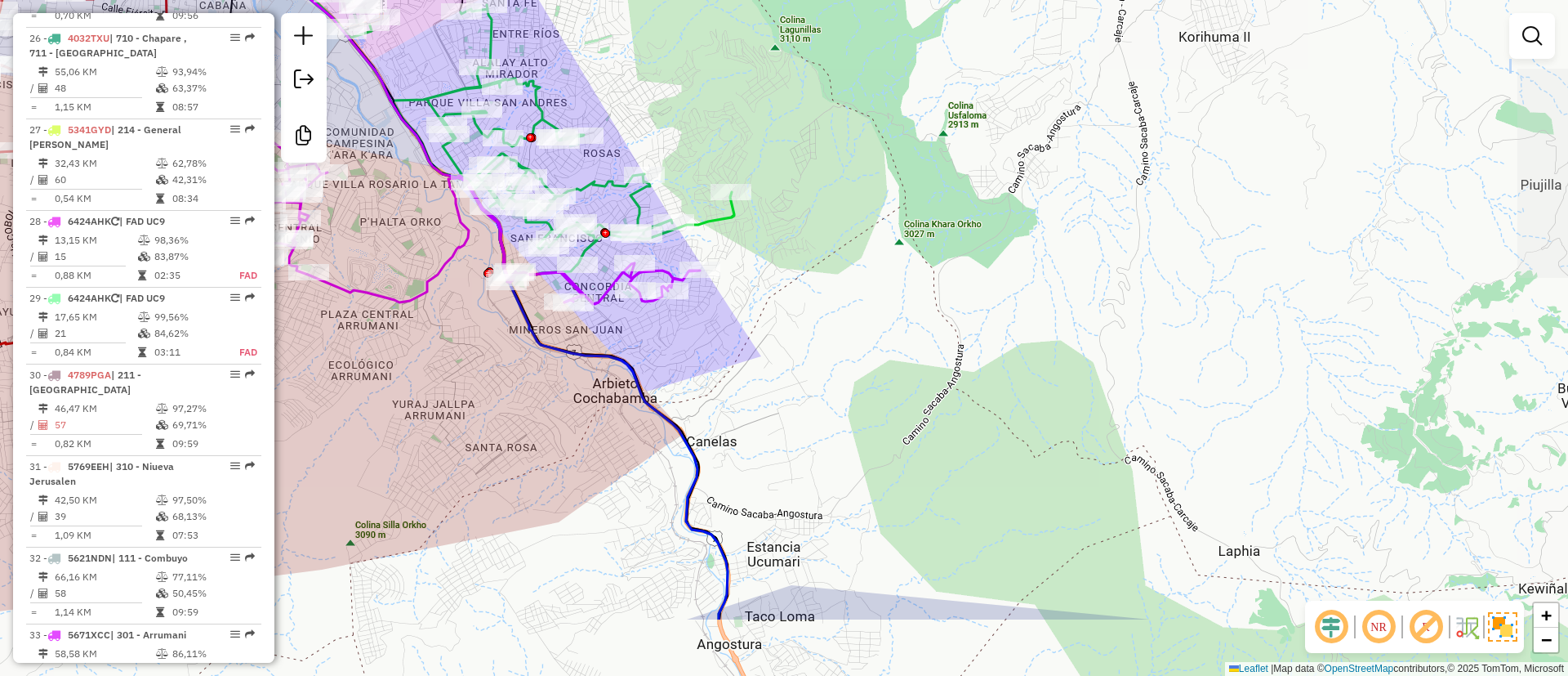
drag, startPoint x: 862, startPoint y: 295, endPoint x: 741, endPoint y: 172, distance: 172.5
click at [741, 172] on div "Janela de atendimento Grade de atendimento Capacidade Transportadoras Veículos …" at bounding box center [784, 338] width 1568 height 676
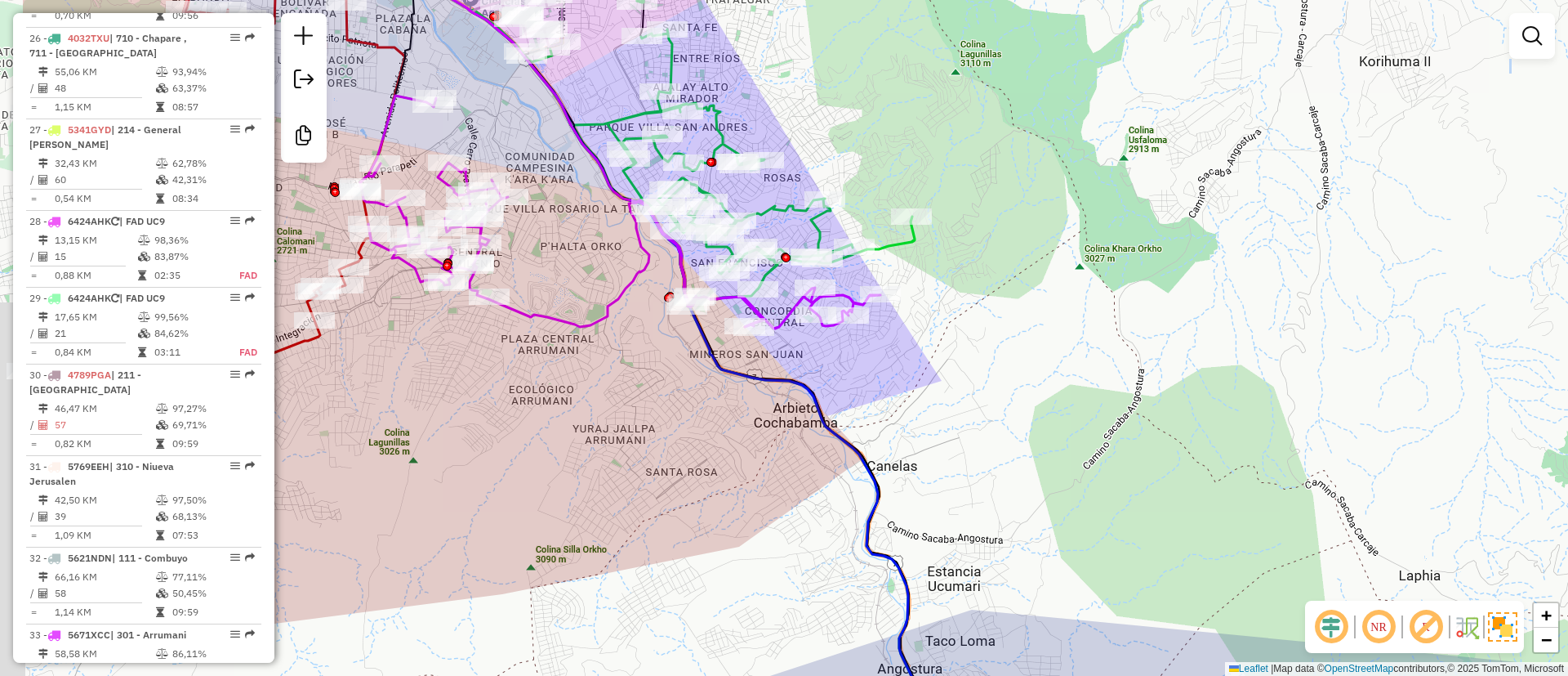
click at [849, 100] on div "Janela de atendimento Grade de atendimento Capacidade Transportadoras Veículos …" at bounding box center [784, 338] width 1568 height 676
